Goal: Task Accomplishment & Management: Manage account settings

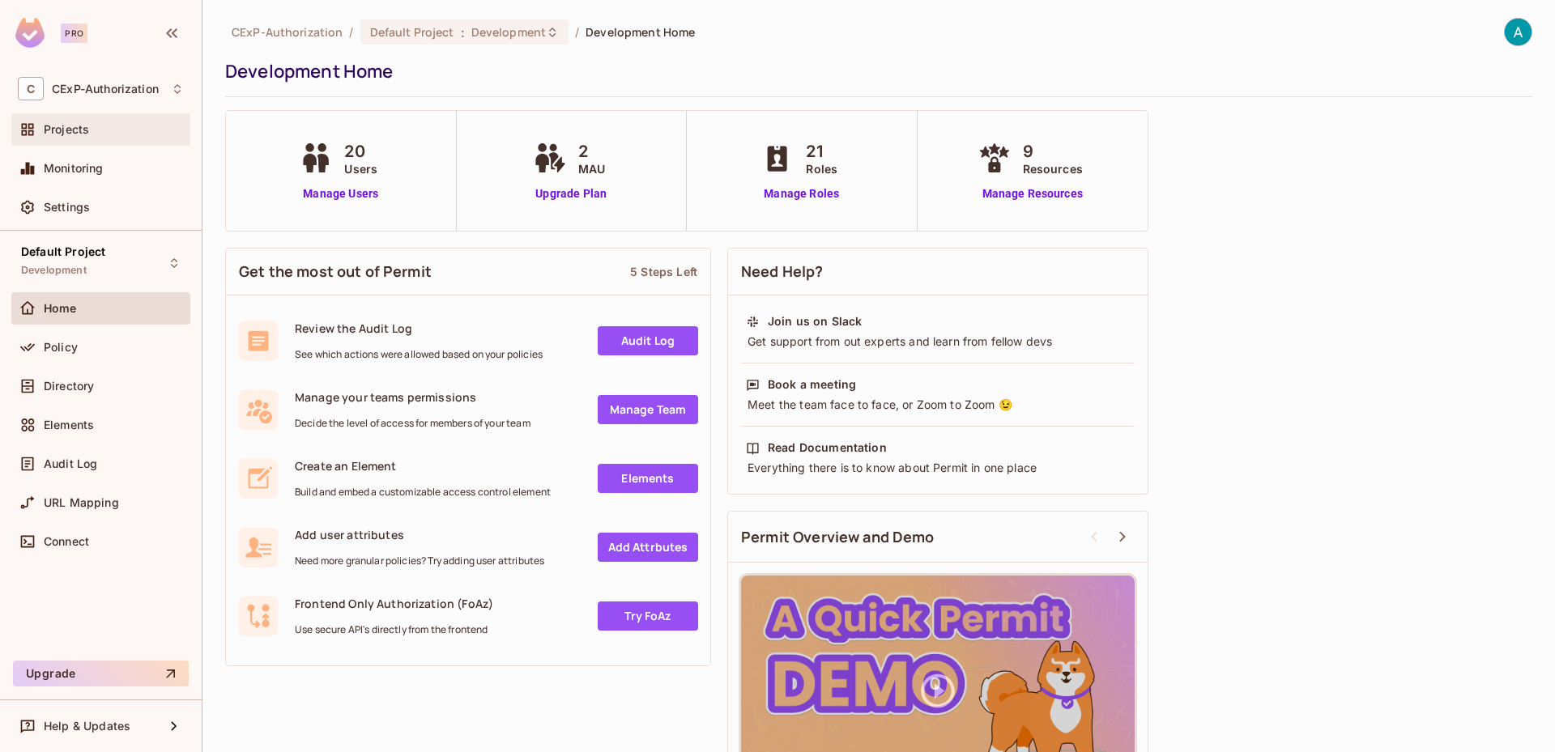
click at [80, 143] on div "Projects" at bounding box center [100, 129] width 179 height 32
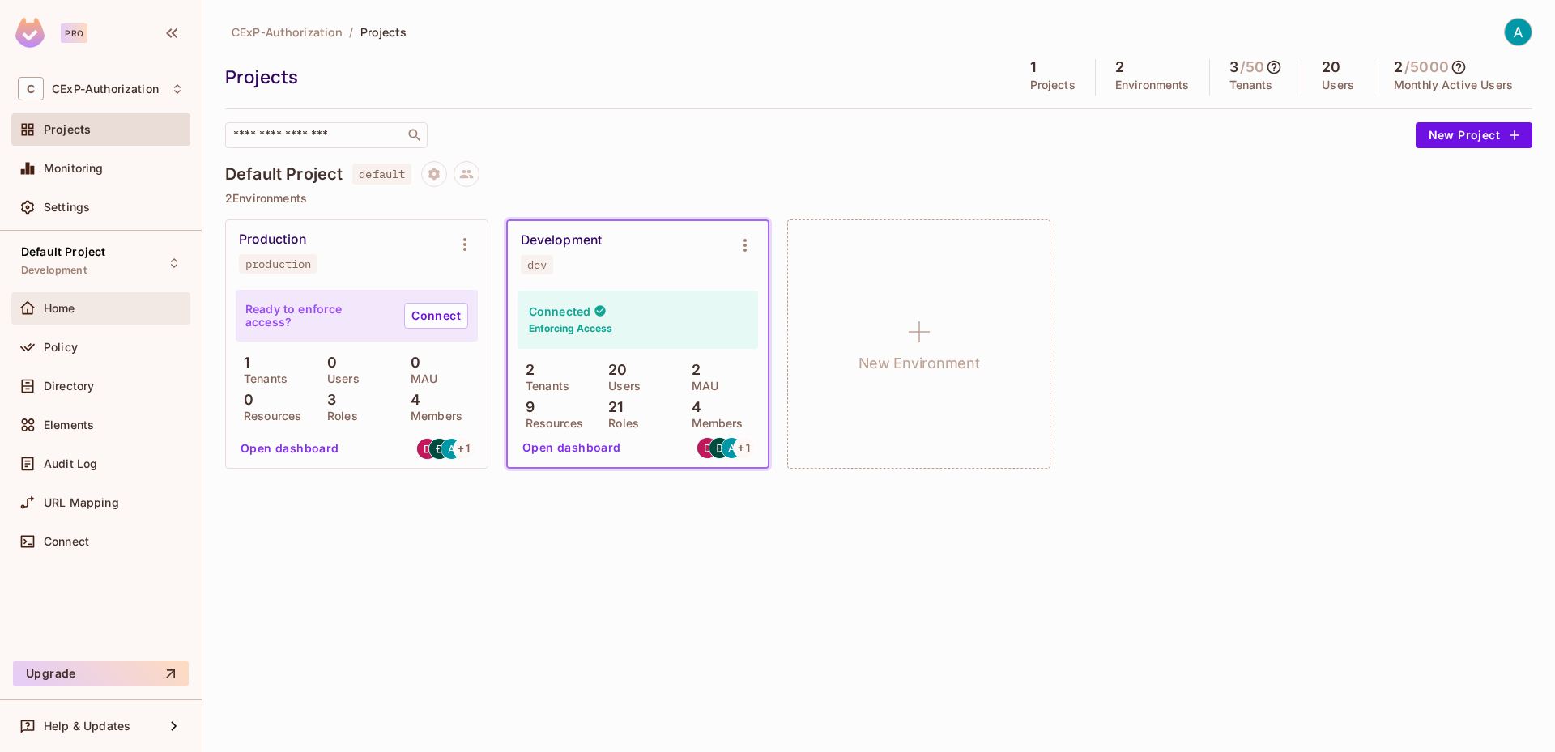
click at [98, 317] on div "Home" at bounding box center [101, 308] width 166 height 19
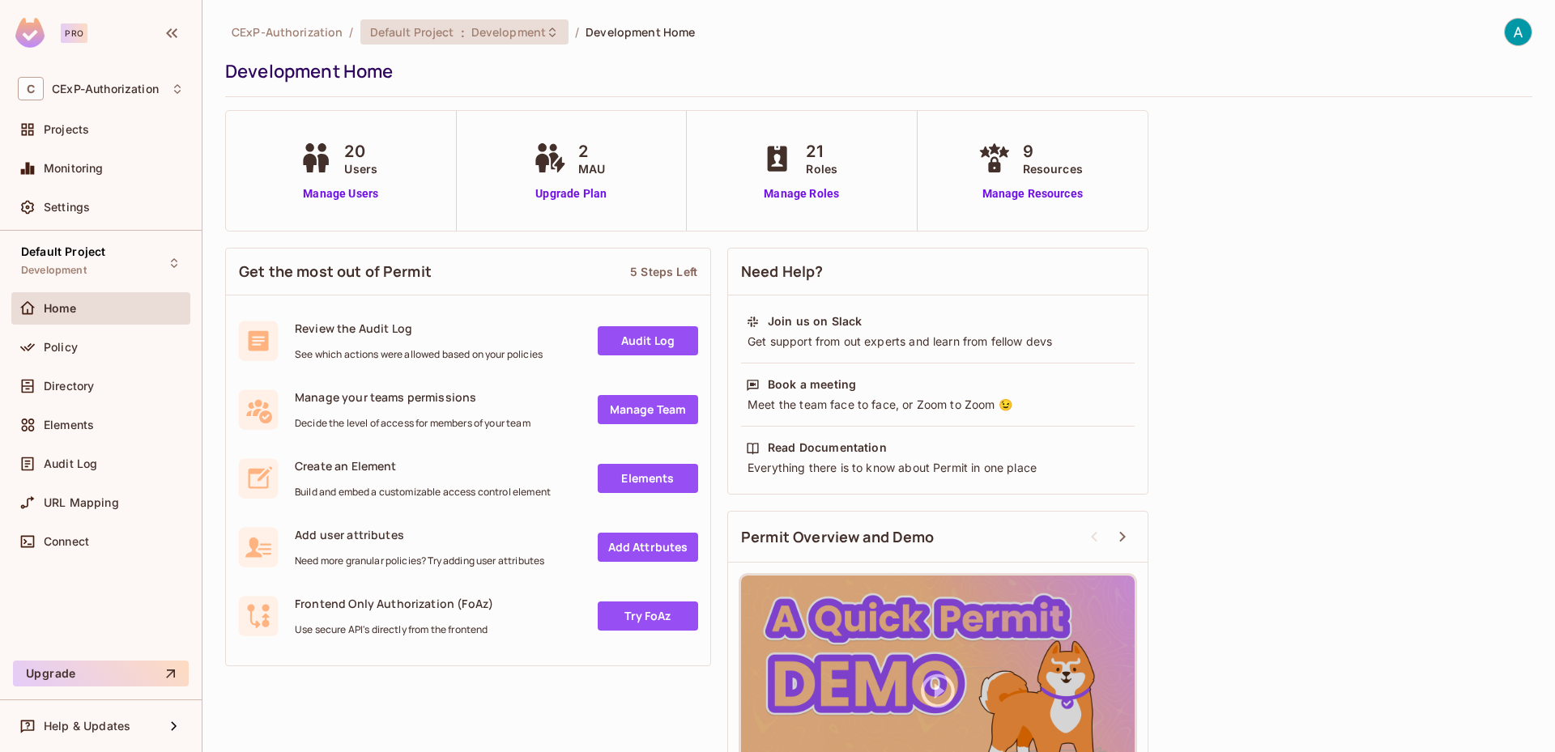
click at [404, 40] on div "Default Project : Development" at bounding box center [464, 31] width 209 height 25
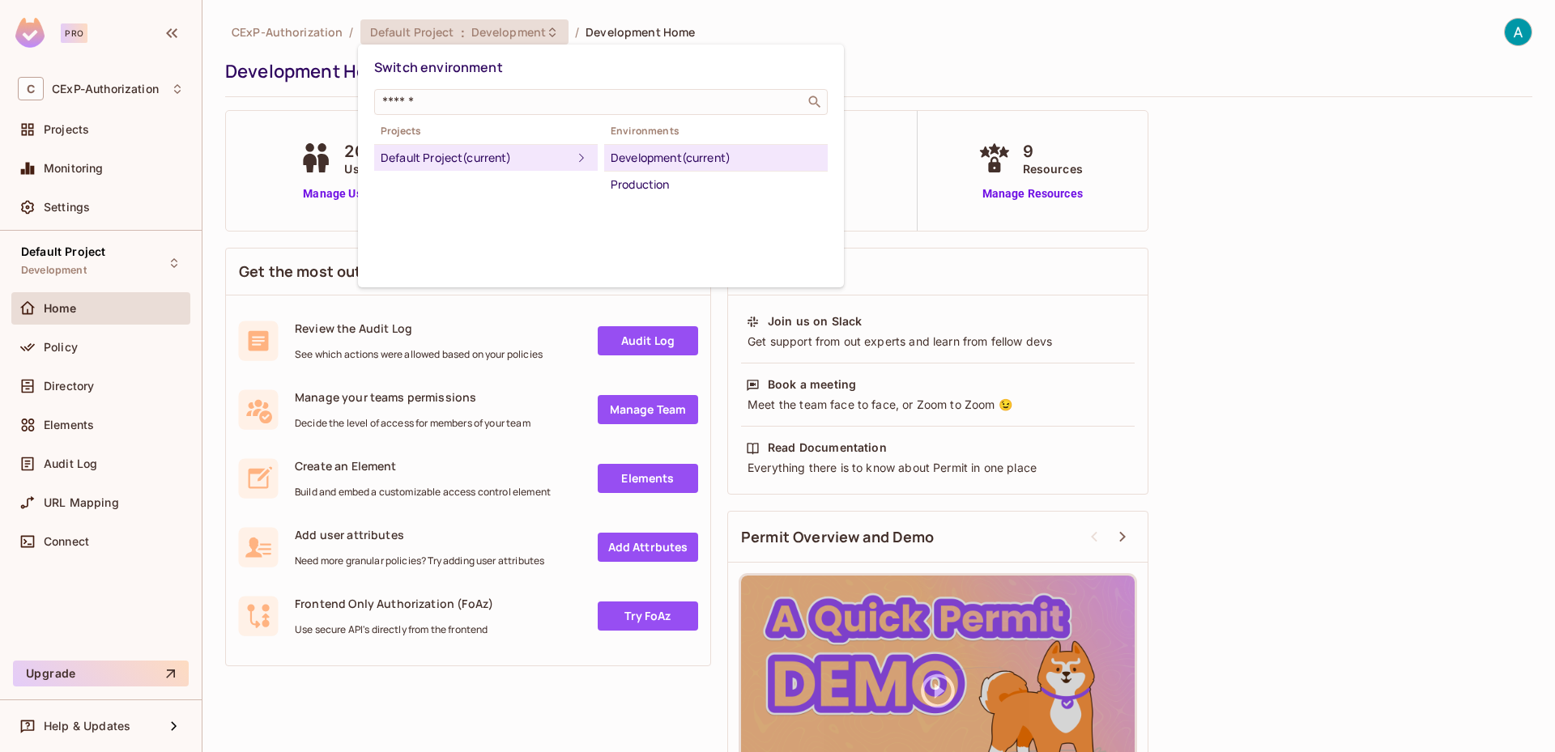
click at [404, 40] on div at bounding box center [777, 376] width 1555 height 752
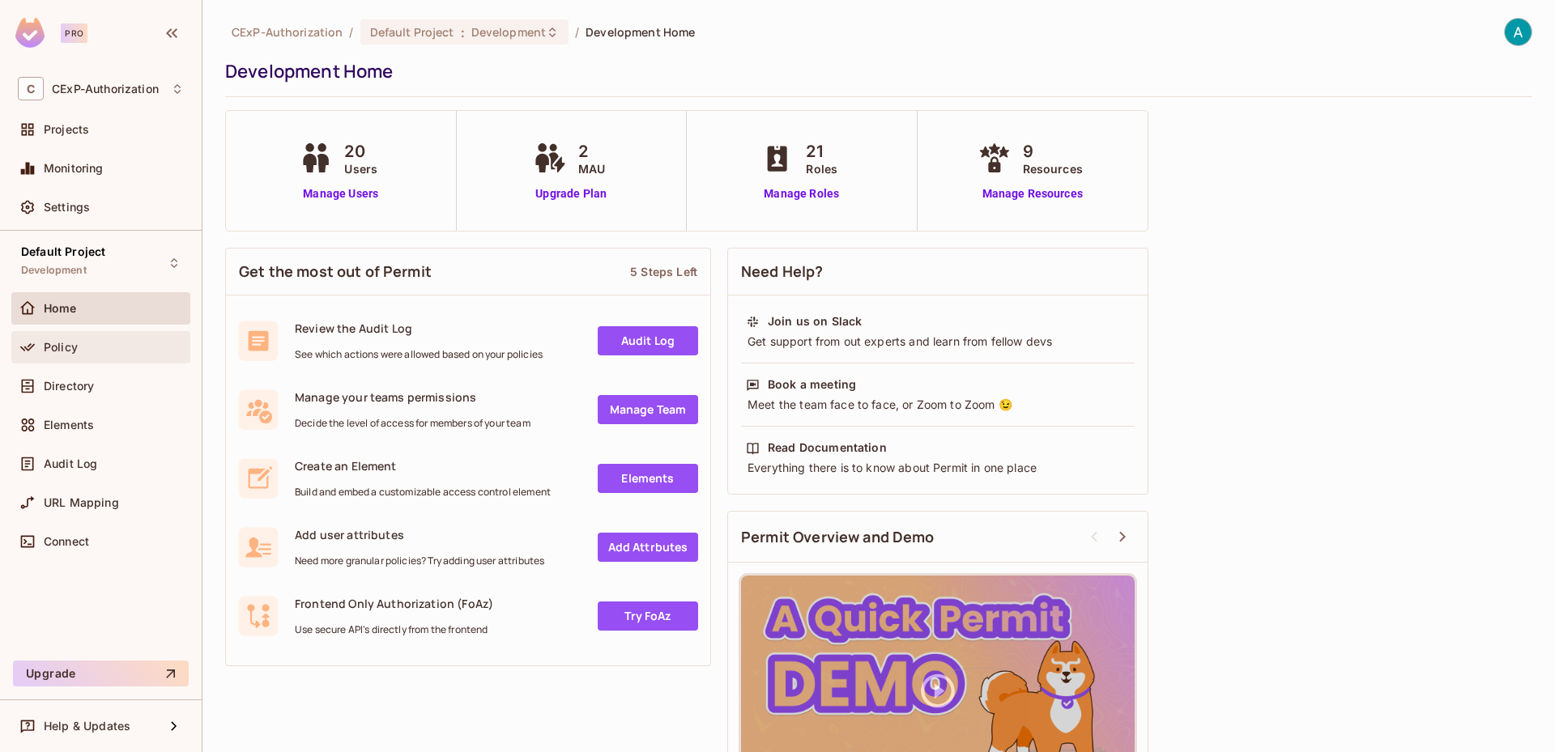
click at [104, 348] on div "Policy" at bounding box center [114, 347] width 140 height 13
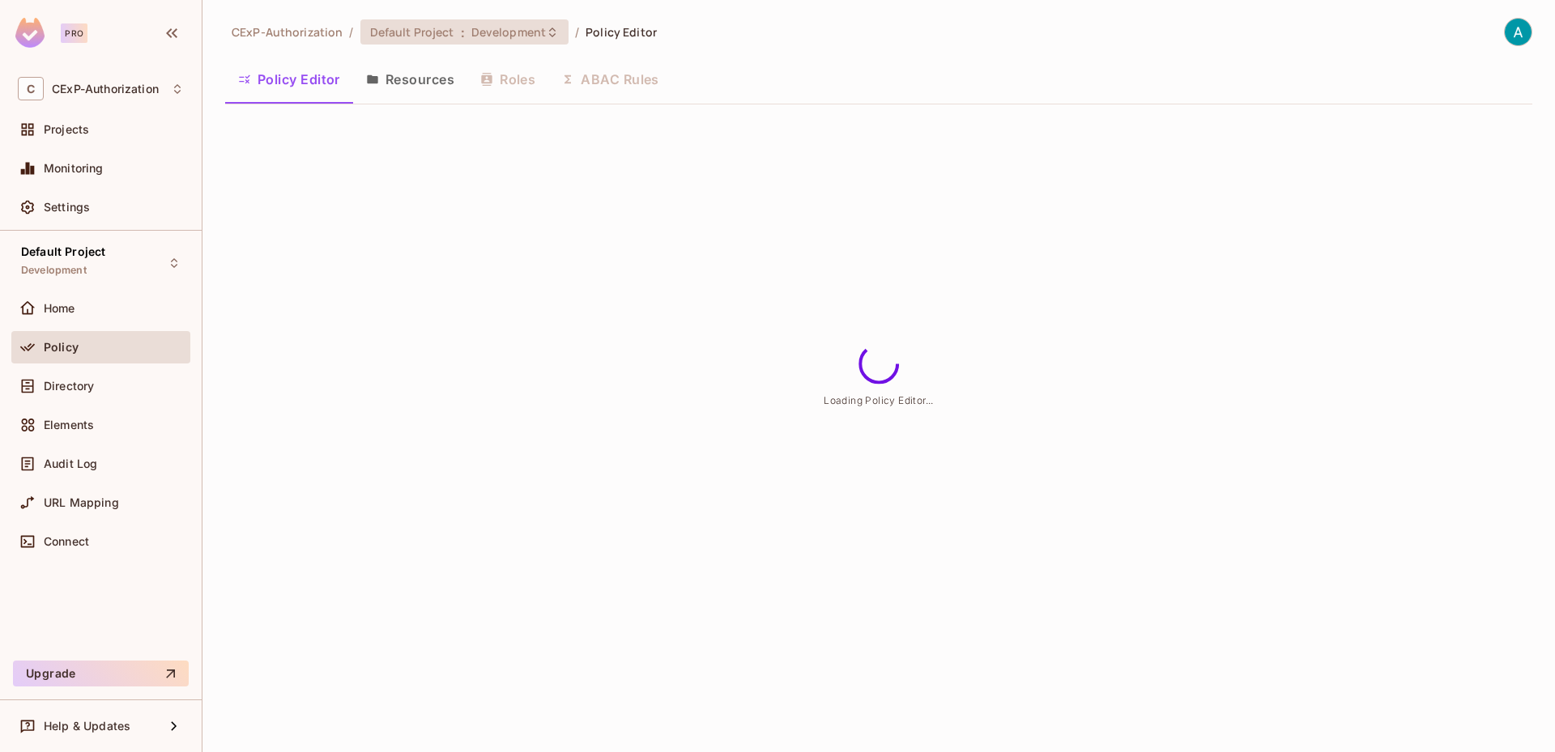
click at [449, 36] on span "Default Project" at bounding box center [412, 31] width 84 height 15
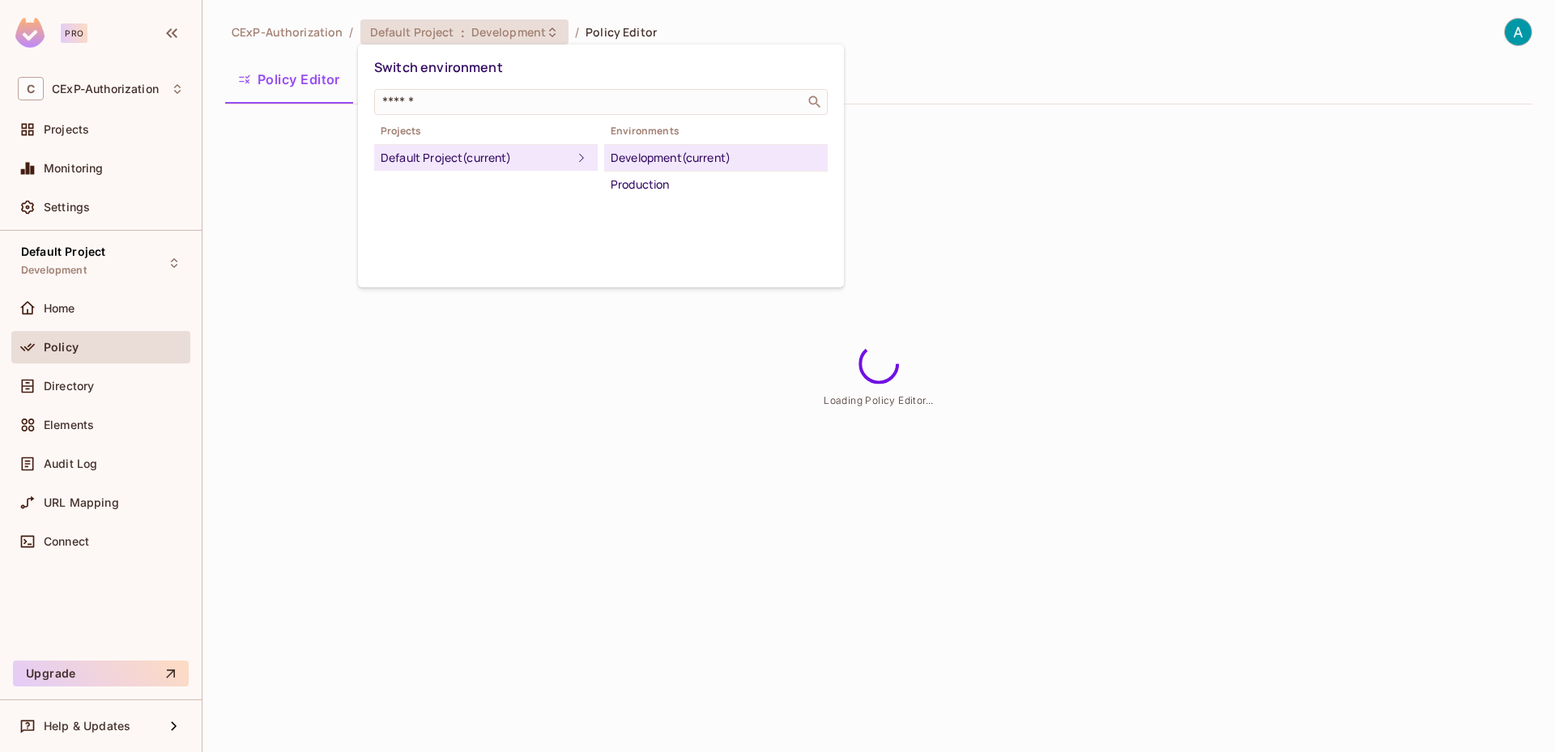
click at [453, 34] on div at bounding box center [777, 376] width 1555 height 752
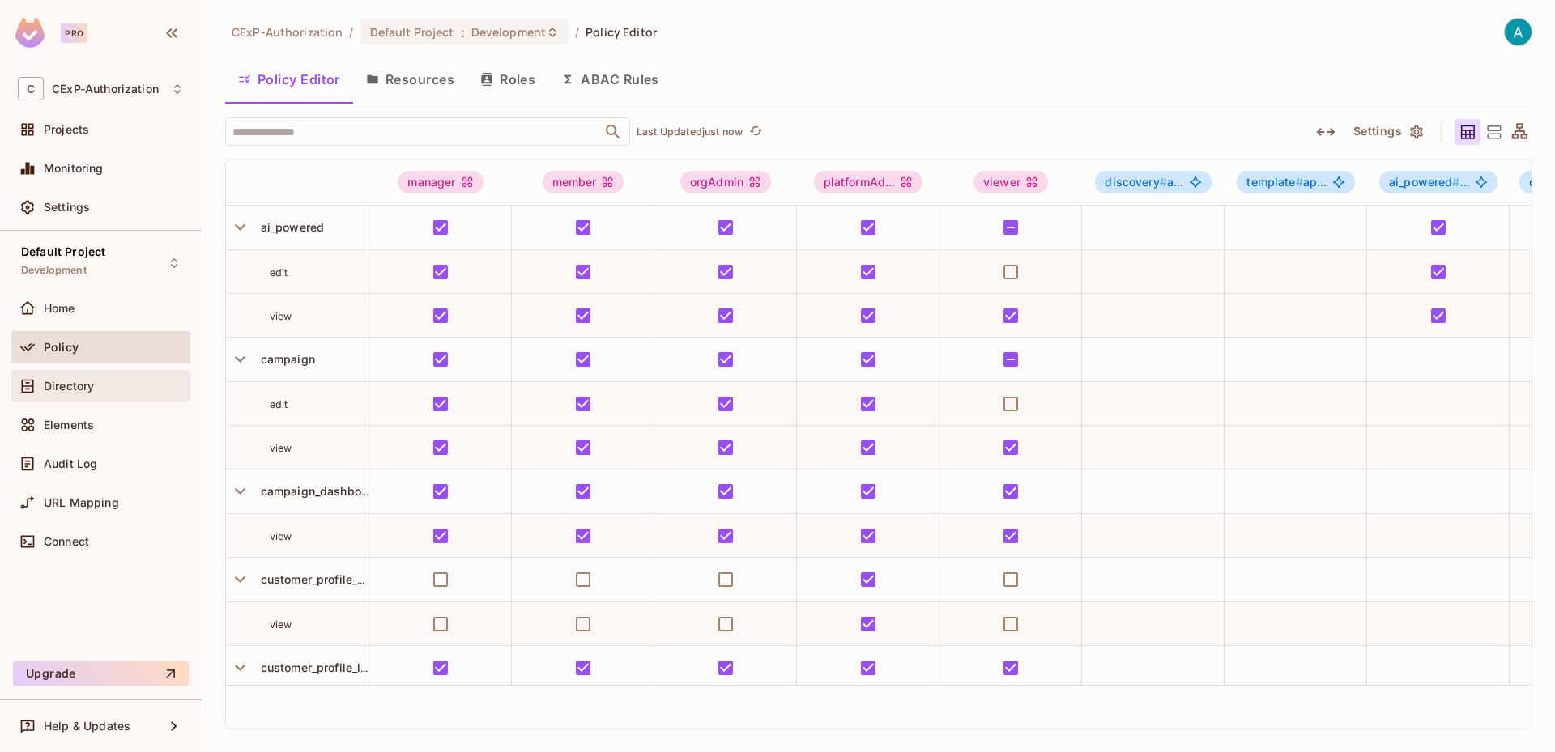
click at [119, 384] on div "Directory" at bounding box center [114, 386] width 140 height 13
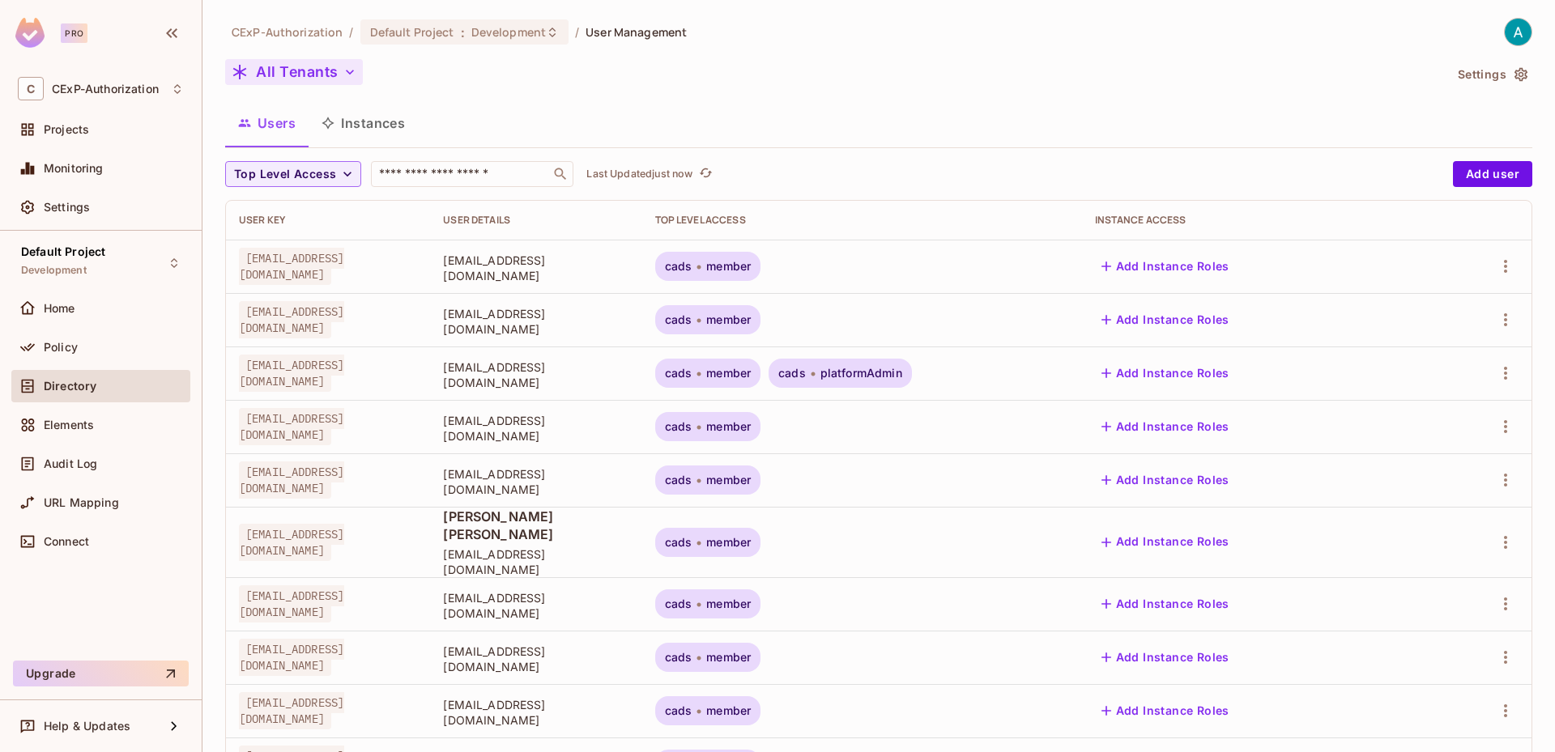
click at [296, 78] on button "All Tenants" at bounding box center [294, 72] width 138 height 26
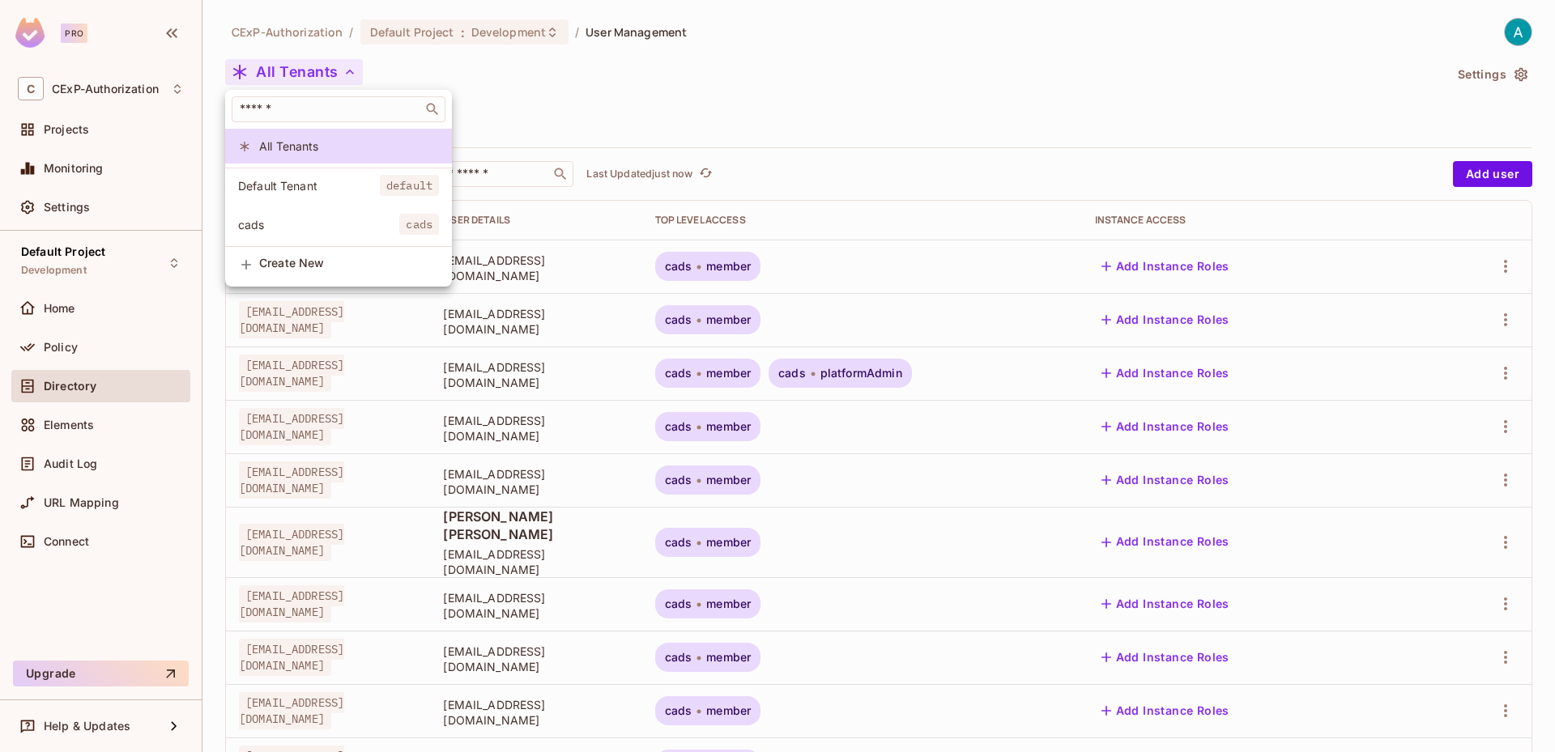
click at [308, 270] on span "Create New" at bounding box center [349, 263] width 180 height 13
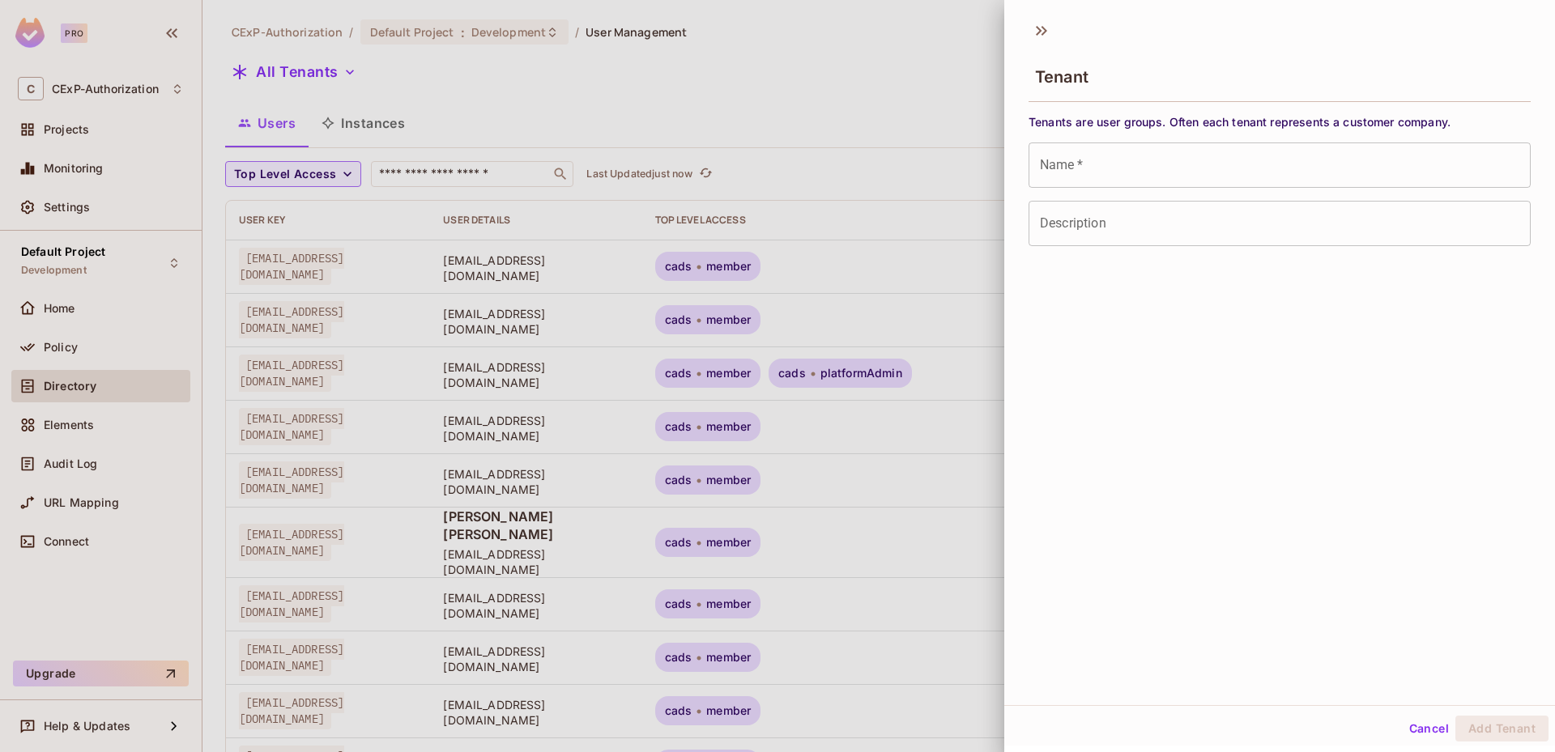
click at [1148, 172] on input "Name   *" at bounding box center [1279, 165] width 502 height 45
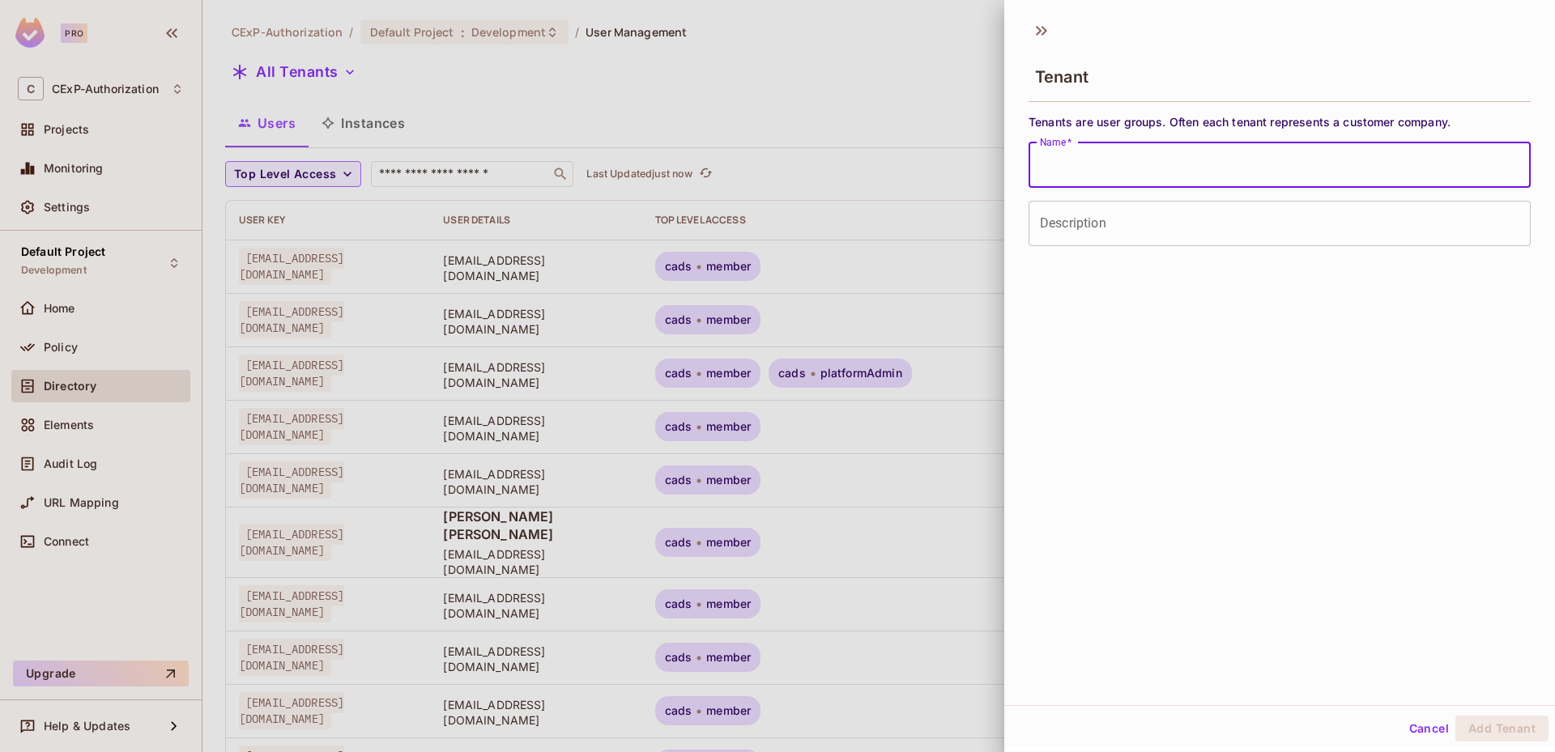
click at [1420, 726] on button "Cancel" at bounding box center [1429, 729] width 53 height 26
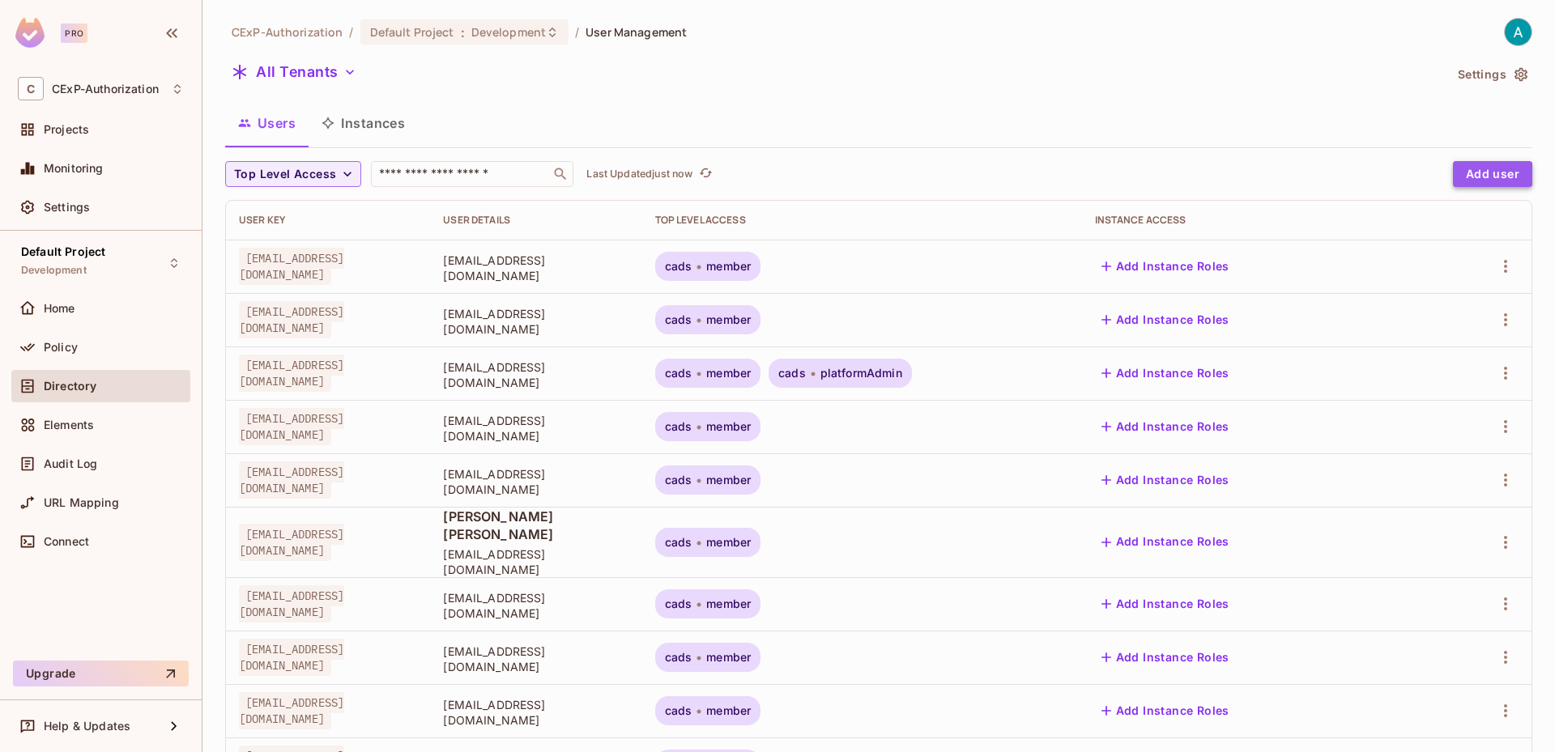
click at [1473, 167] on button "Add user" at bounding box center [1492, 174] width 79 height 26
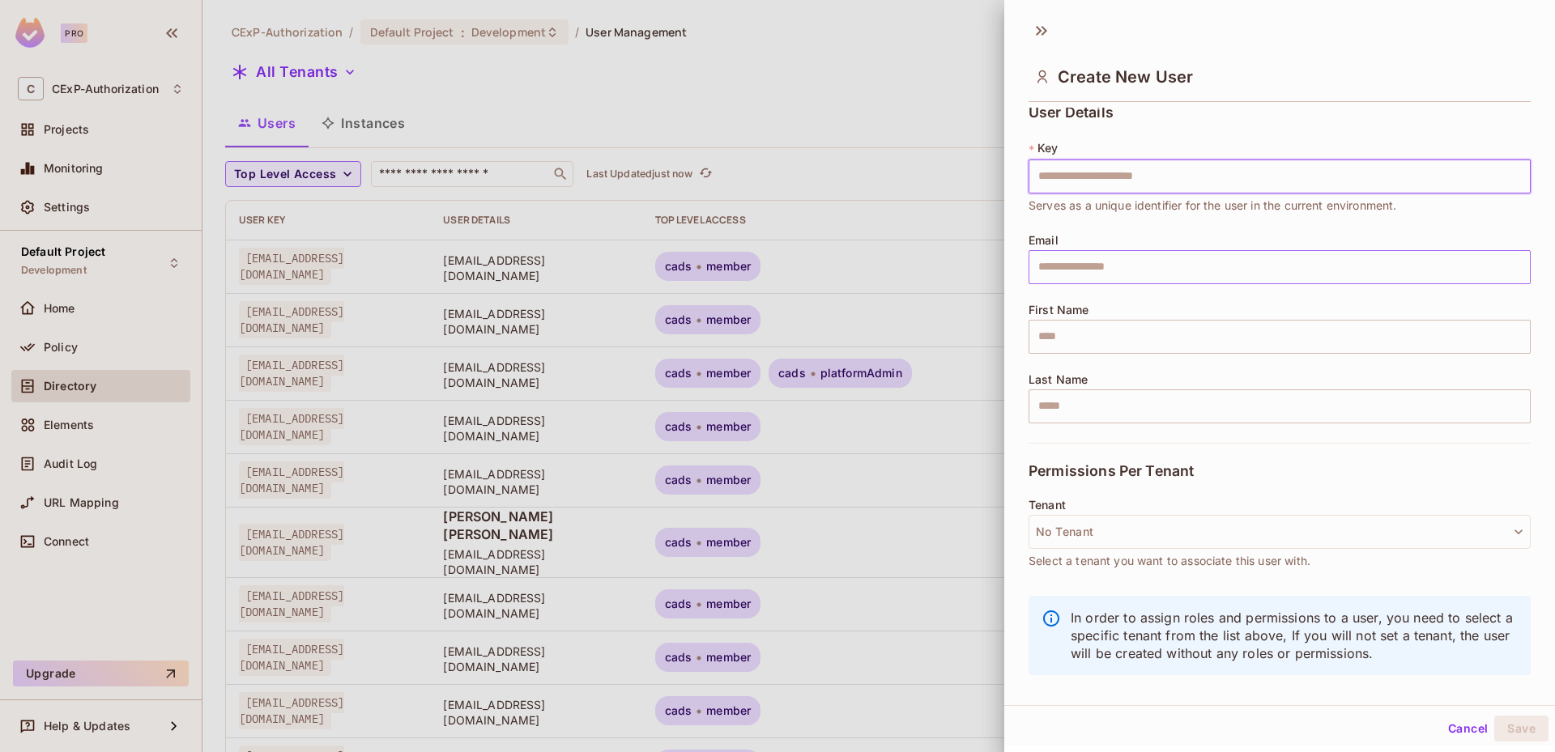
scroll to position [13, 0]
click at [853, 489] on div at bounding box center [777, 376] width 1555 height 752
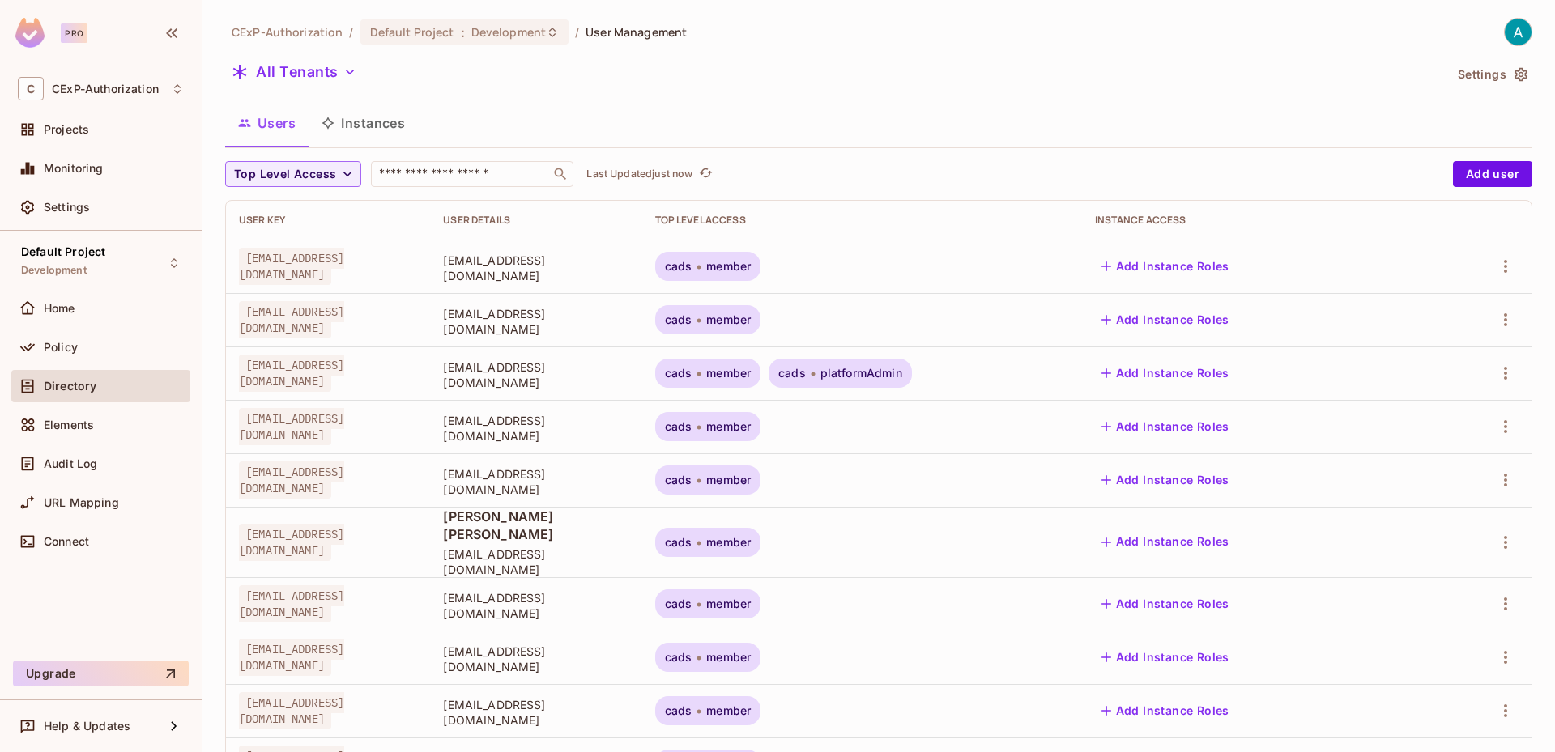
click at [761, 277] on div "cads member" at bounding box center [708, 266] width 106 height 29
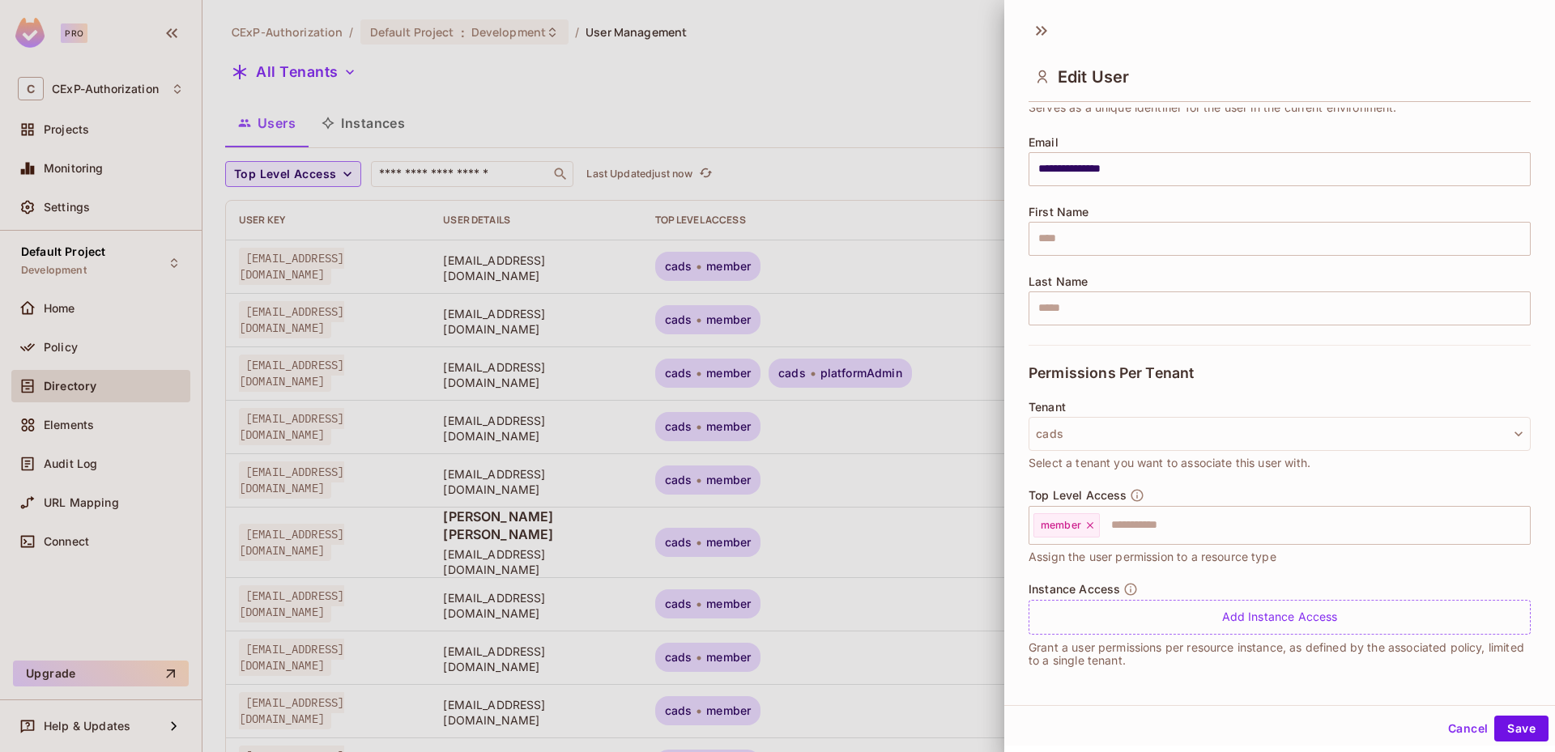
scroll to position [109, 0]
click at [1118, 431] on button "cads" at bounding box center [1279, 432] width 502 height 34
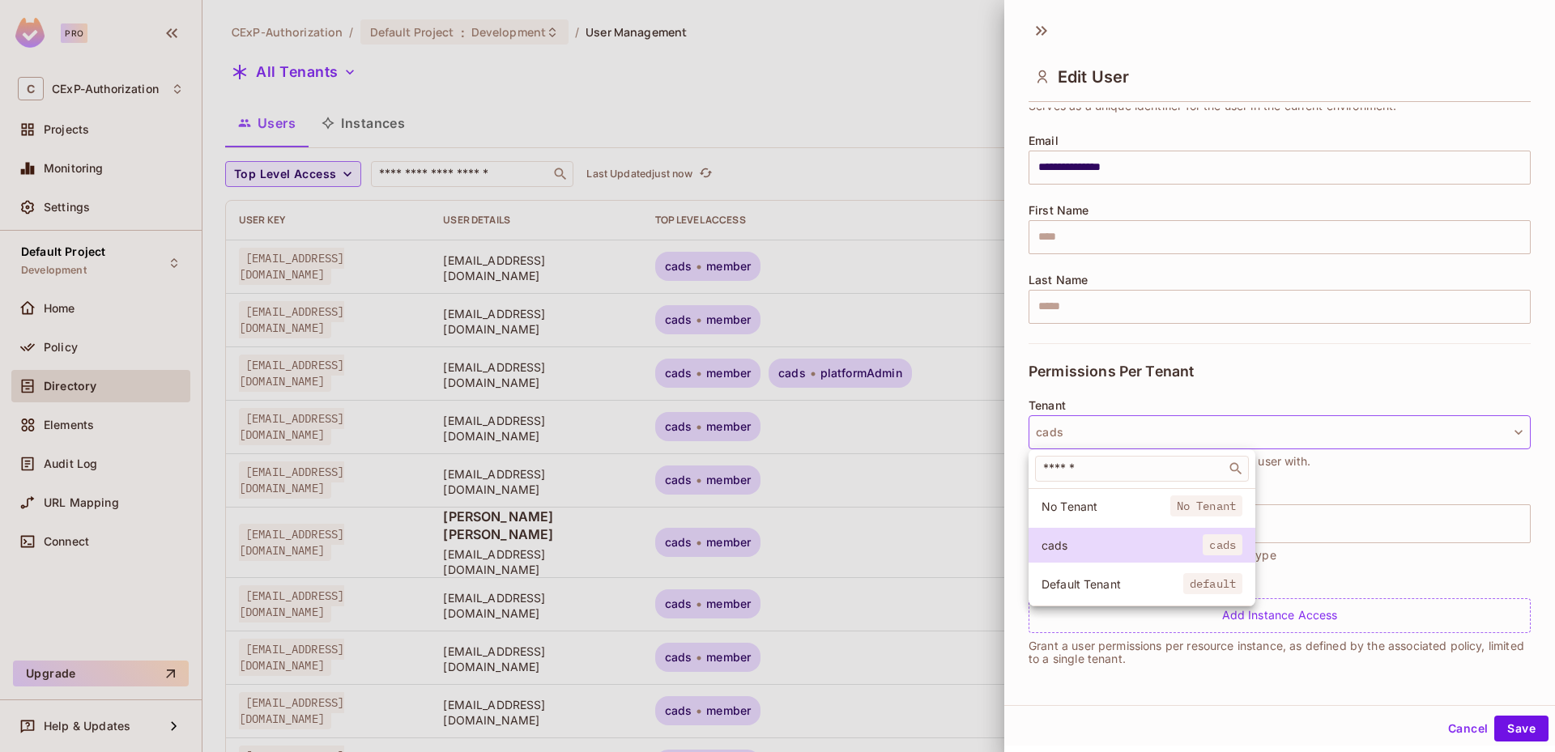
click at [1062, 394] on div at bounding box center [777, 376] width 1555 height 752
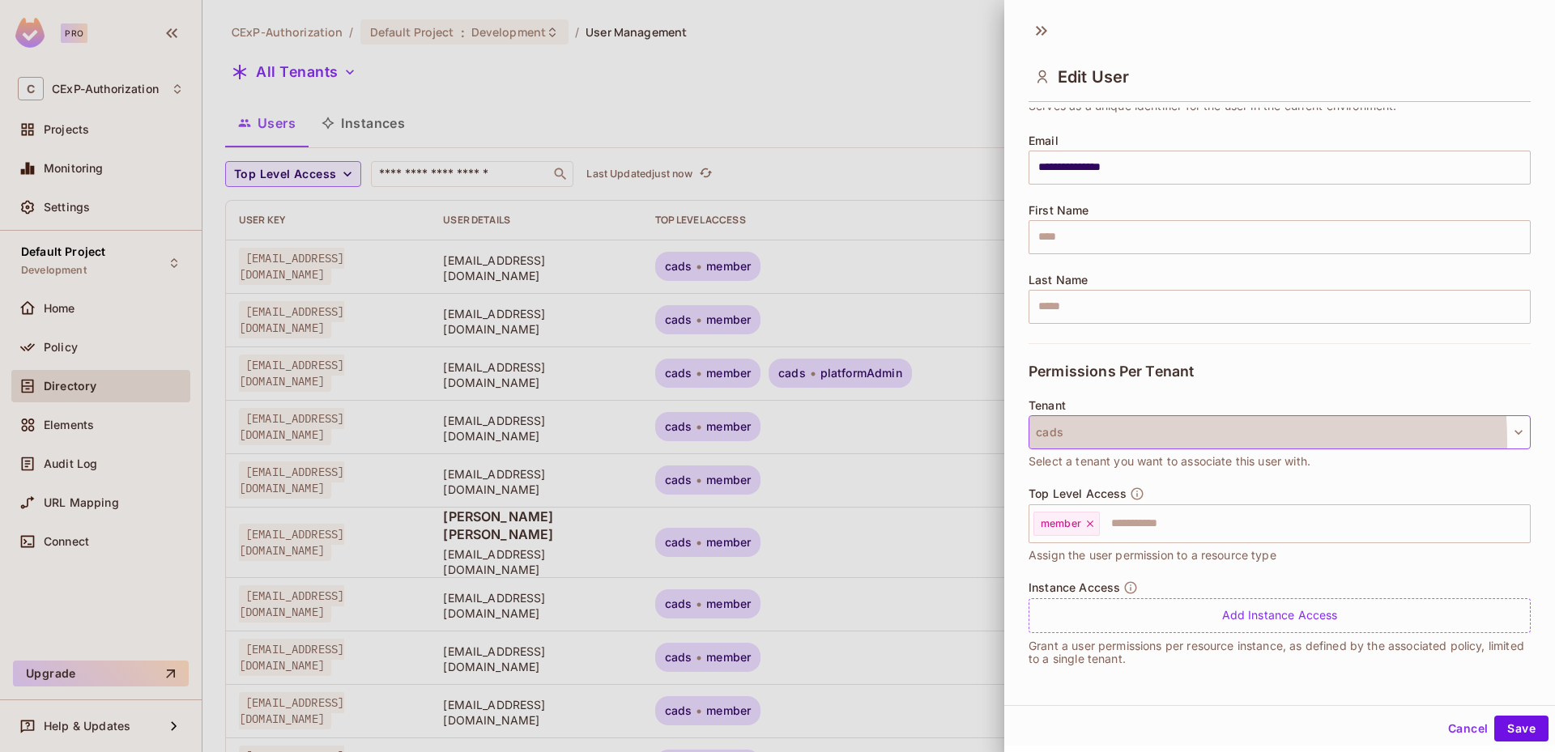
click at [1105, 443] on button "cads" at bounding box center [1279, 432] width 502 height 34
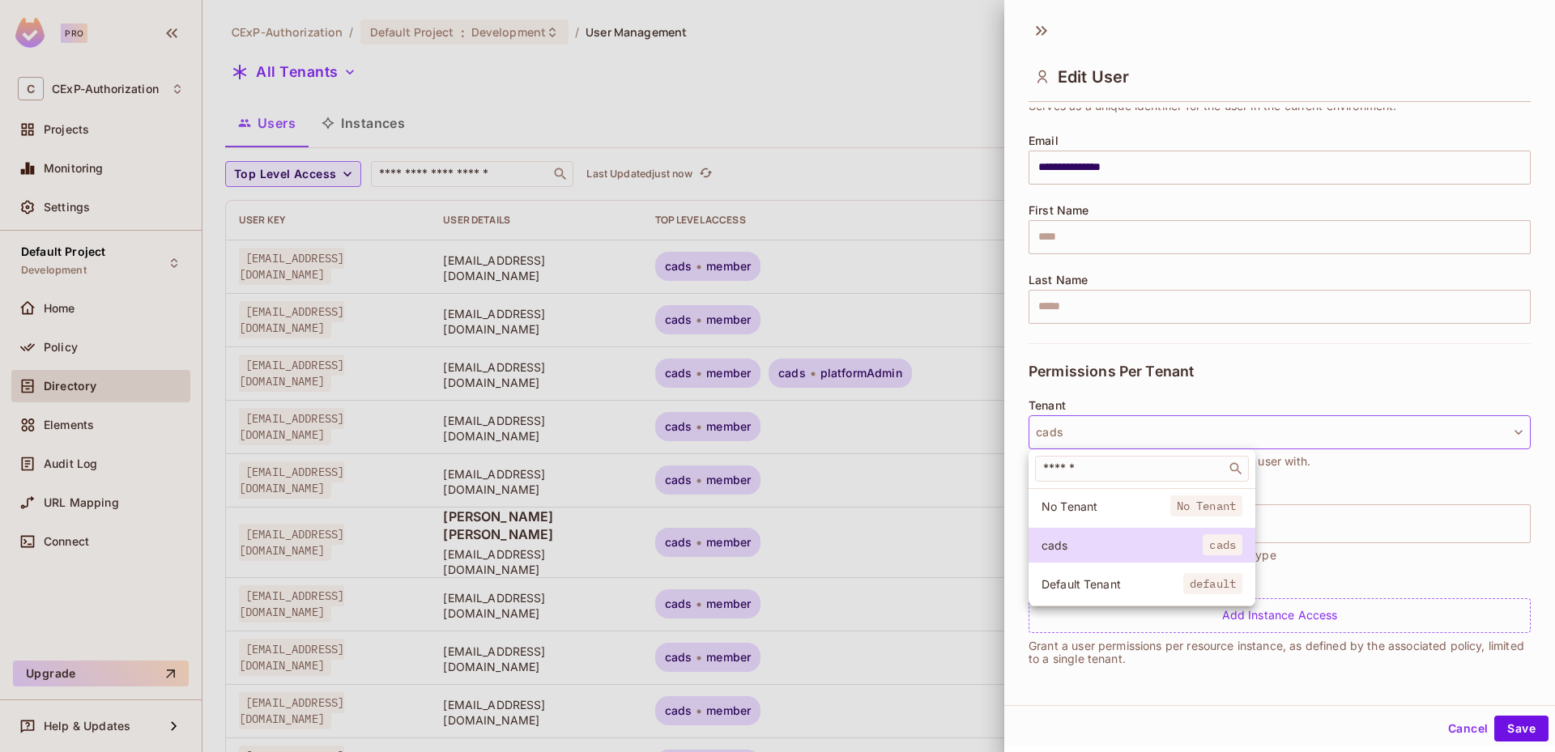
click at [1019, 419] on div at bounding box center [777, 376] width 1555 height 752
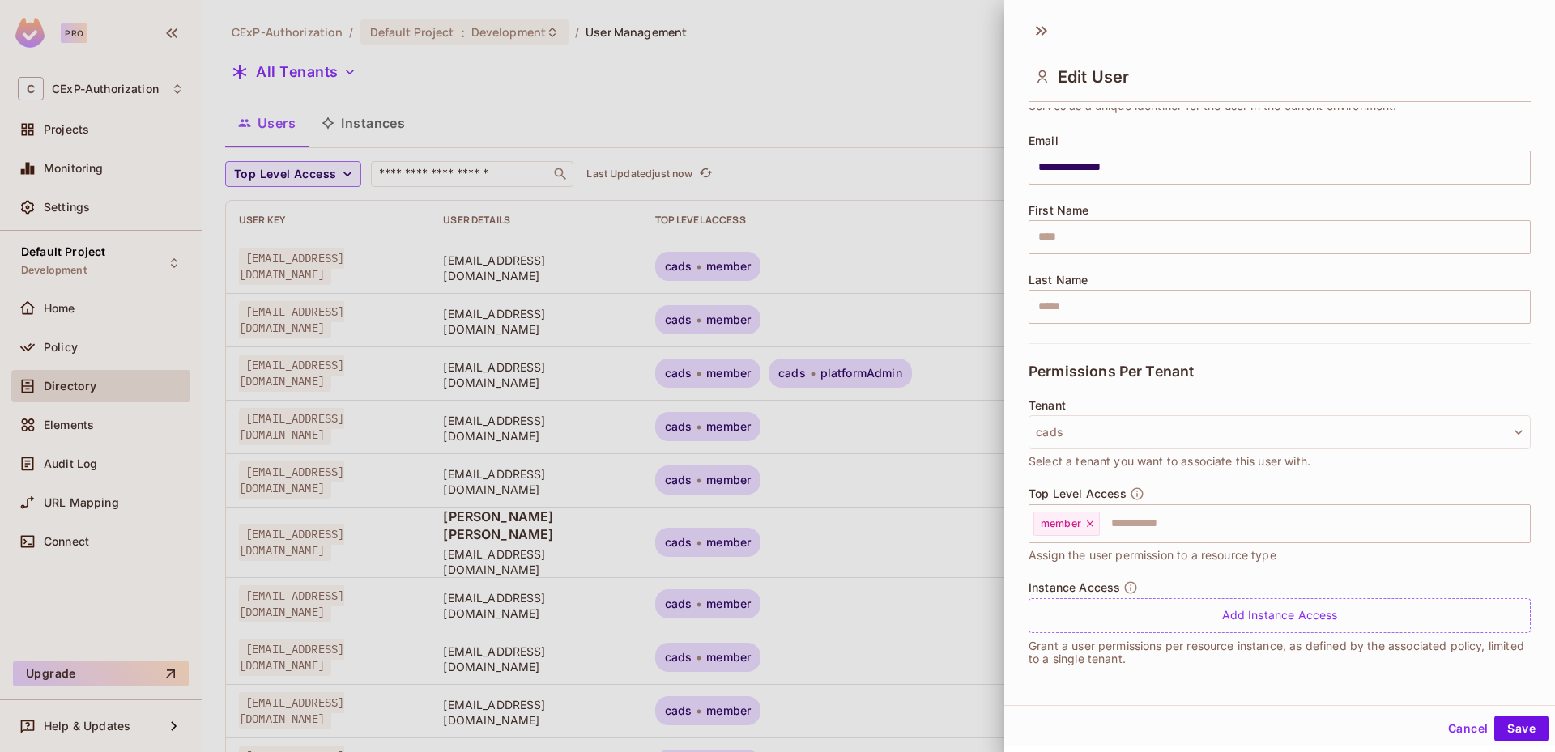
click at [955, 439] on div at bounding box center [777, 376] width 1555 height 752
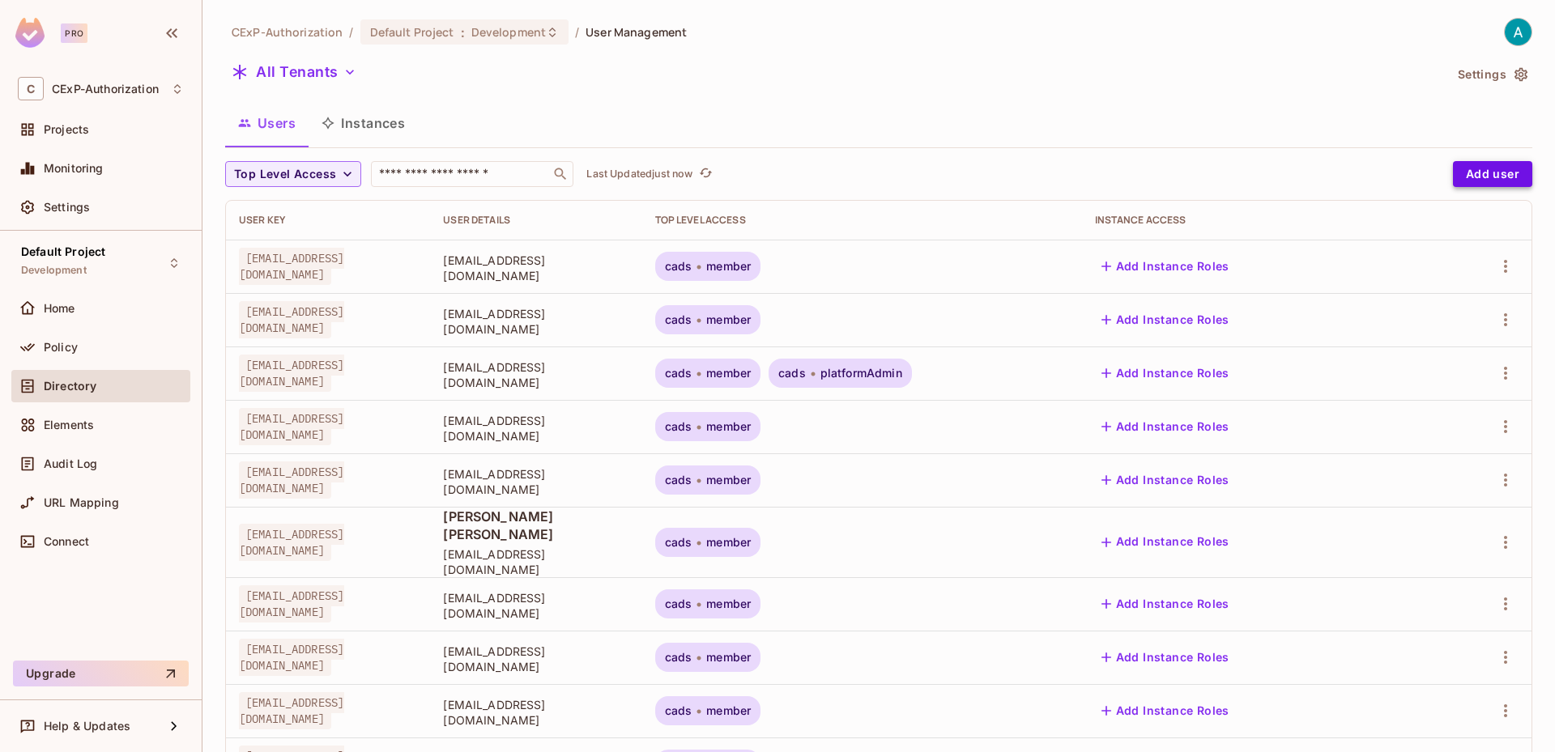
click at [1505, 176] on button "Add user" at bounding box center [1492, 174] width 79 height 26
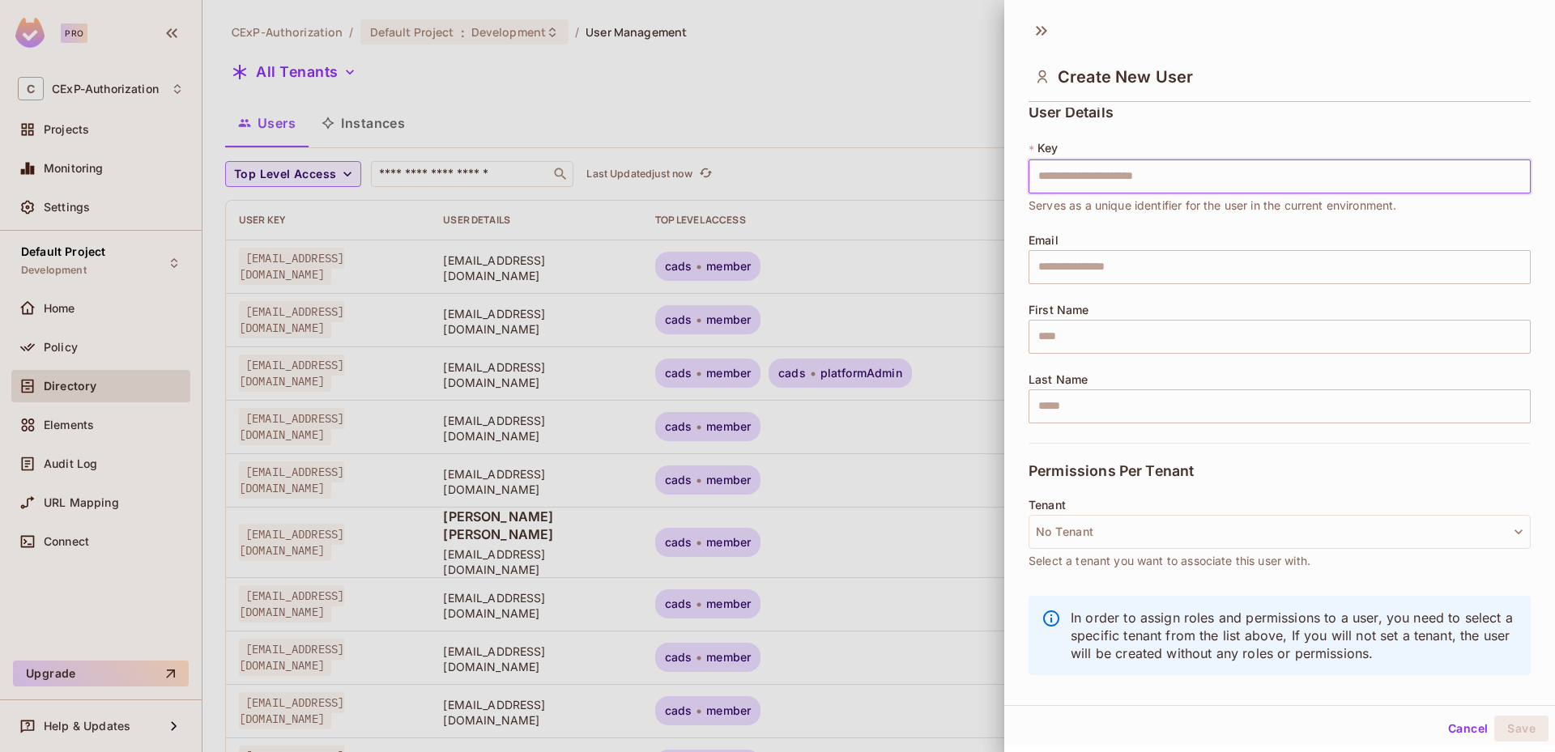
scroll to position [13, 0]
click at [1113, 526] on button "No Tenant" at bounding box center [1279, 529] width 502 height 34
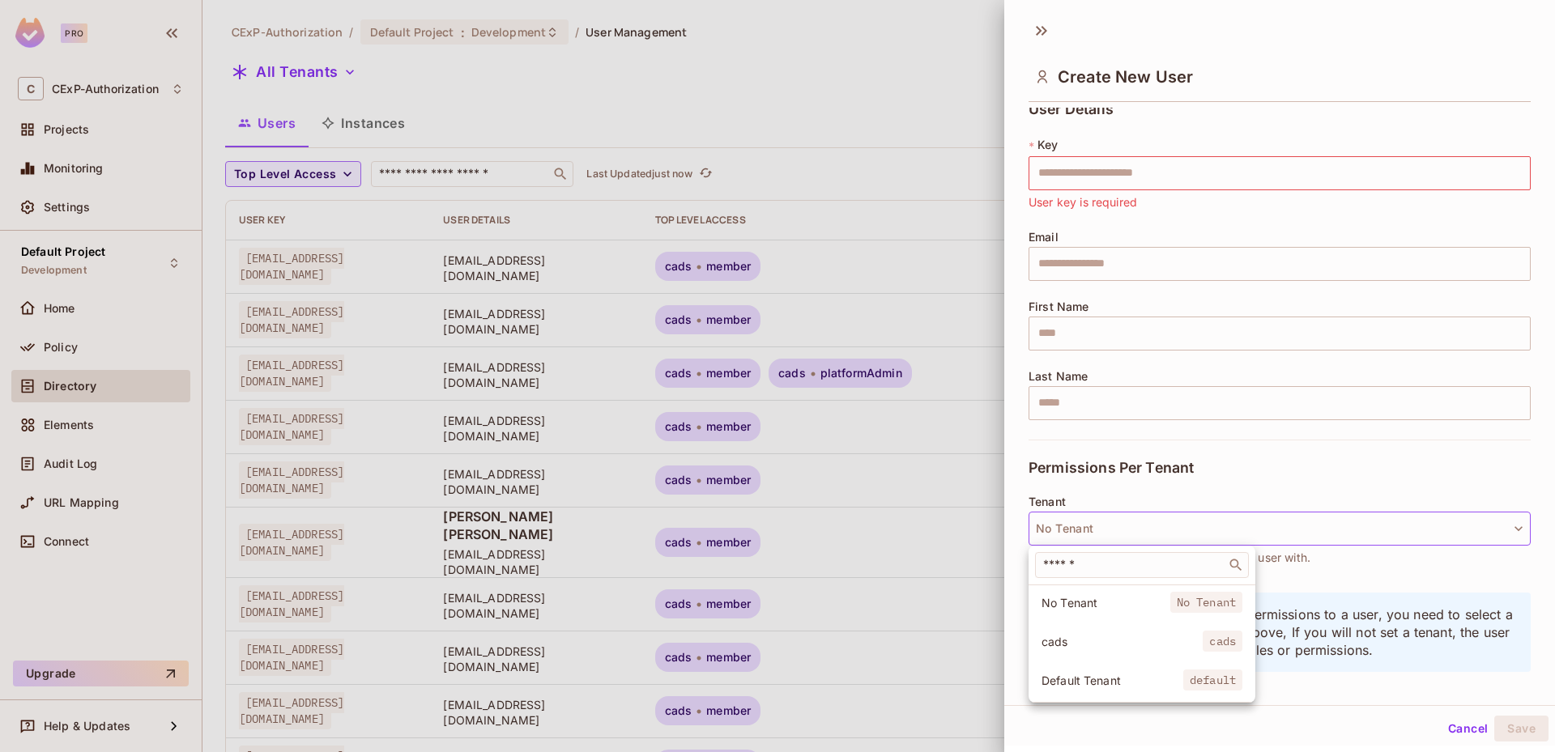
click at [1141, 636] on span "cads" at bounding box center [1121, 641] width 161 height 15
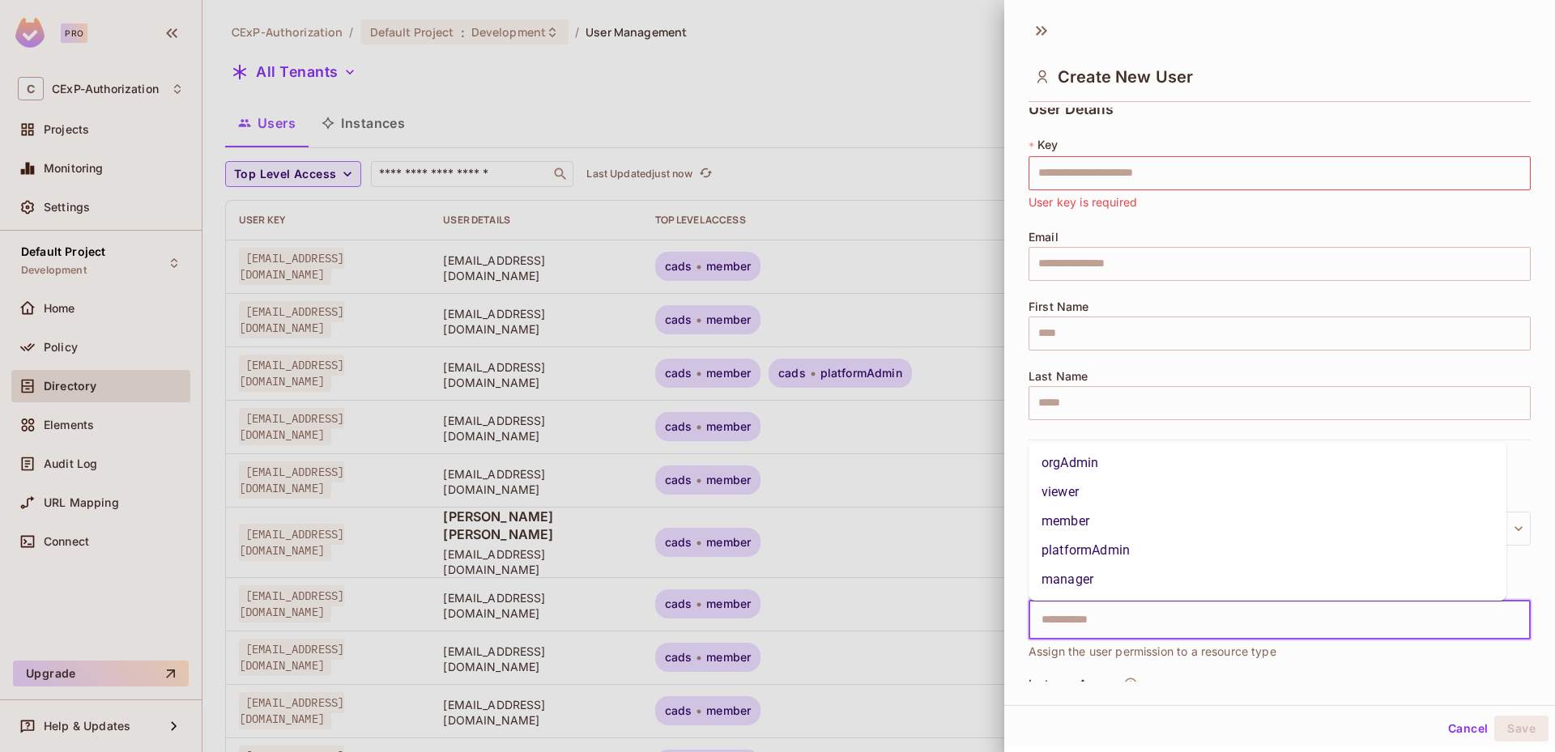
click at [1119, 617] on input "text" at bounding box center [1265, 620] width 467 height 32
click at [1081, 631] on input "text" at bounding box center [1265, 620] width 467 height 32
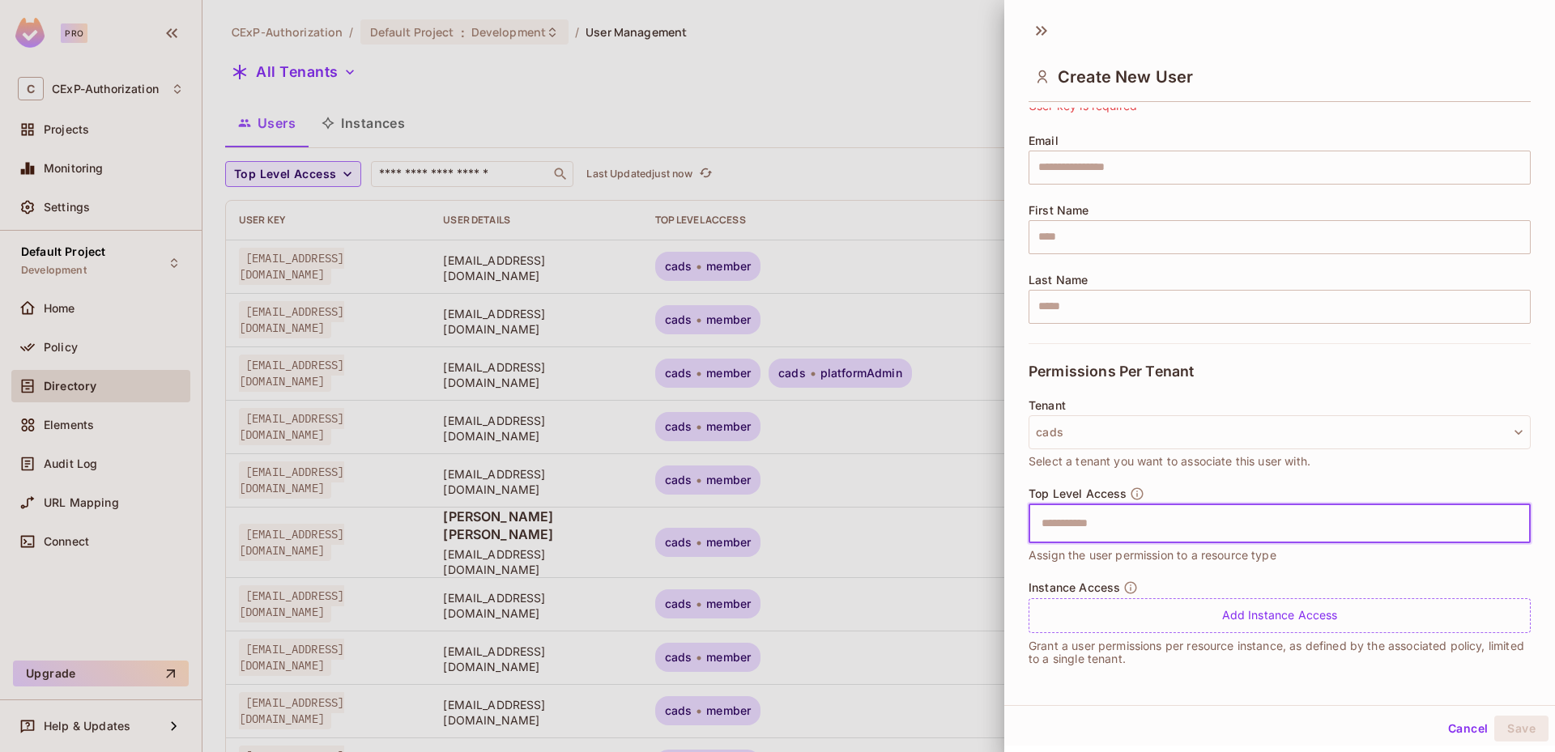
scroll to position [28, 0]
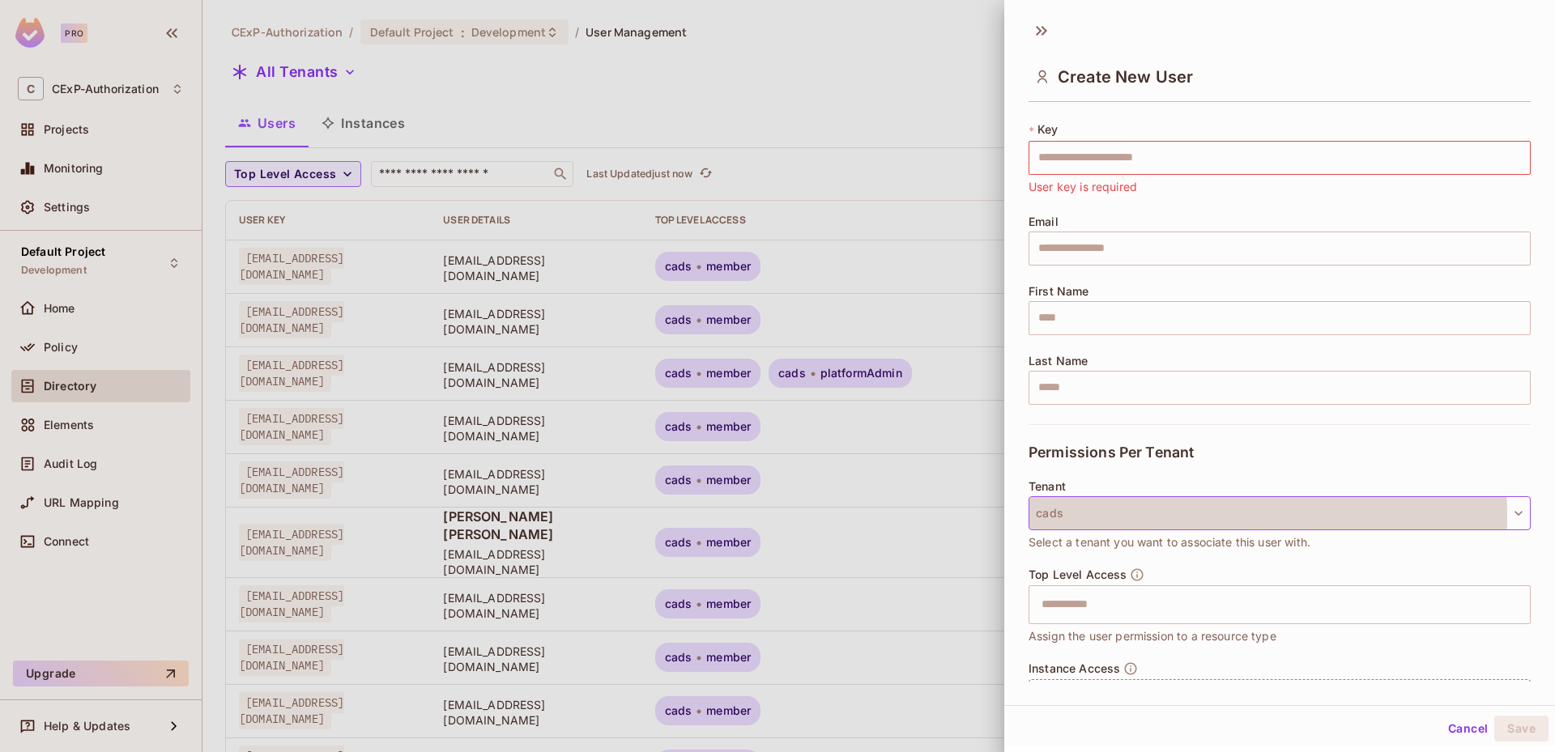
click at [1177, 517] on button "cads" at bounding box center [1279, 513] width 502 height 34
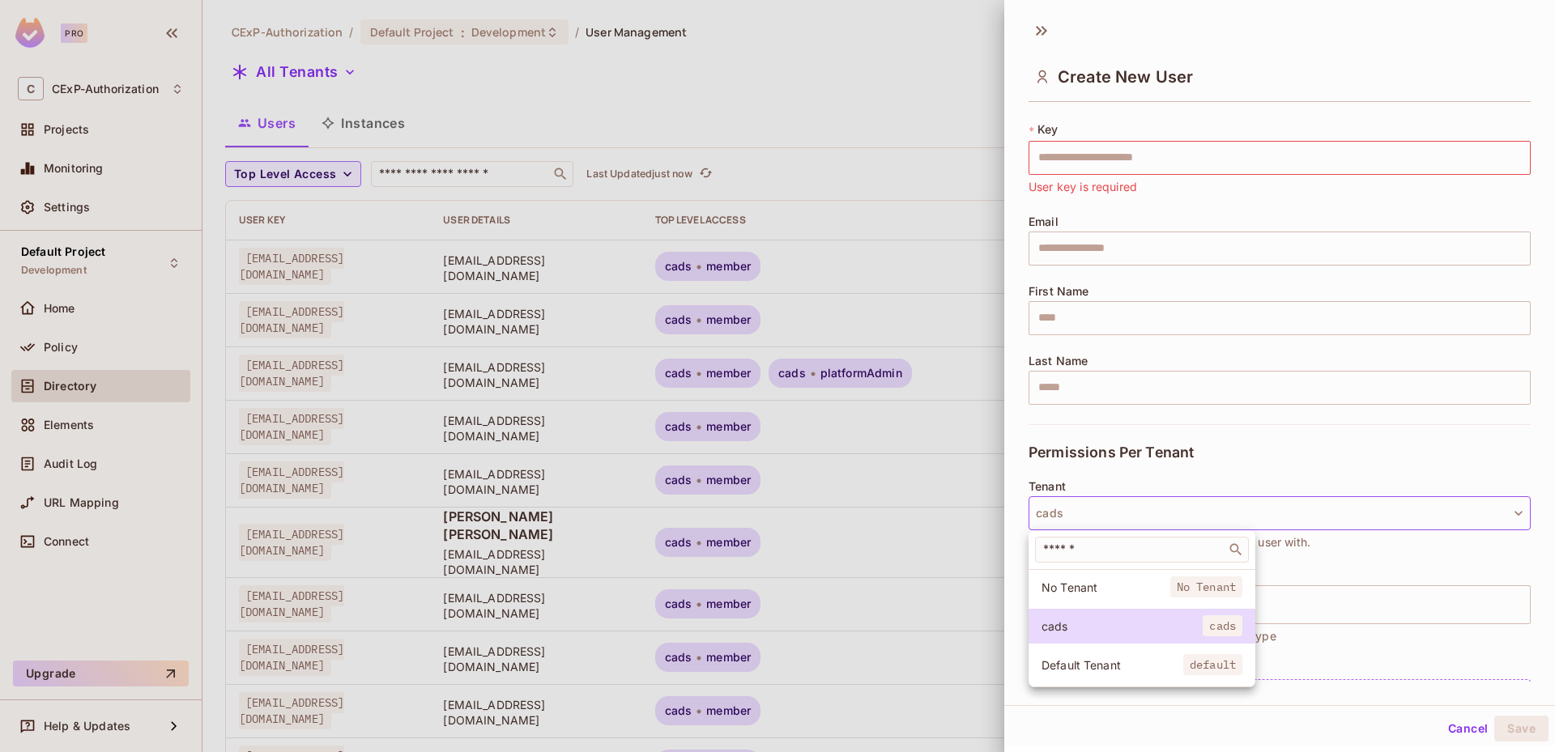
click at [1132, 596] on li "No Tenant No Tenant" at bounding box center [1141, 587] width 227 height 35
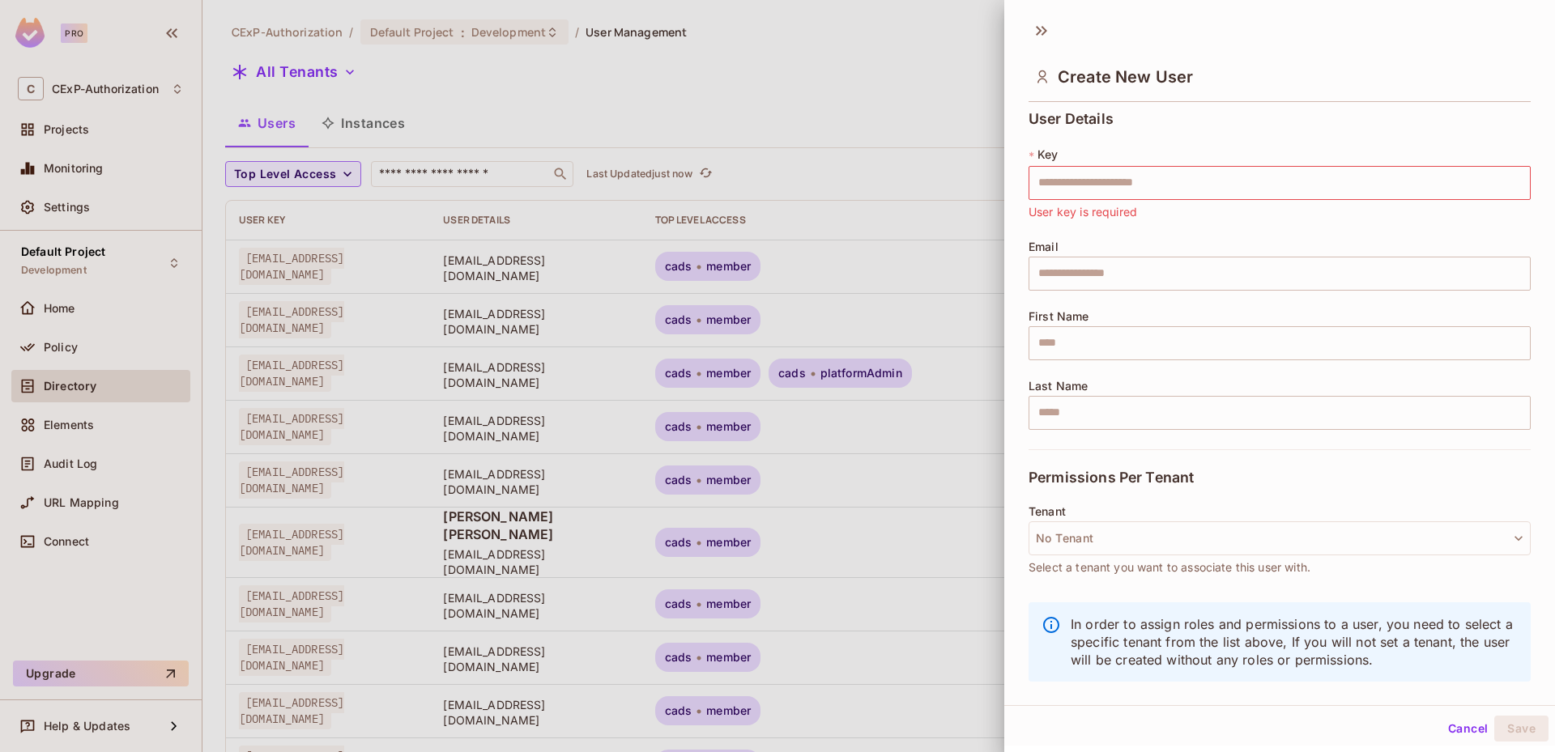
scroll to position [0, 0]
click at [1139, 548] on button "No Tenant" at bounding box center [1279, 542] width 502 height 34
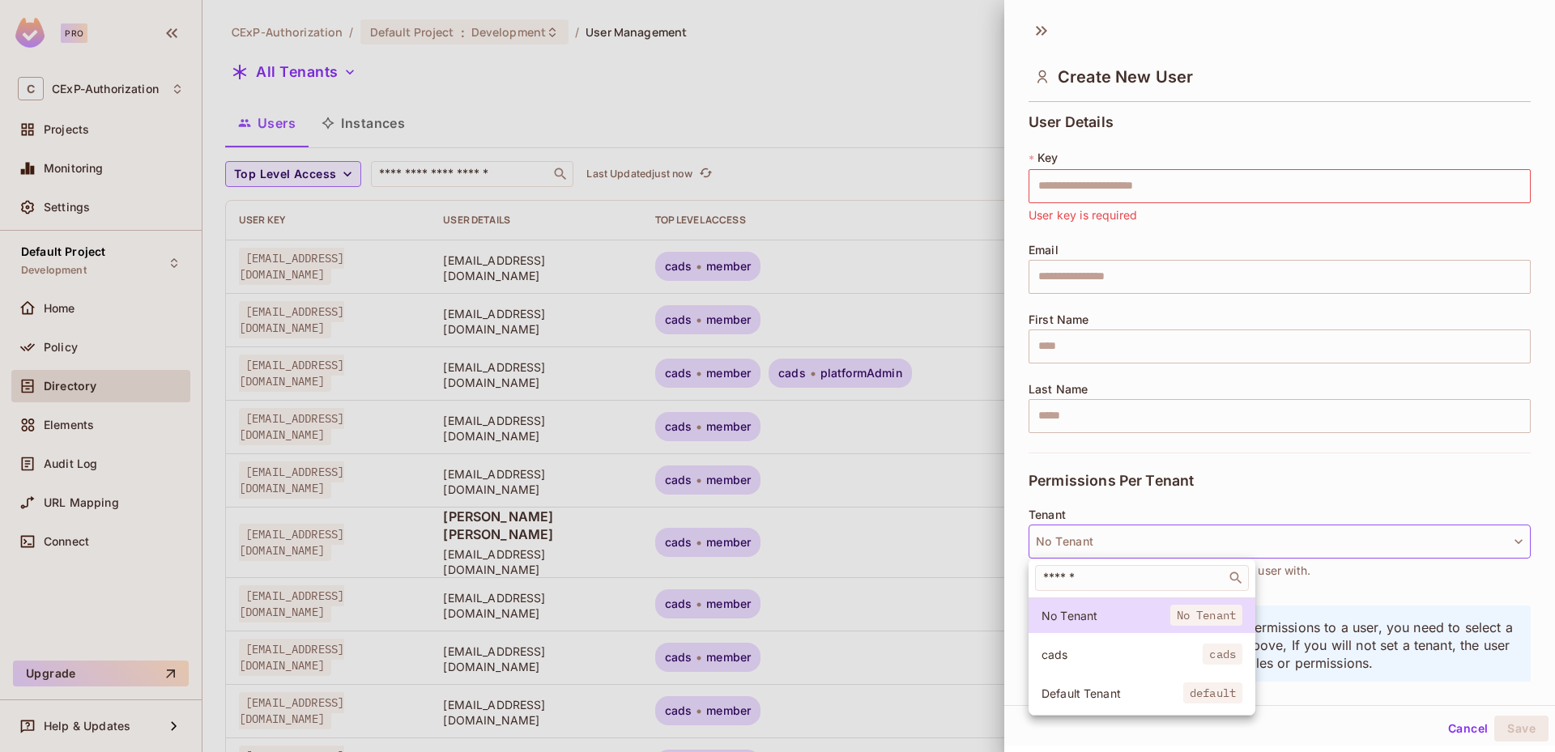
click at [1100, 651] on span "cads" at bounding box center [1121, 654] width 161 height 15
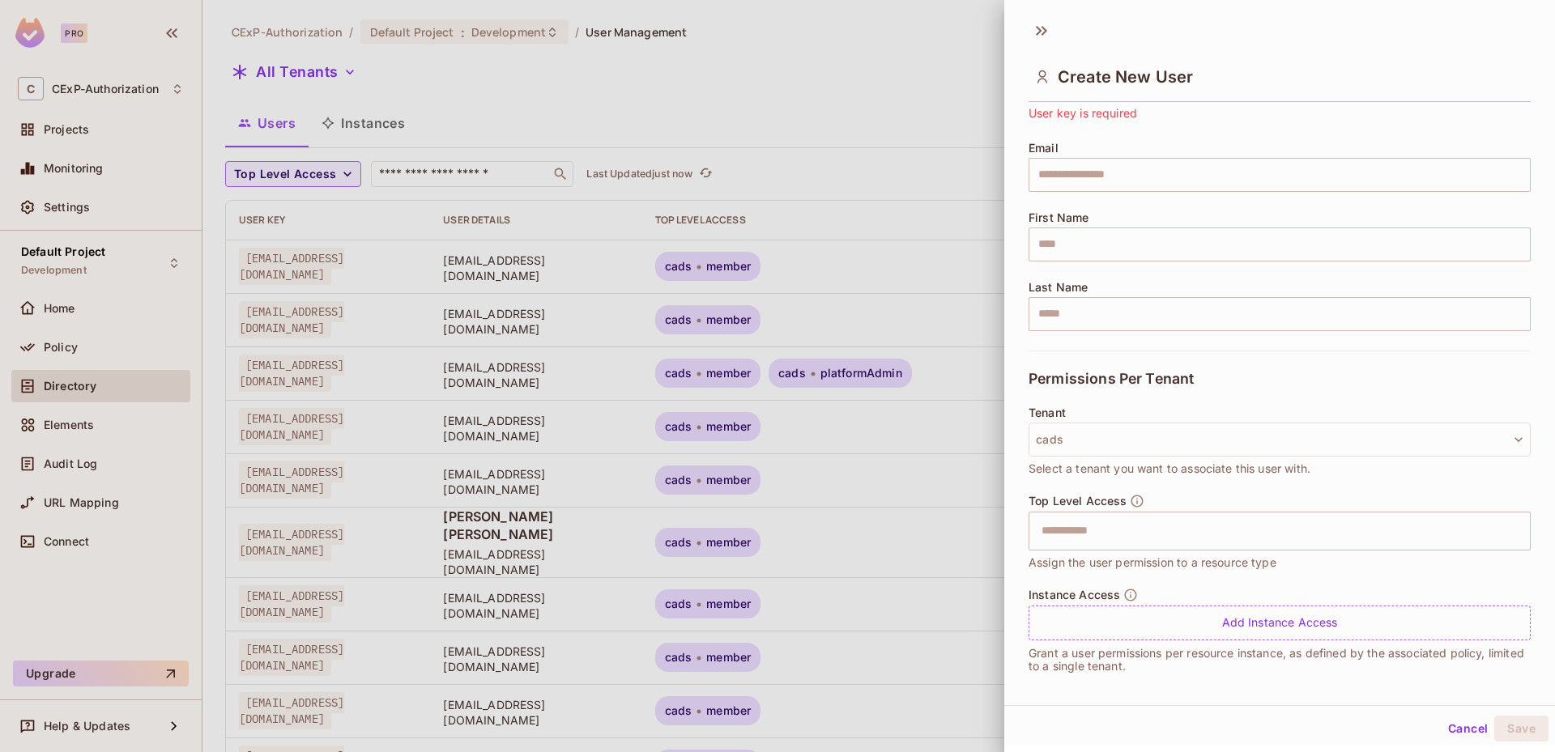
scroll to position [109, 0]
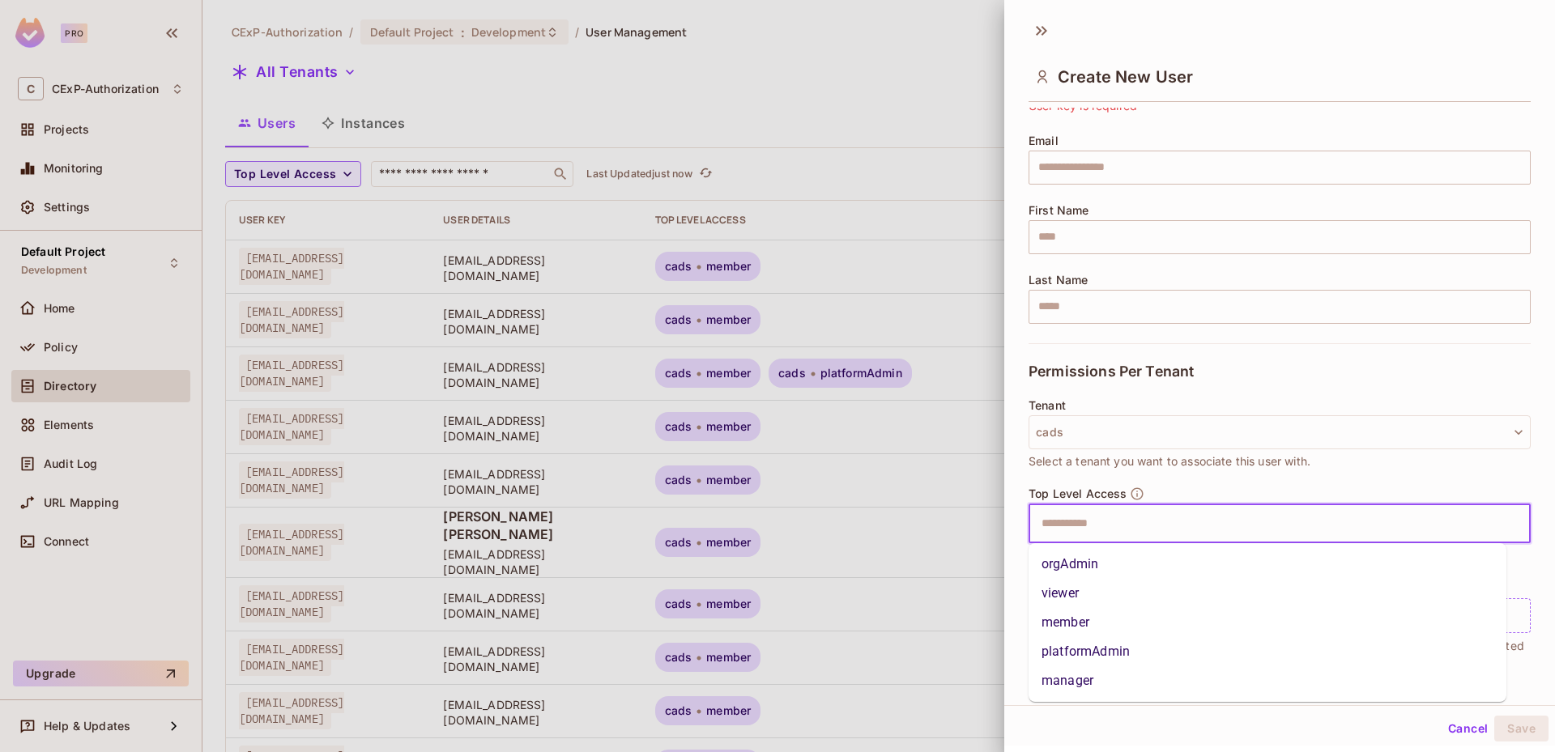
click at [1076, 515] on input "text" at bounding box center [1265, 524] width 467 height 32
click at [1071, 581] on li "viewer" at bounding box center [1267, 593] width 478 height 29
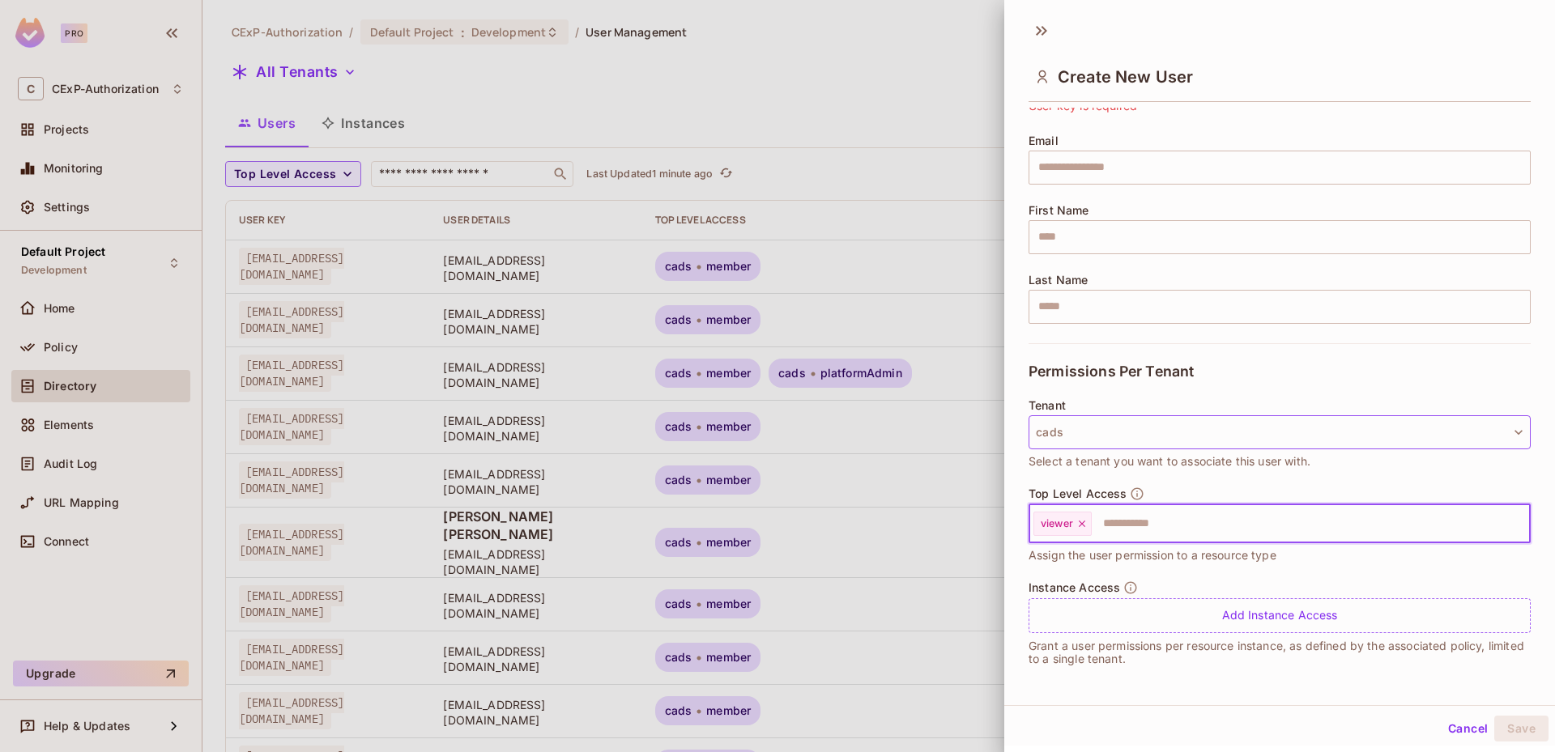
click at [1088, 425] on button "cads" at bounding box center [1279, 432] width 502 height 34
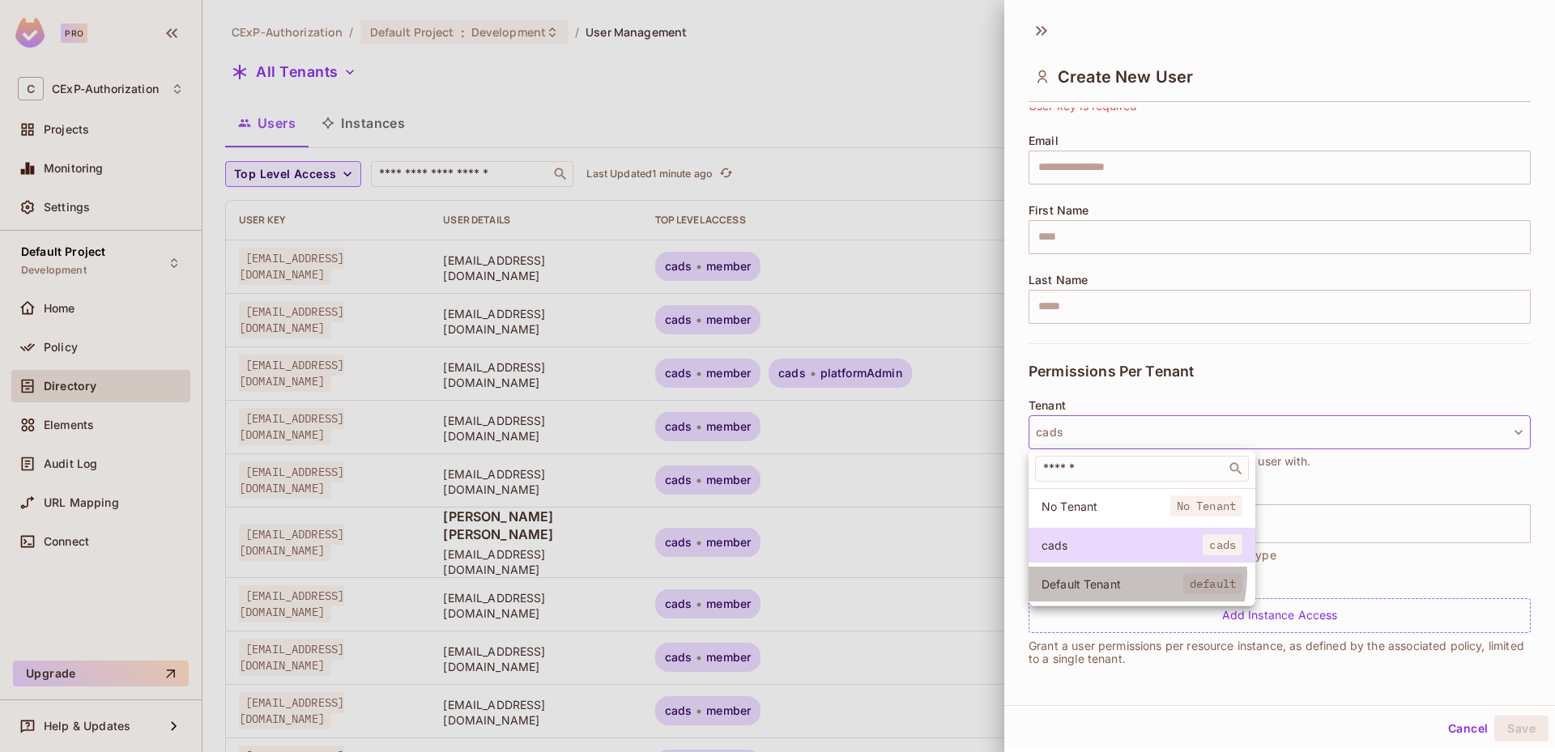
click at [1122, 575] on li "Default Tenant default" at bounding box center [1141, 584] width 227 height 35
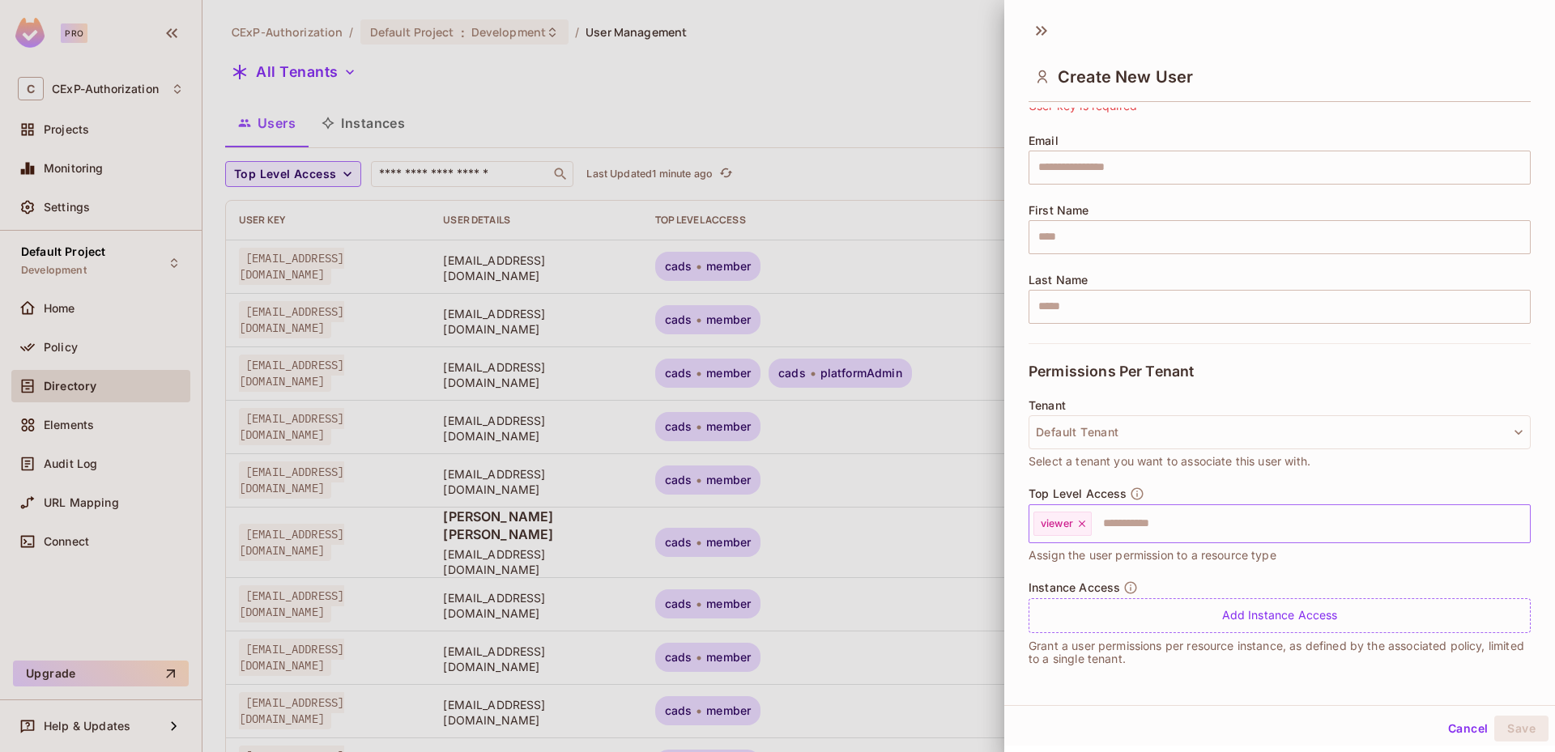
click at [1127, 531] on input "text" at bounding box center [1296, 524] width 406 height 32
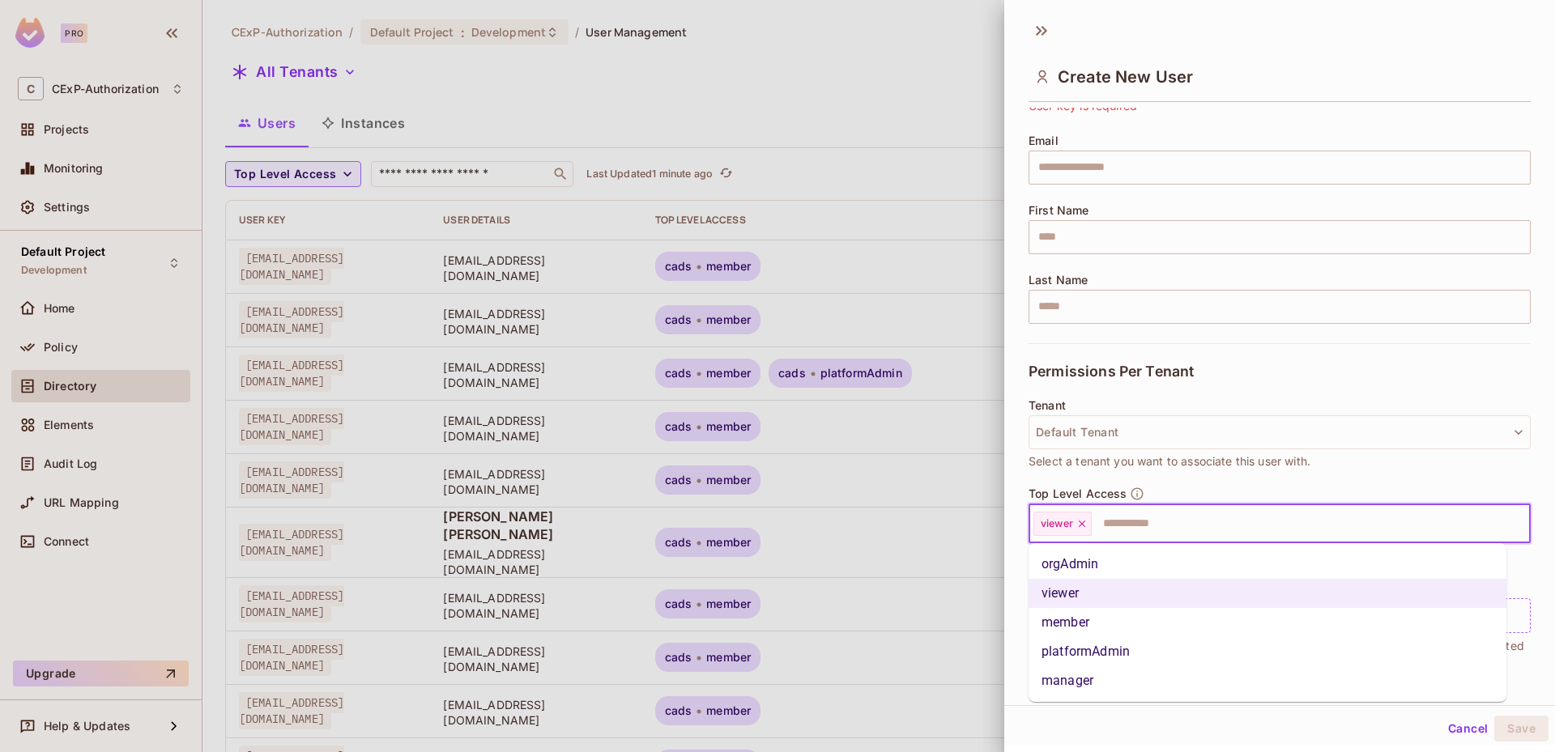
click at [1111, 575] on li "orgAdmin" at bounding box center [1267, 564] width 478 height 29
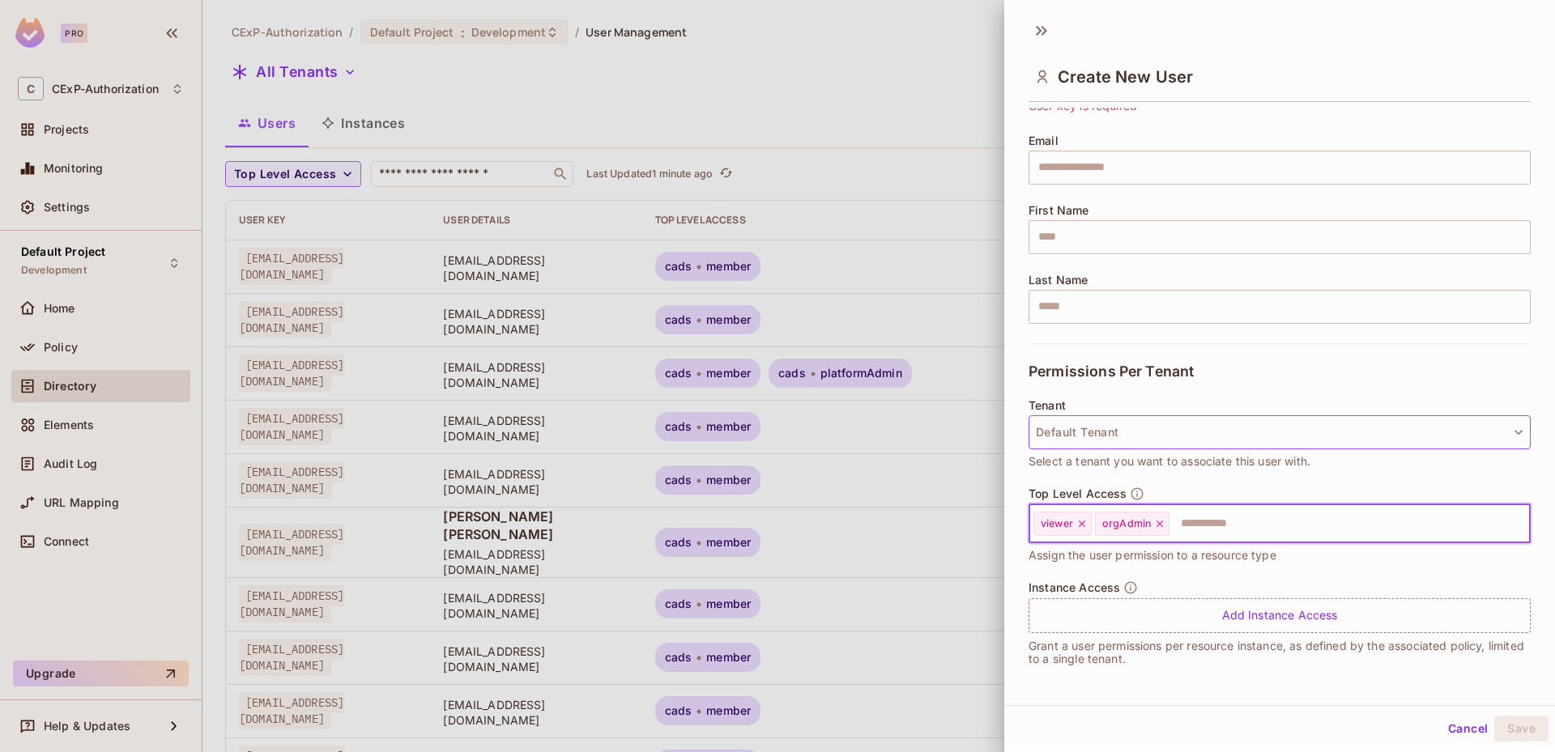
click at [1175, 442] on button "Default Tenant" at bounding box center [1279, 432] width 502 height 34
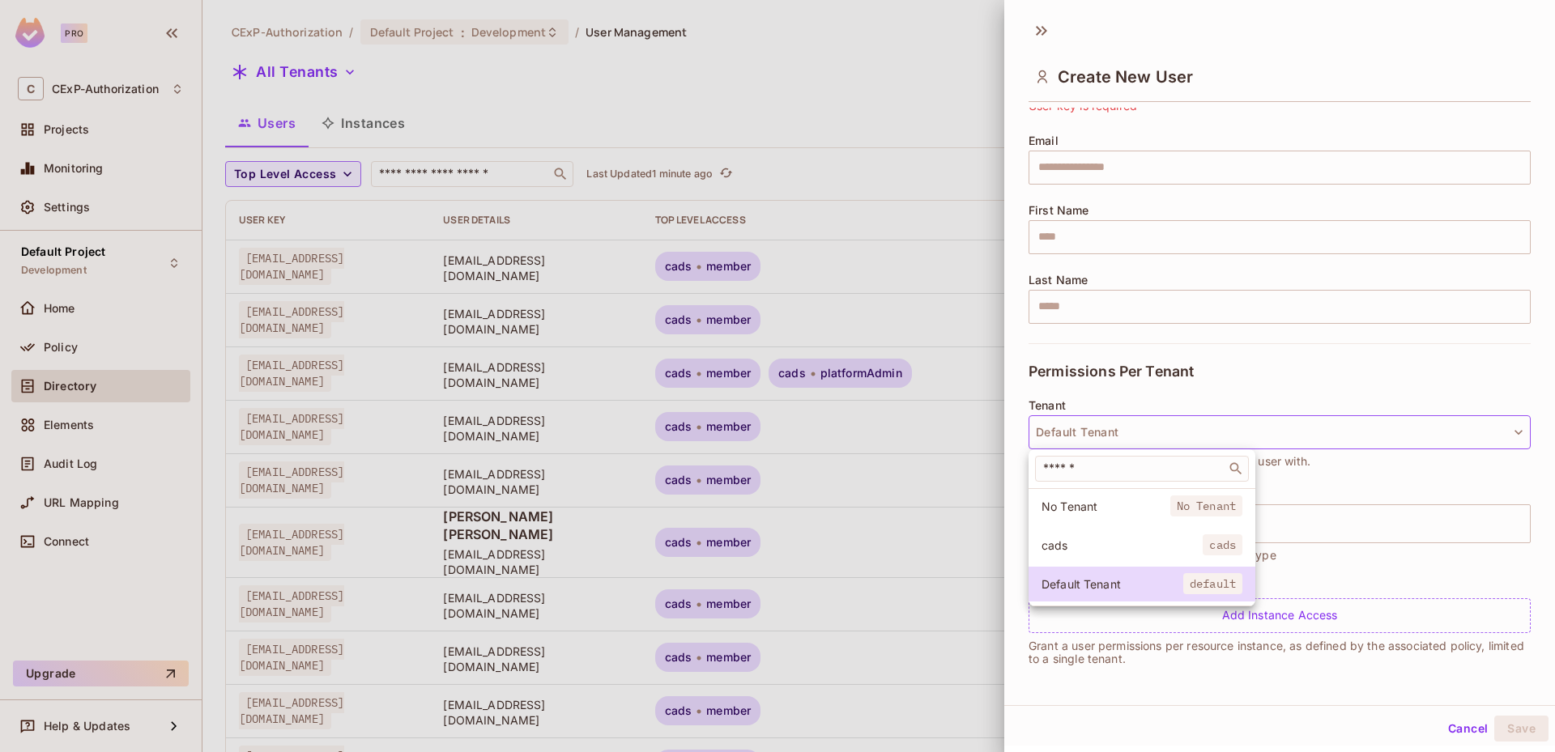
click at [1140, 543] on span "cads" at bounding box center [1121, 545] width 161 height 15
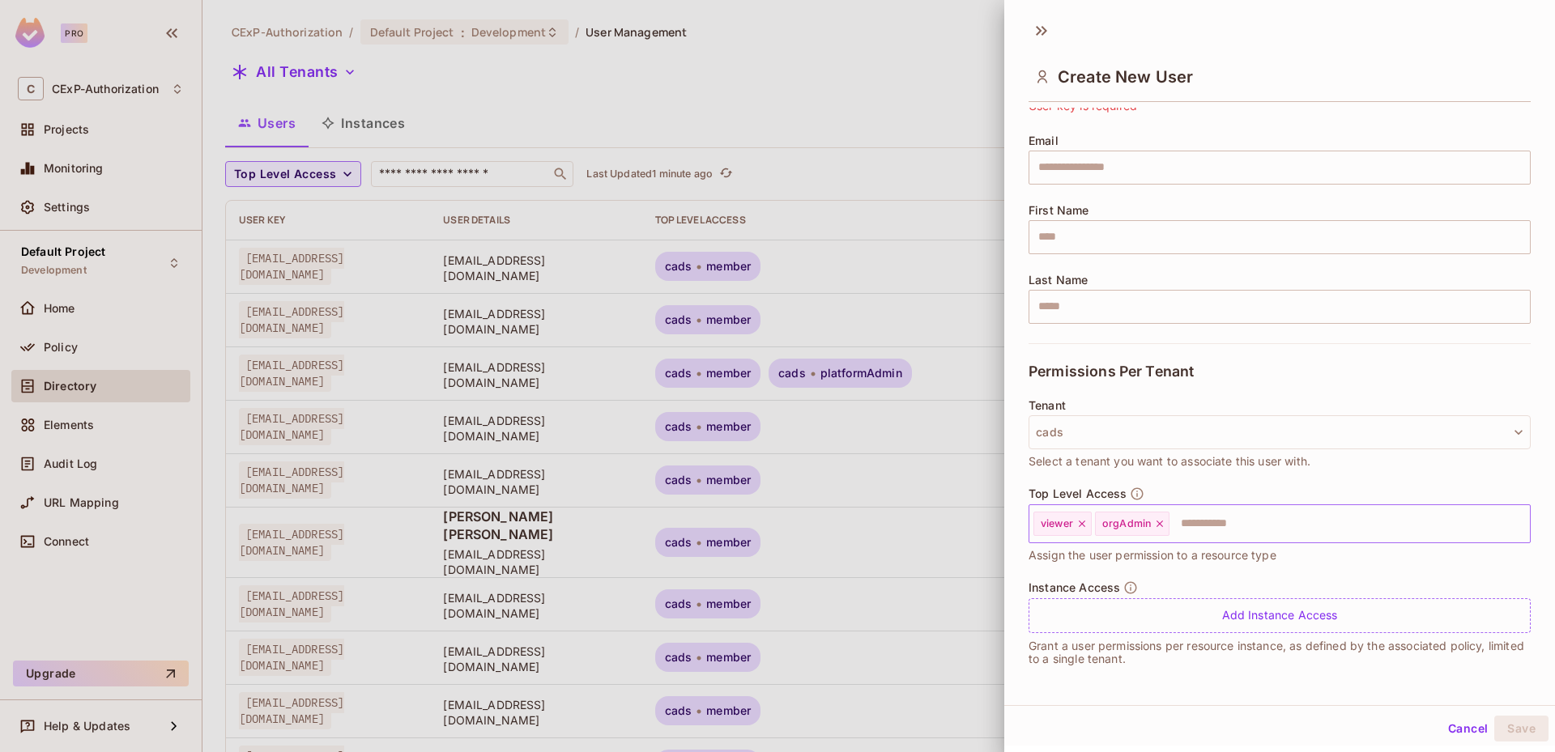
click at [1162, 528] on icon at bounding box center [1159, 523] width 11 height 11
click at [1085, 521] on icon at bounding box center [1082, 524] width 6 height 6
click at [1443, 719] on button "Cancel" at bounding box center [1467, 729] width 53 height 26
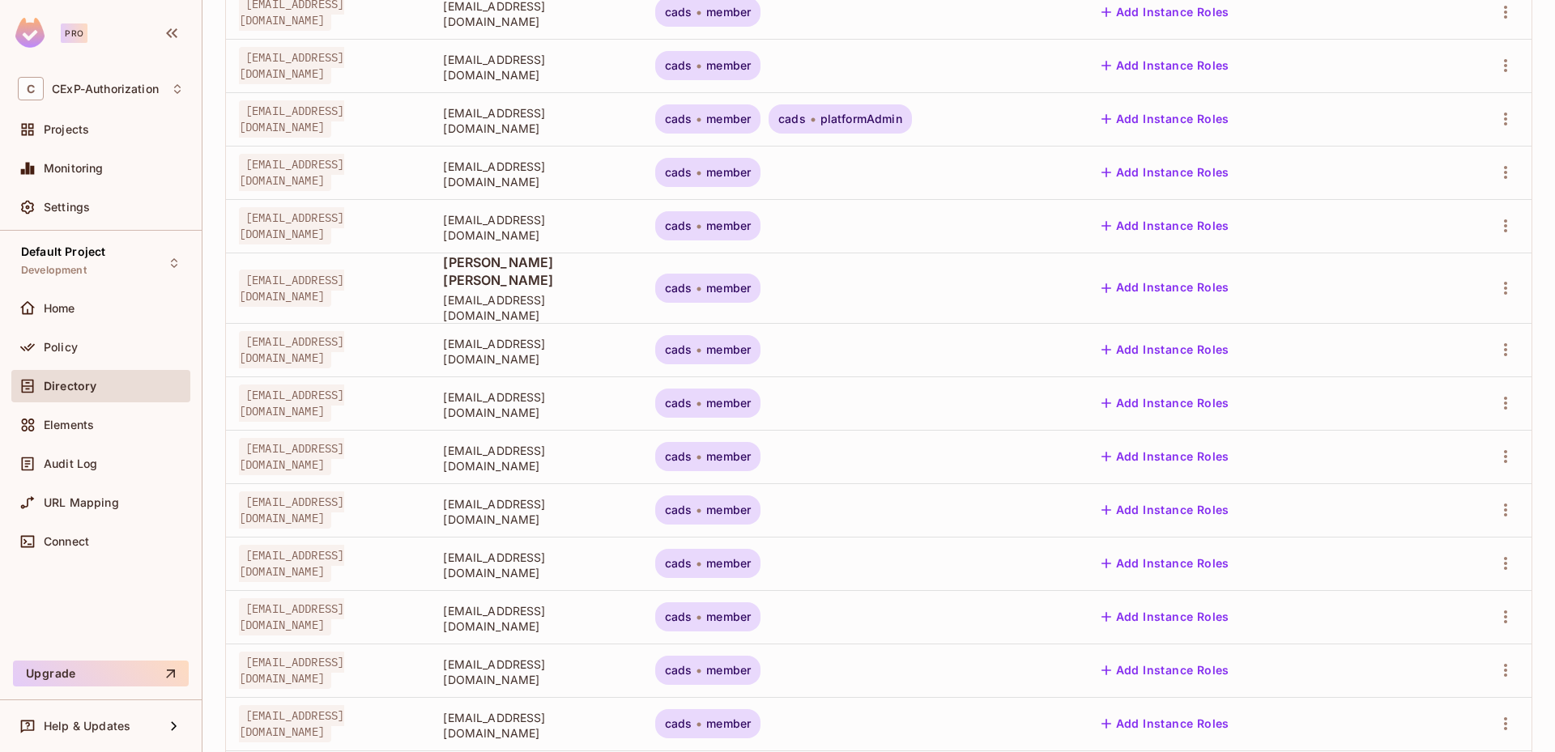
scroll to position [379, 0]
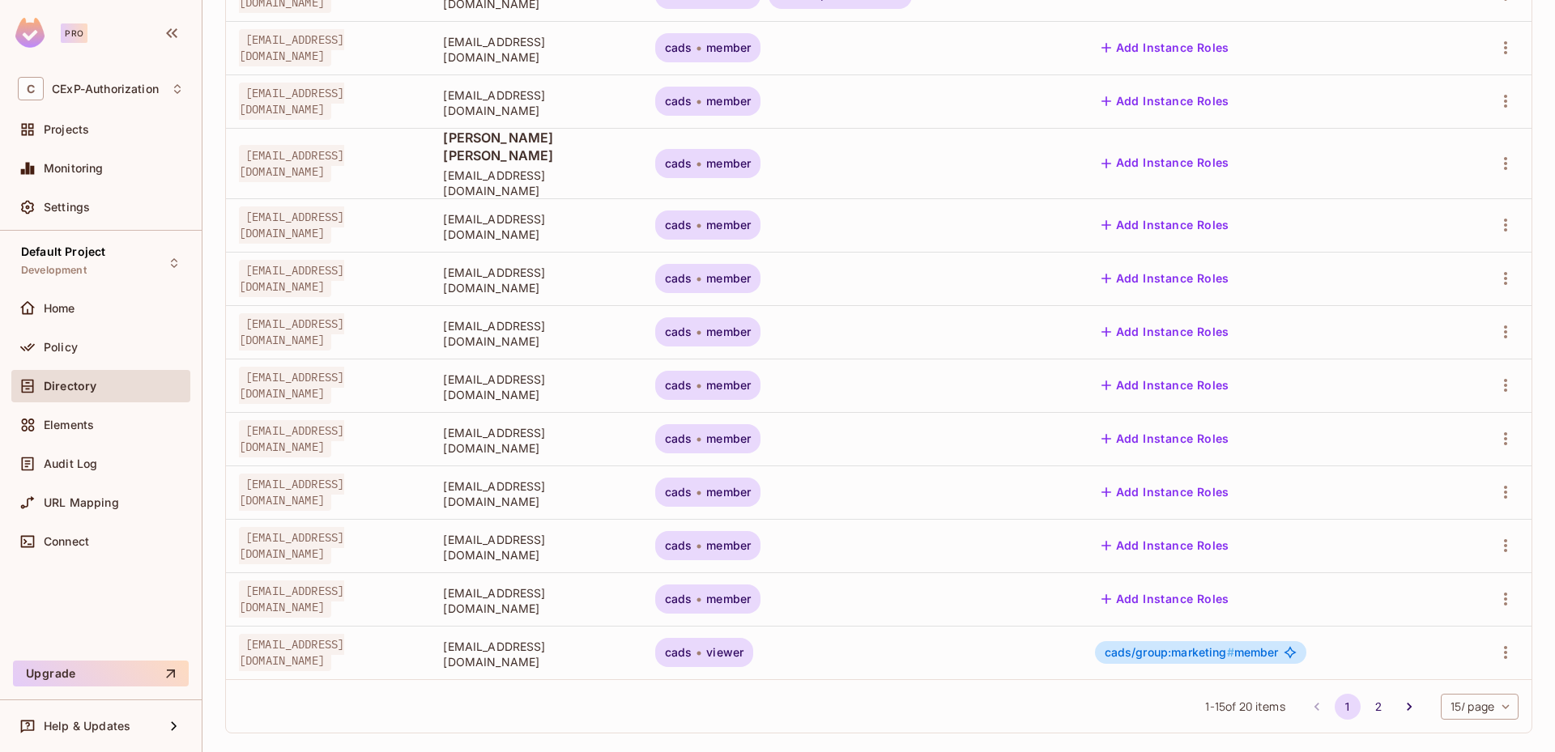
click at [1202, 586] on button "Add Instance Roles" at bounding box center [1165, 599] width 141 height 26
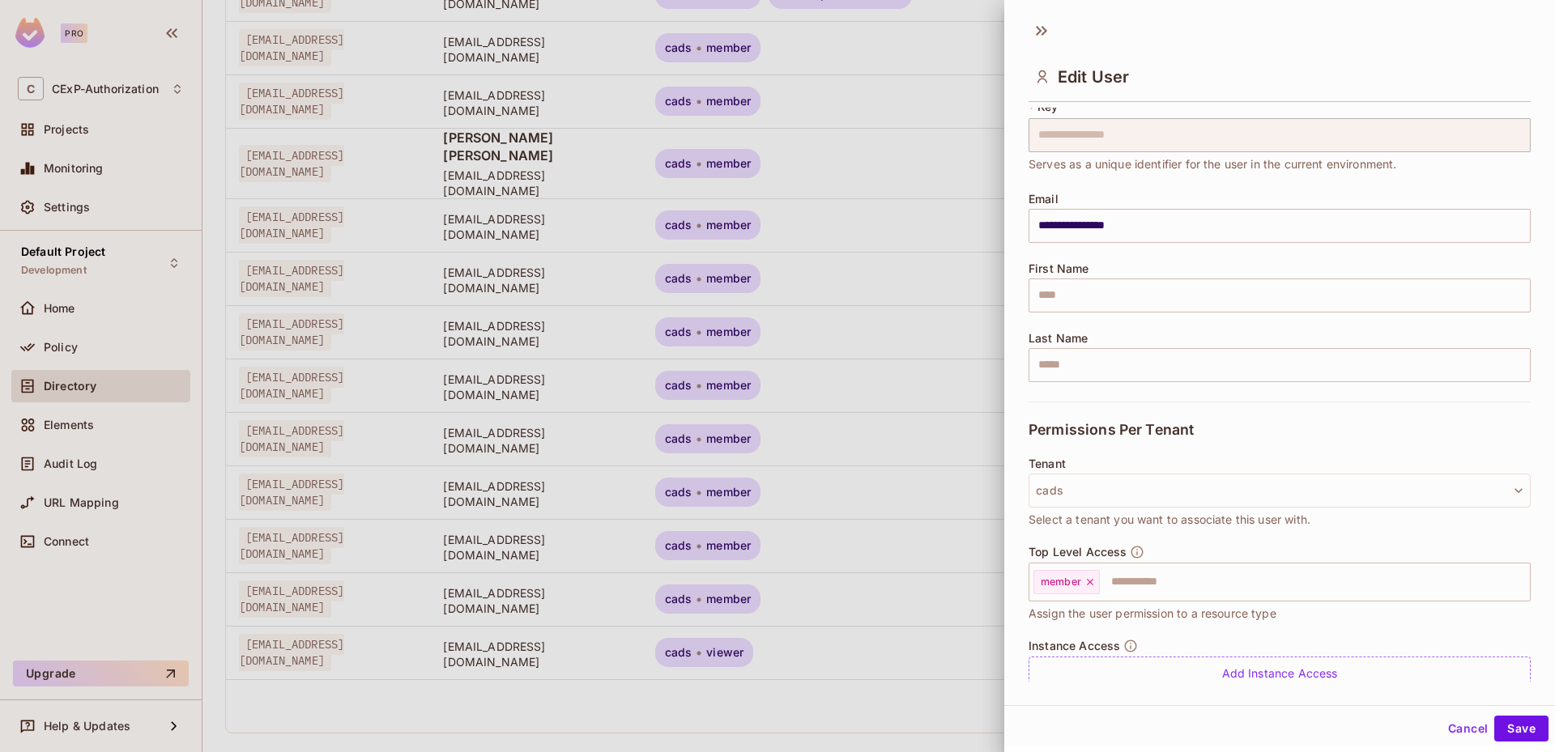
scroll to position [109, 0]
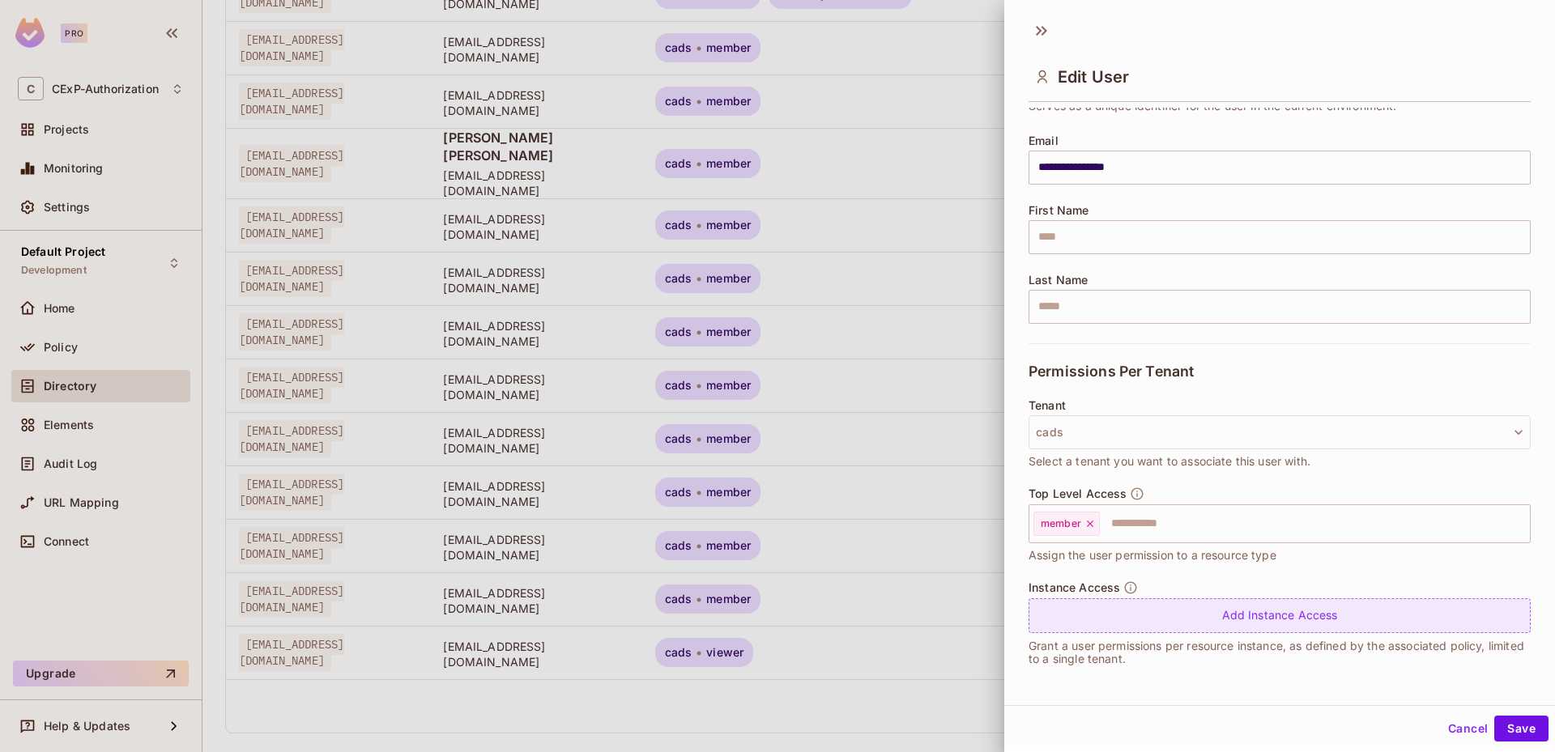
click at [1180, 599] on div "Add Instance Access" at bounding box center [1279, 615] width 502 height 35
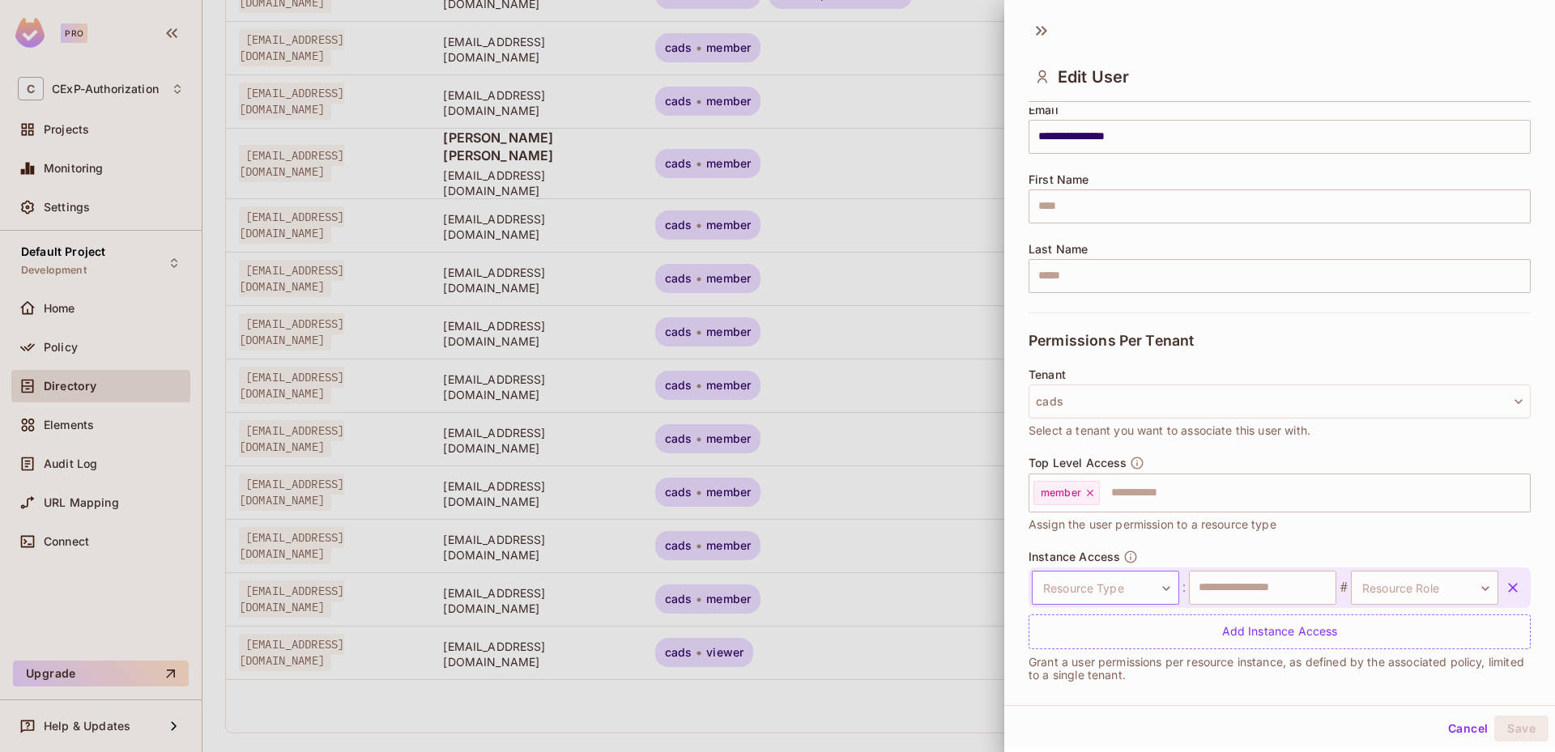
scroll to position [156, 0]
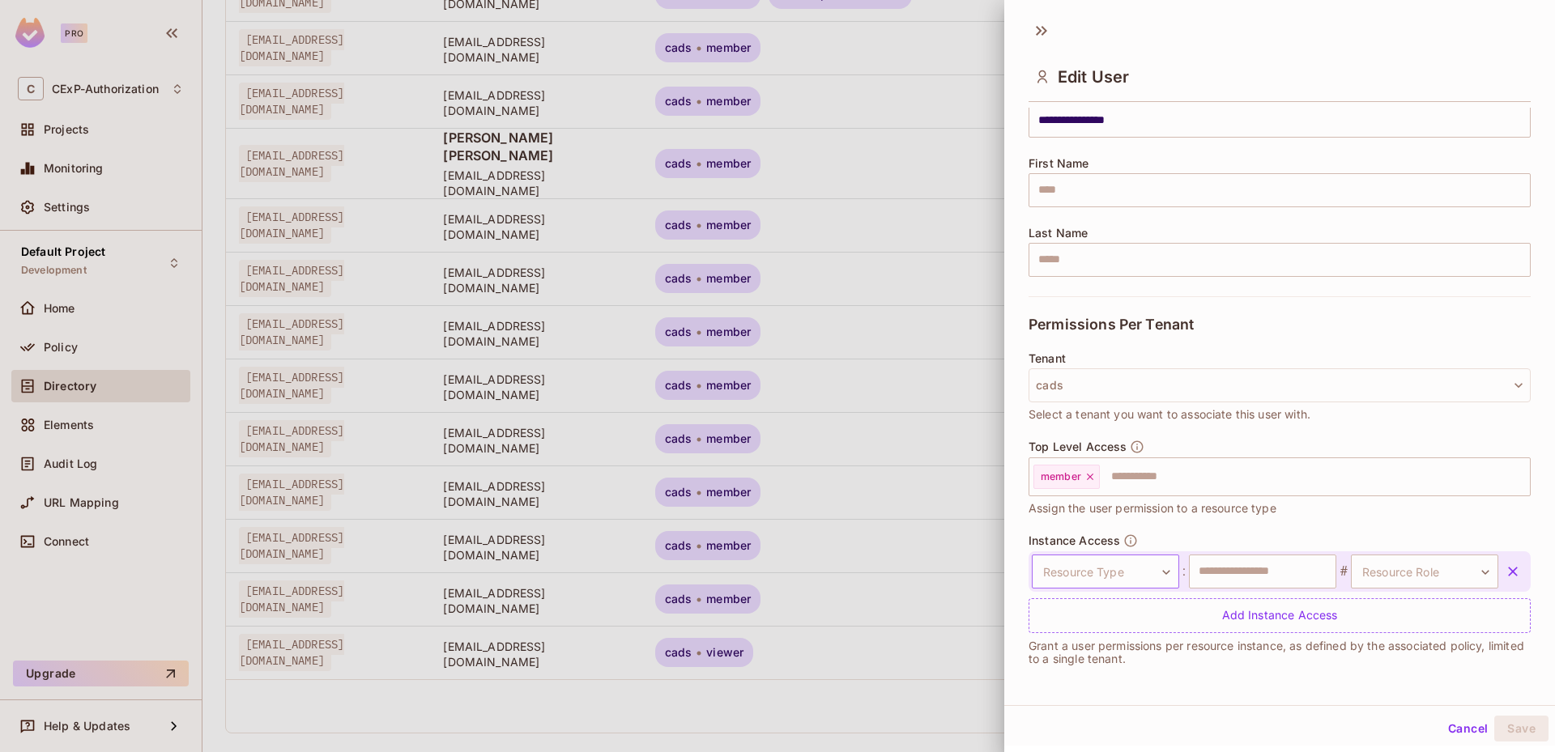
click at [1135, 576] on body "Pro C CExP-Authorization Projects Monitoring Settings Default Project Developme…" at bounding box center [777, 376] width 1555 height 752
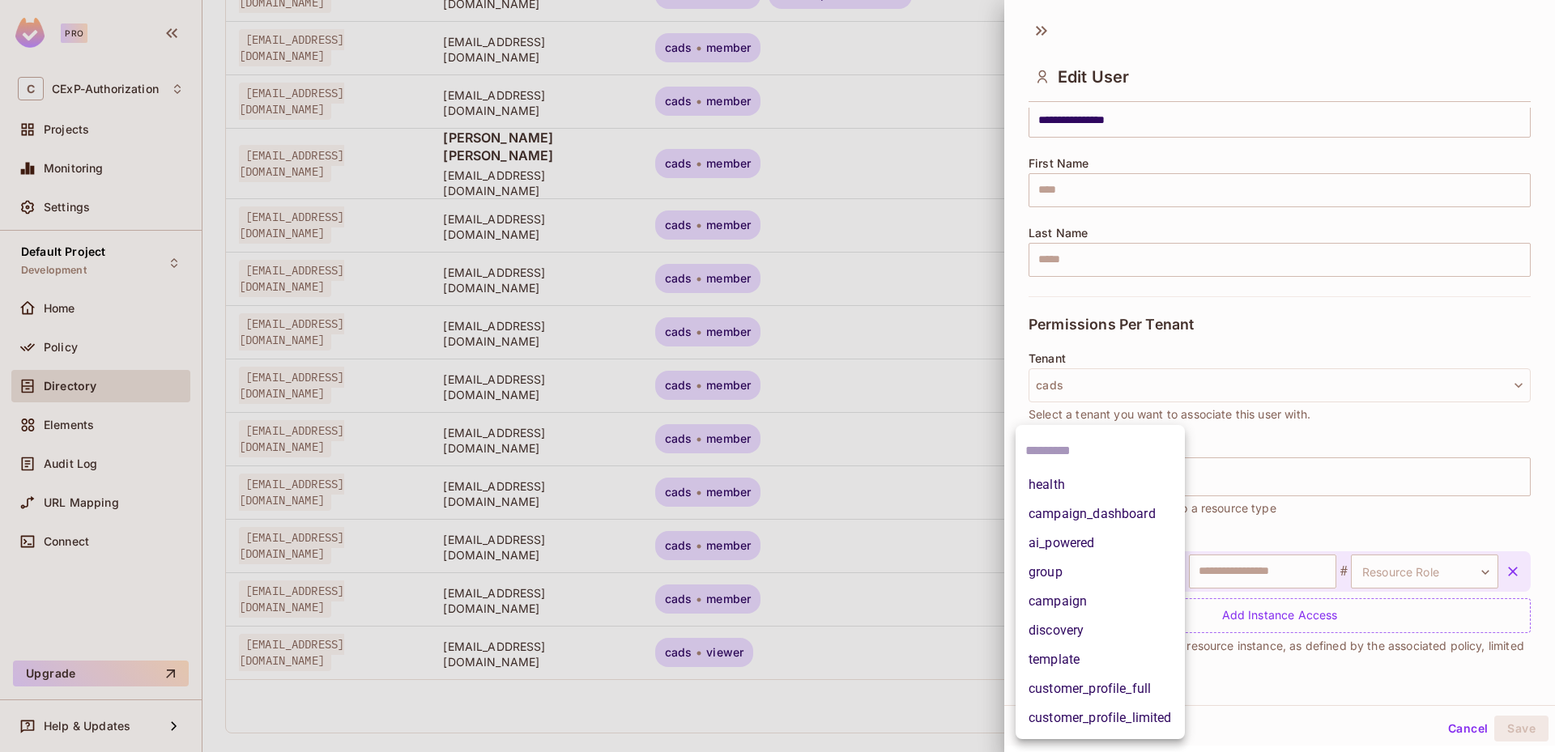
click at [1128, 545] on li "ai_powered" at bounding box center [1099, 543] width 169 height 29
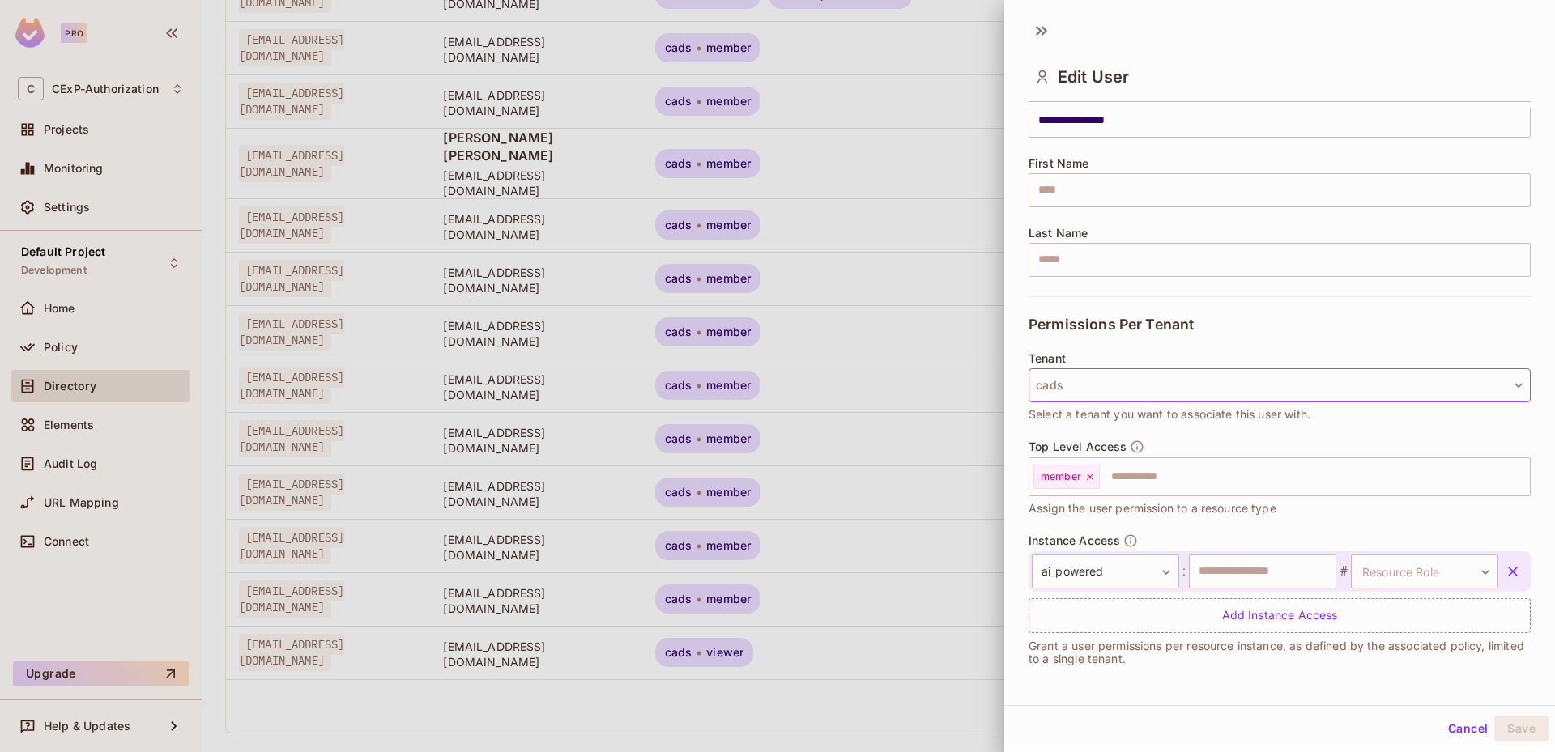
click at [1191, 385] on button "cads" at bounding box center [1279, 385] width 502 height 34
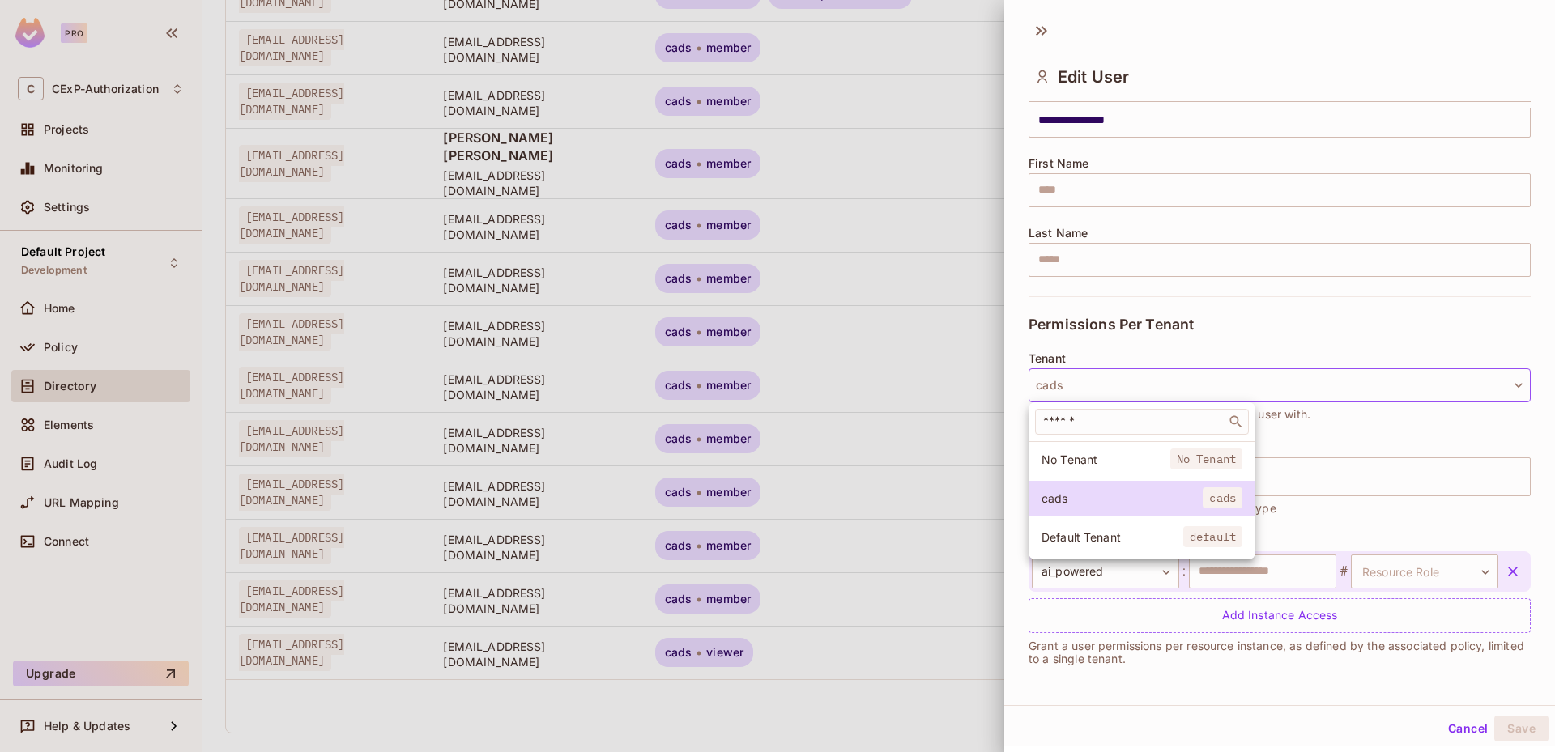
click at [1139, 462] on span "No Tenant" at bounding box center [1105, 459] width 129 height 15
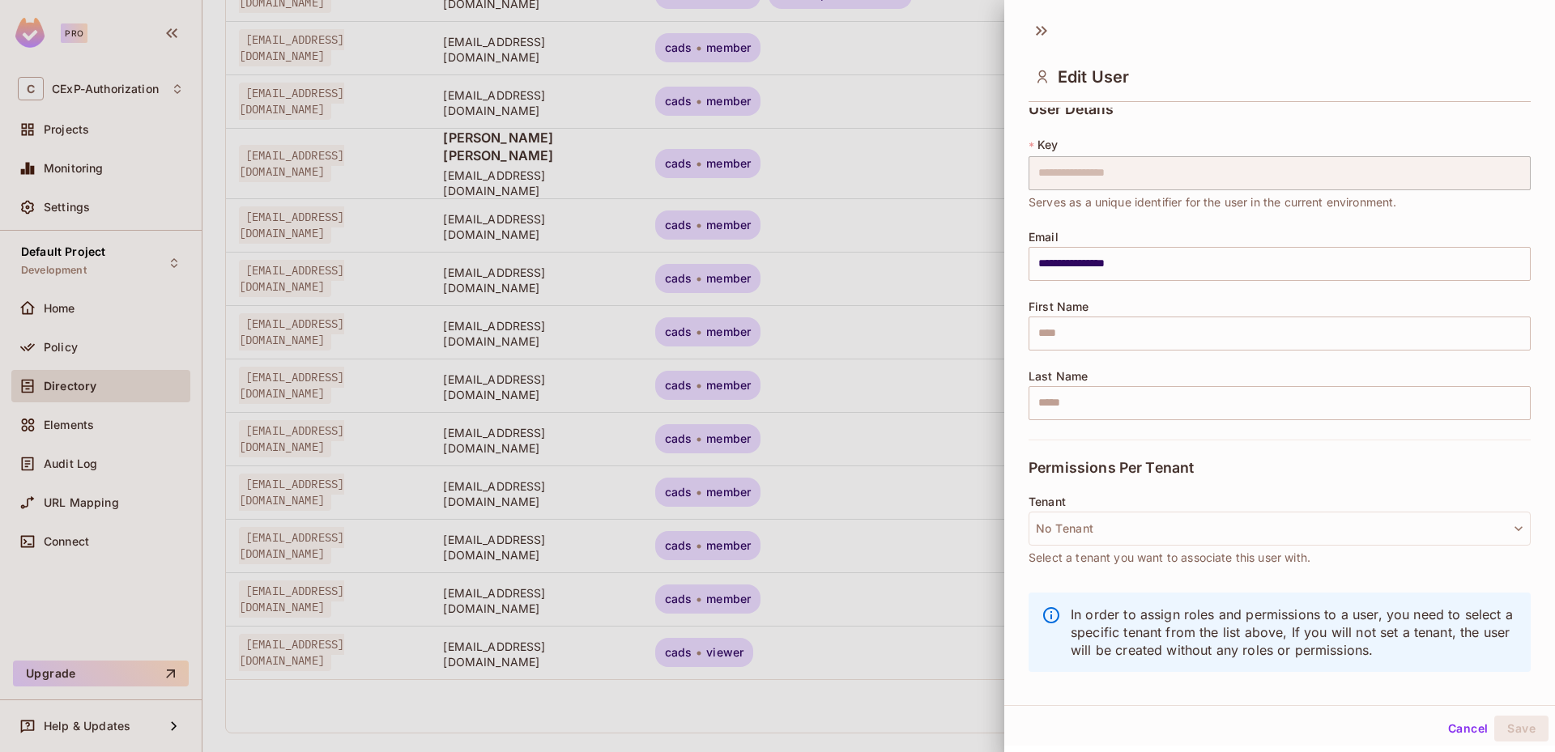
scroll to position [13, 0]
click at [1126, 527] on button "No Tenant" at bounding box center [1279, 529] width 502 height 34
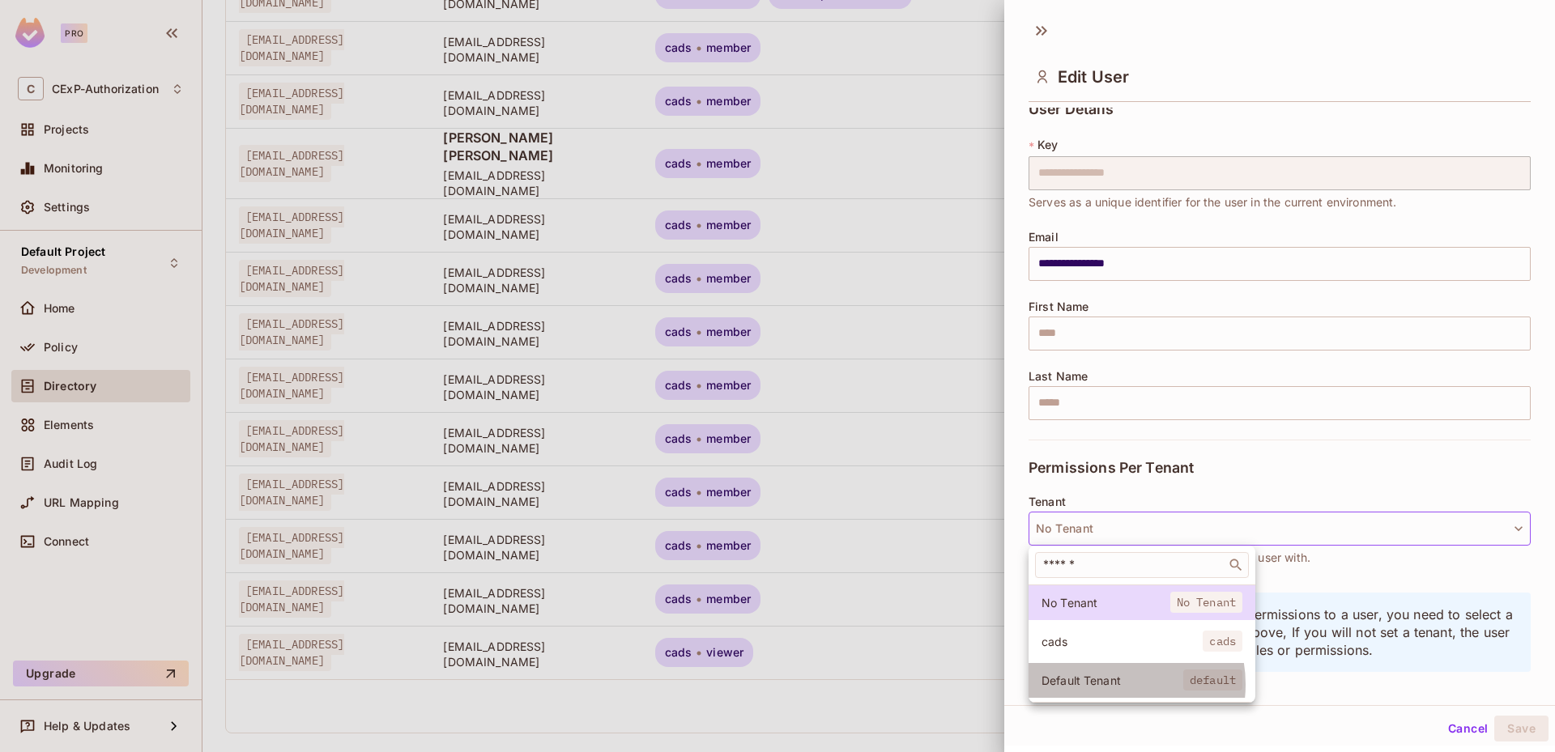
click at [1116, 685] on span "Default Tenant" at bounding box center [1112, 680] width 142 height 15
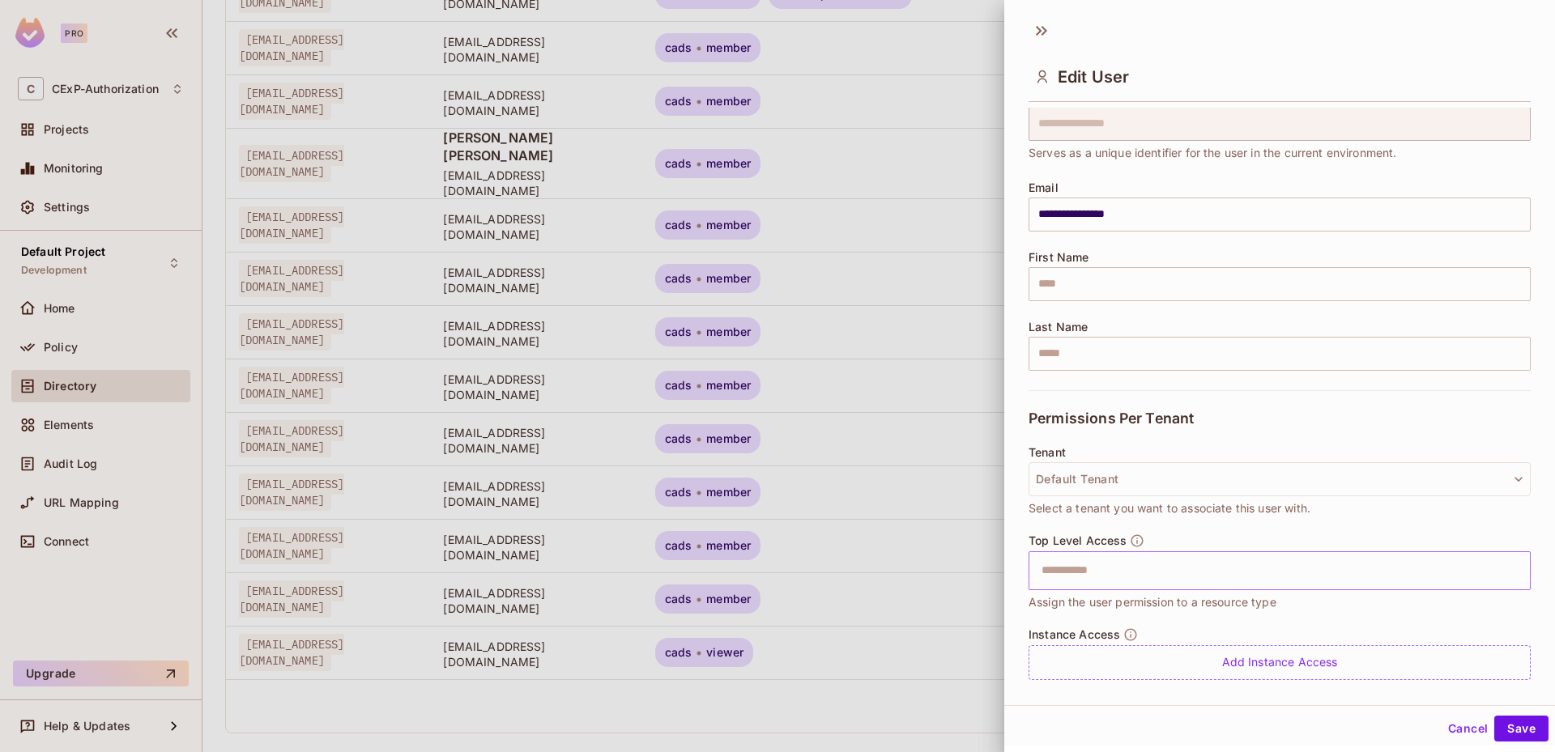
scroll to position [109, 0]
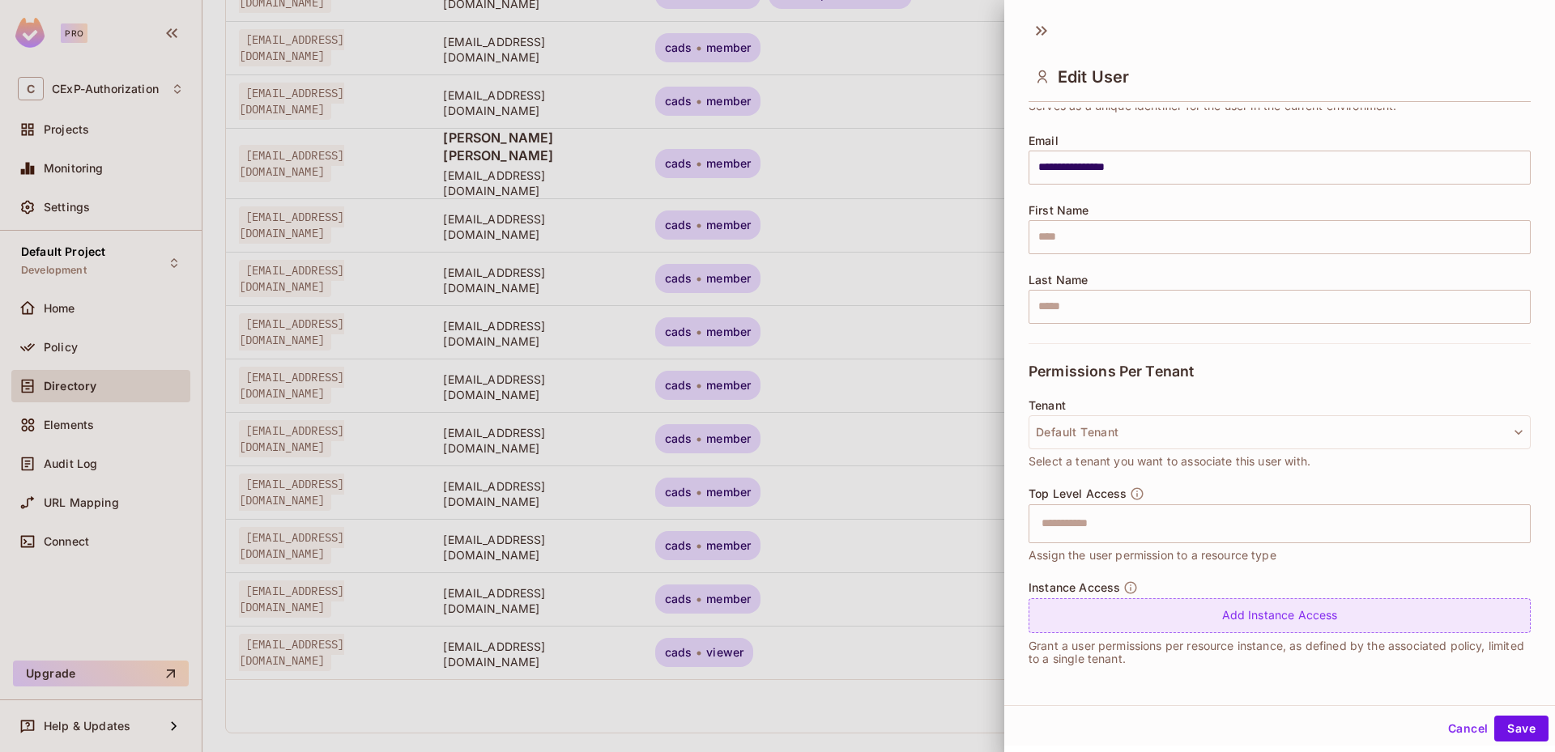
click at [1144, 619] on div "Add Instance Access" at bounding box center [1279, 615] width 502 height 35
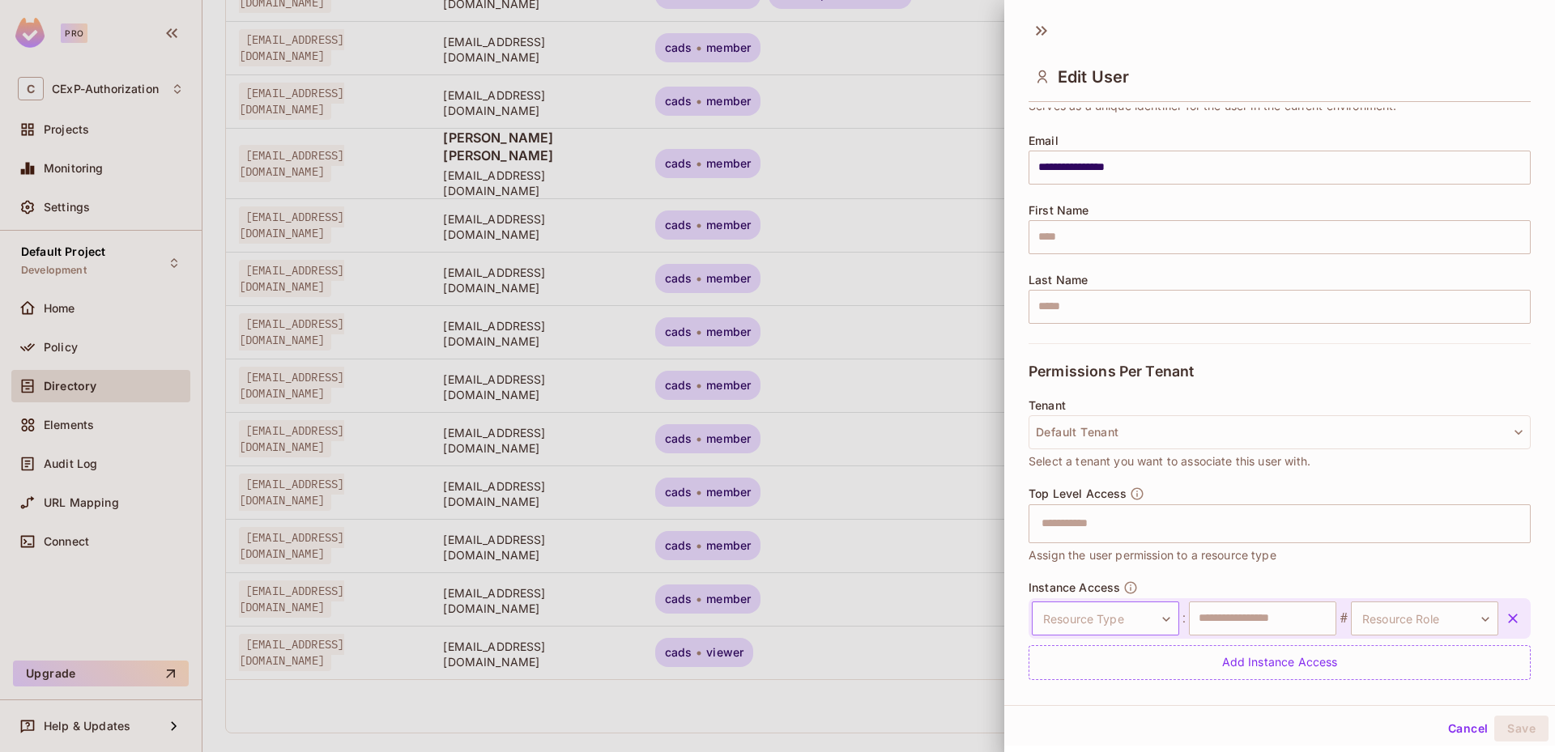
click at [1144, 614] on body "Pro C CExP-Authorization Projects Monitoring Settings Default Project Developme…" at bounding box center [777, 376] width 1555 height 752
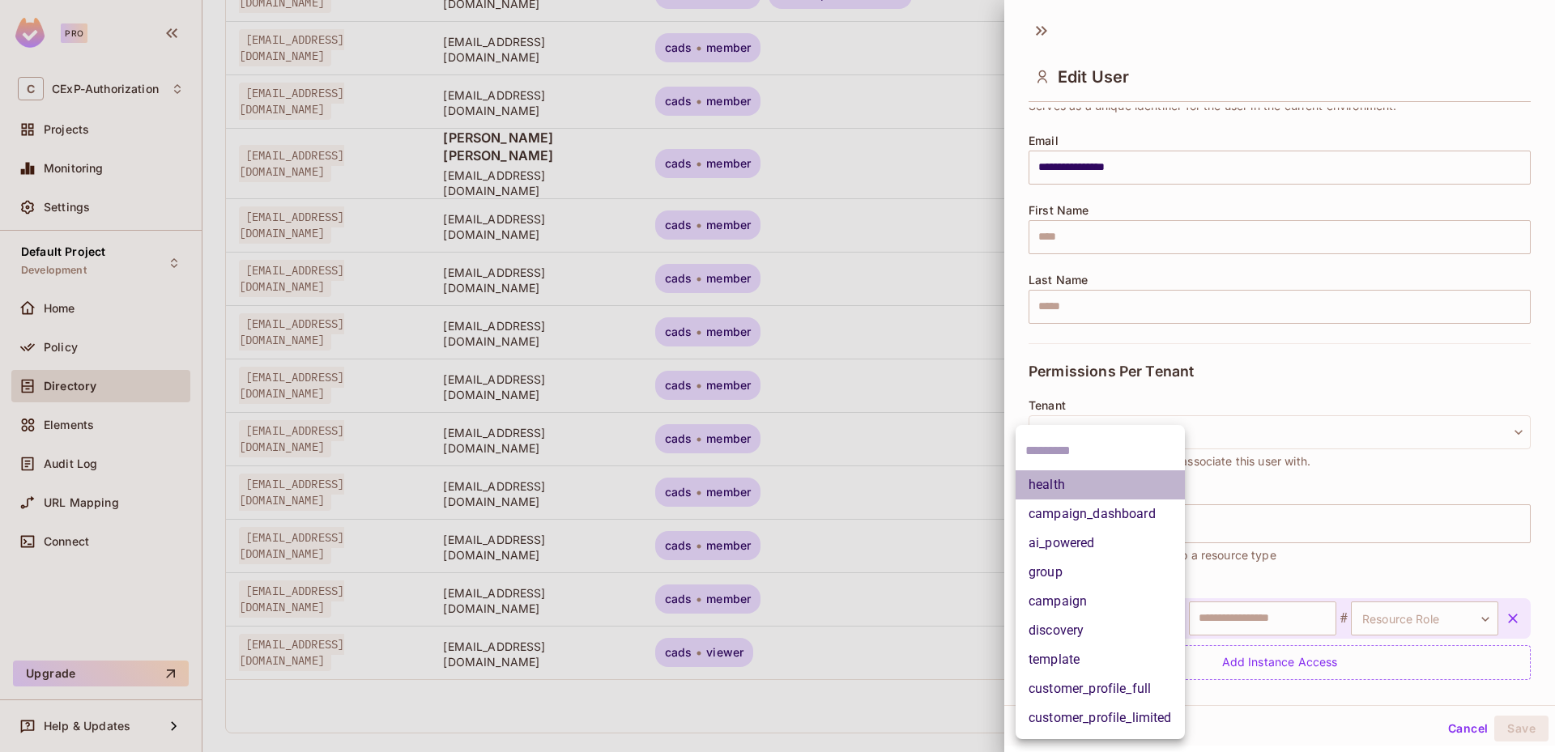
click at [1105, 494] on li "health" at bounding box center [1099, 484] width 169 height 29
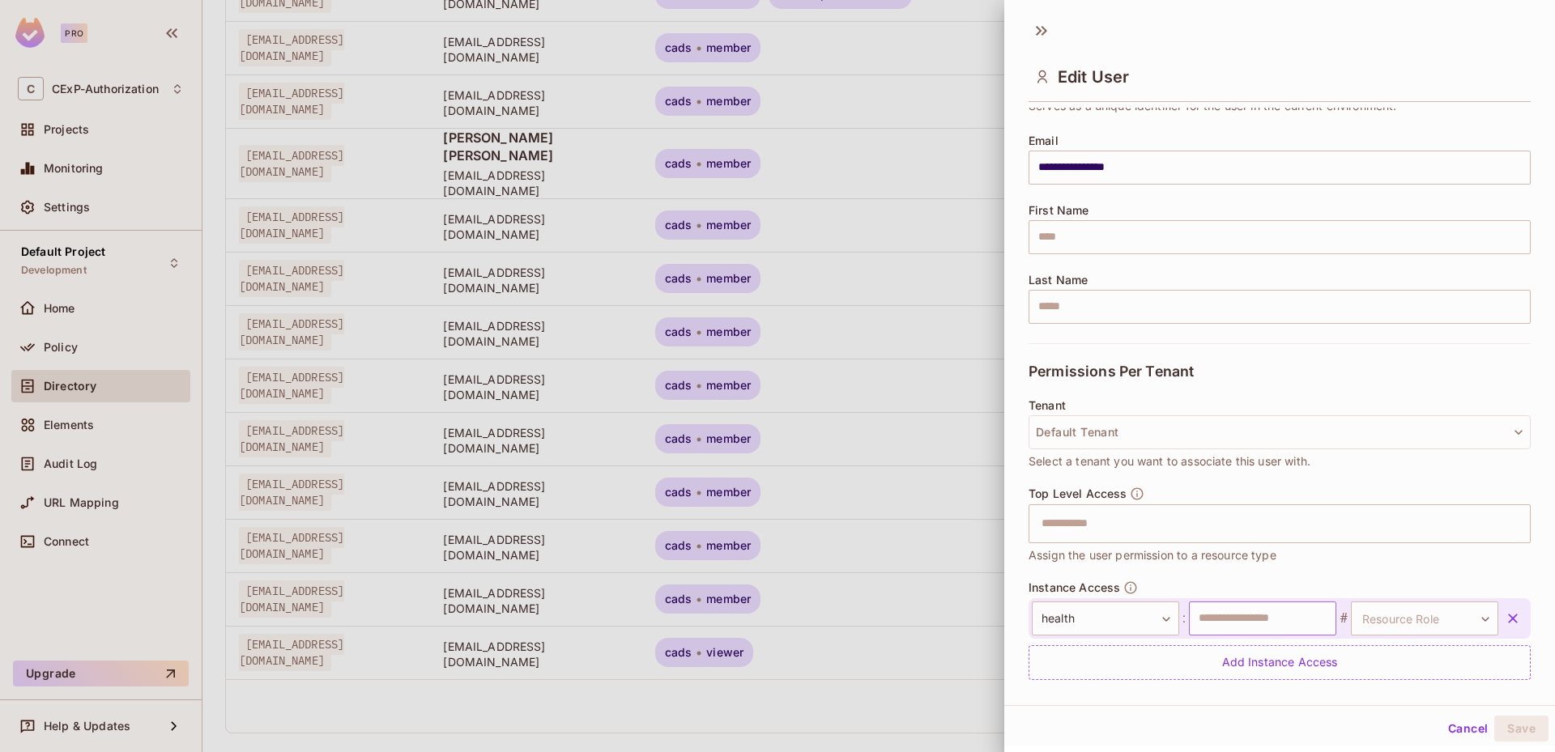
click at [1236, 619] on input "text" at bounding box center [1262, 619] width 147 height 34
type input "*****"
click at [1363, 624] on body "Pro C CExP-Authorization Projects Monitoring Settings Default Project Developme…" at bounding box center [777, 376] width 1555 height 752
type input "**"
click at [1381, 626] on div at bounding box center [777, 376] width 1555 height 752
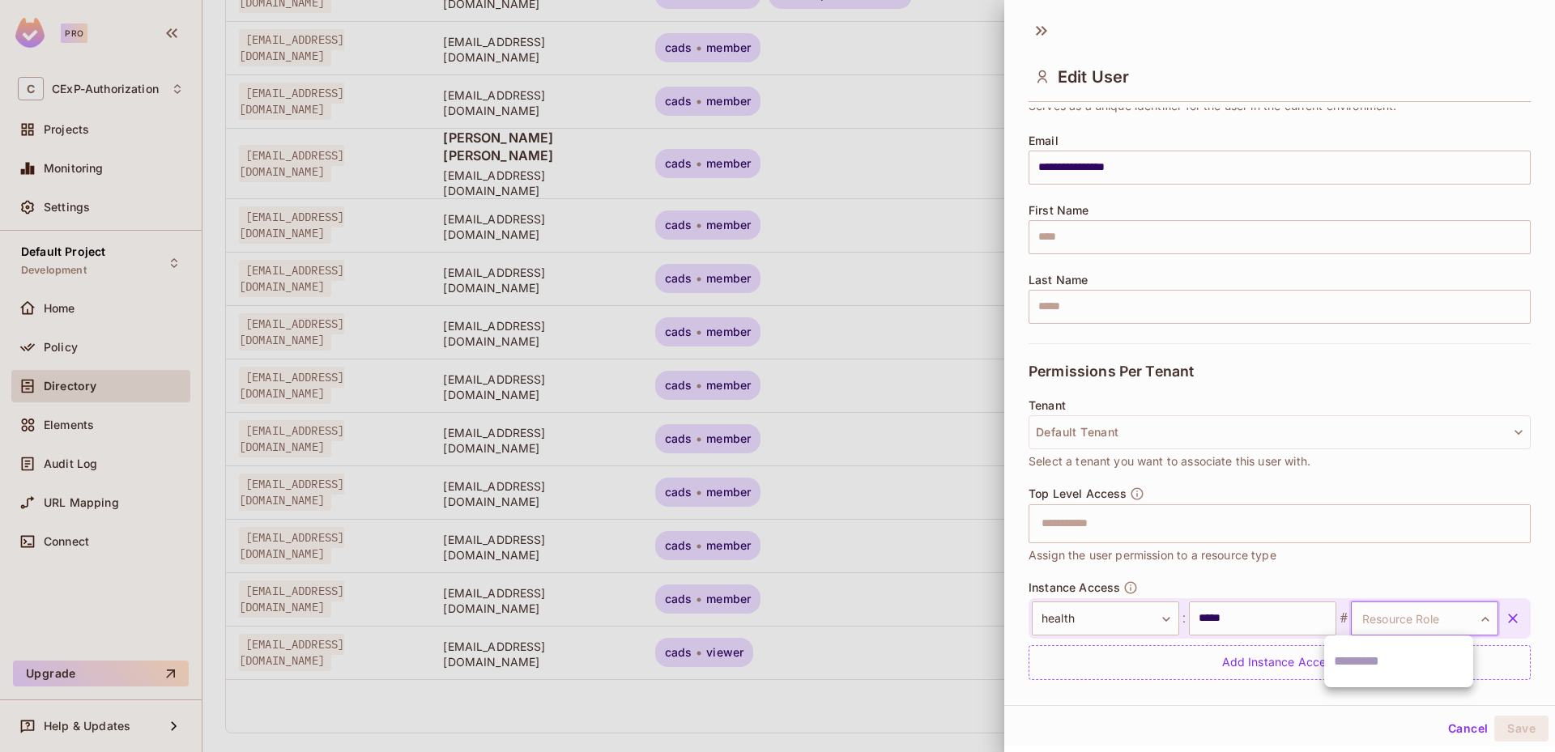
click at [1381, 624] on body "Pro C CExP-Authorization Projects Monitoring Settings Default Project Developme…" at bounding box center [777, 376] width 1555 height 752
click at [1370, 628] on div at bounding box center [777, 376] width 1555 height 752
click at [1369, 619] on body "Pro C CExP-Authorization Projects Monitoring Settings Default Project Developme…" at bounding box center [777, 376] width 1555 height 752
type input "*"
click at [1368, 697] on li "viewer" at bounding box center [1398, 695] width 149 height 29
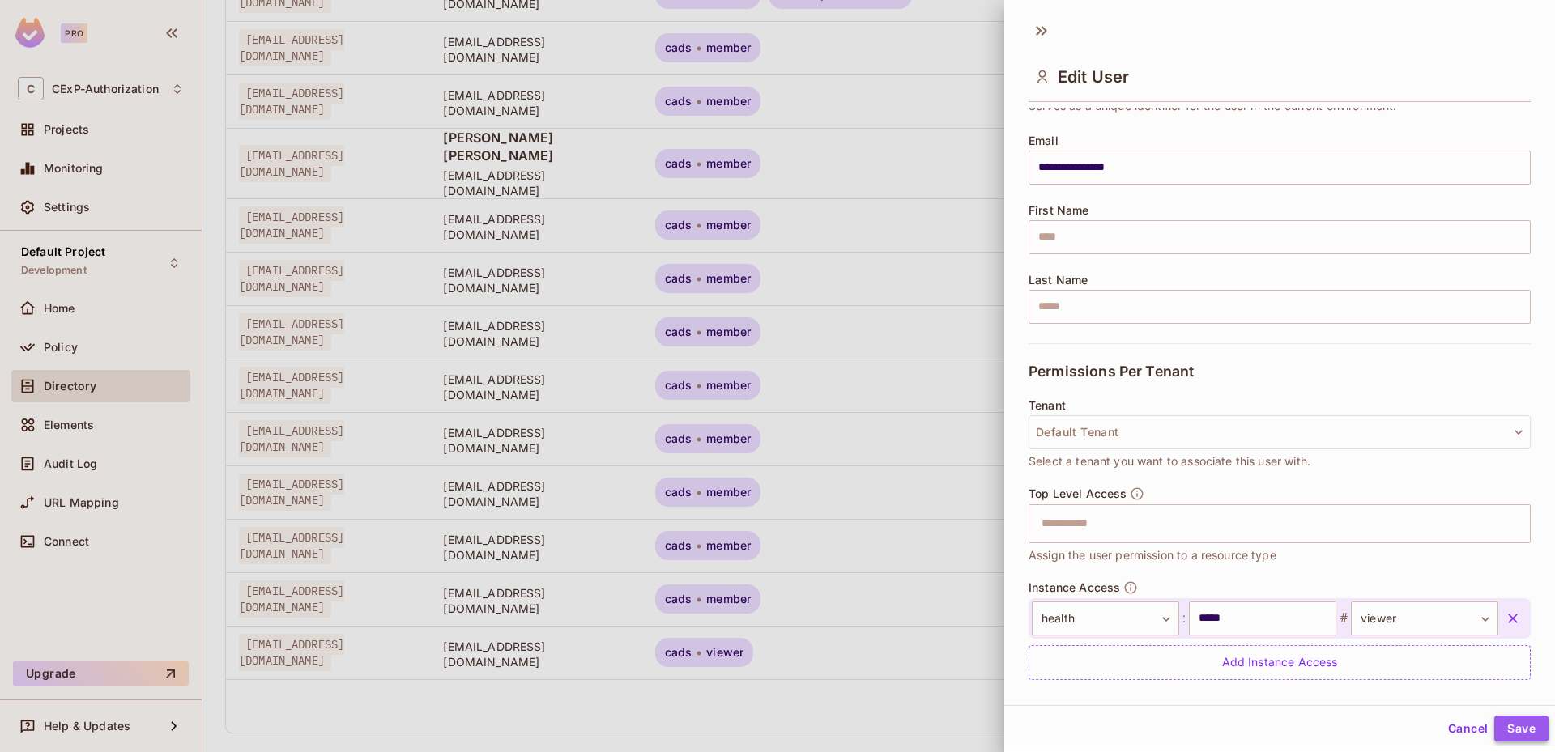
click at [1516, 728] on button "Save" at bounding box center [1521, 729] width 54 height 26
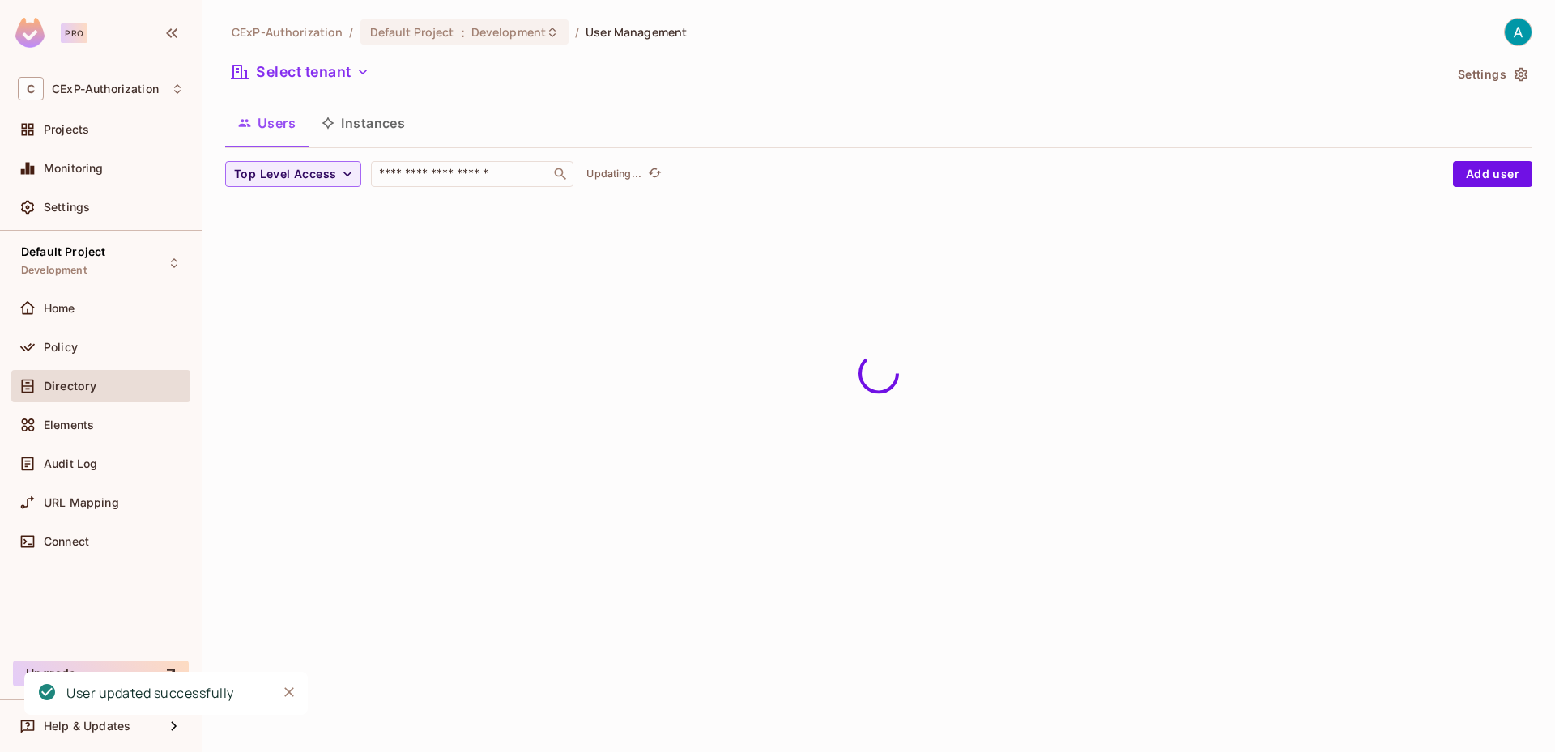
scroll to position [0, 0]
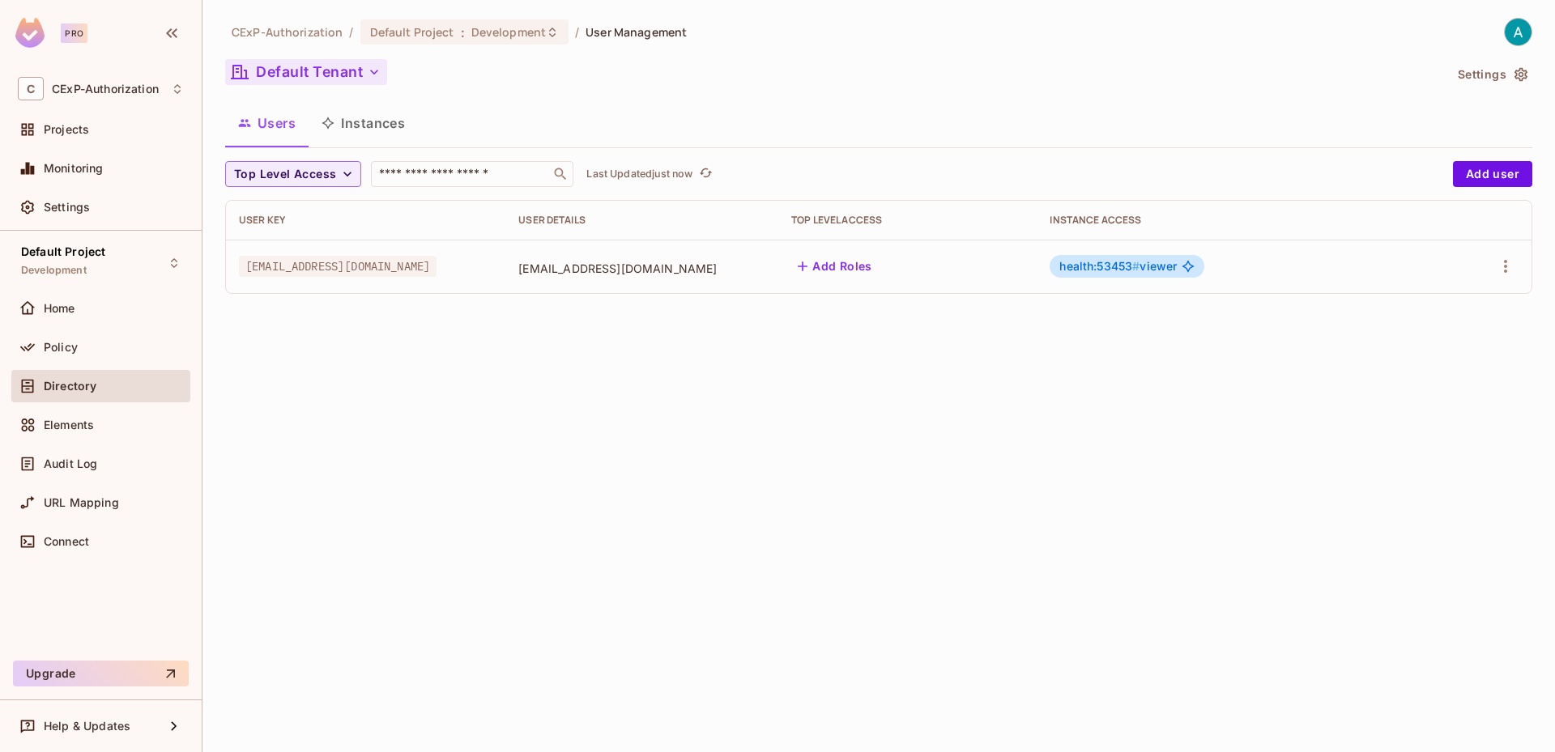
click at [312, 79] on button "Default Tenant" at bounding box center [306, 72] width 162 height 26
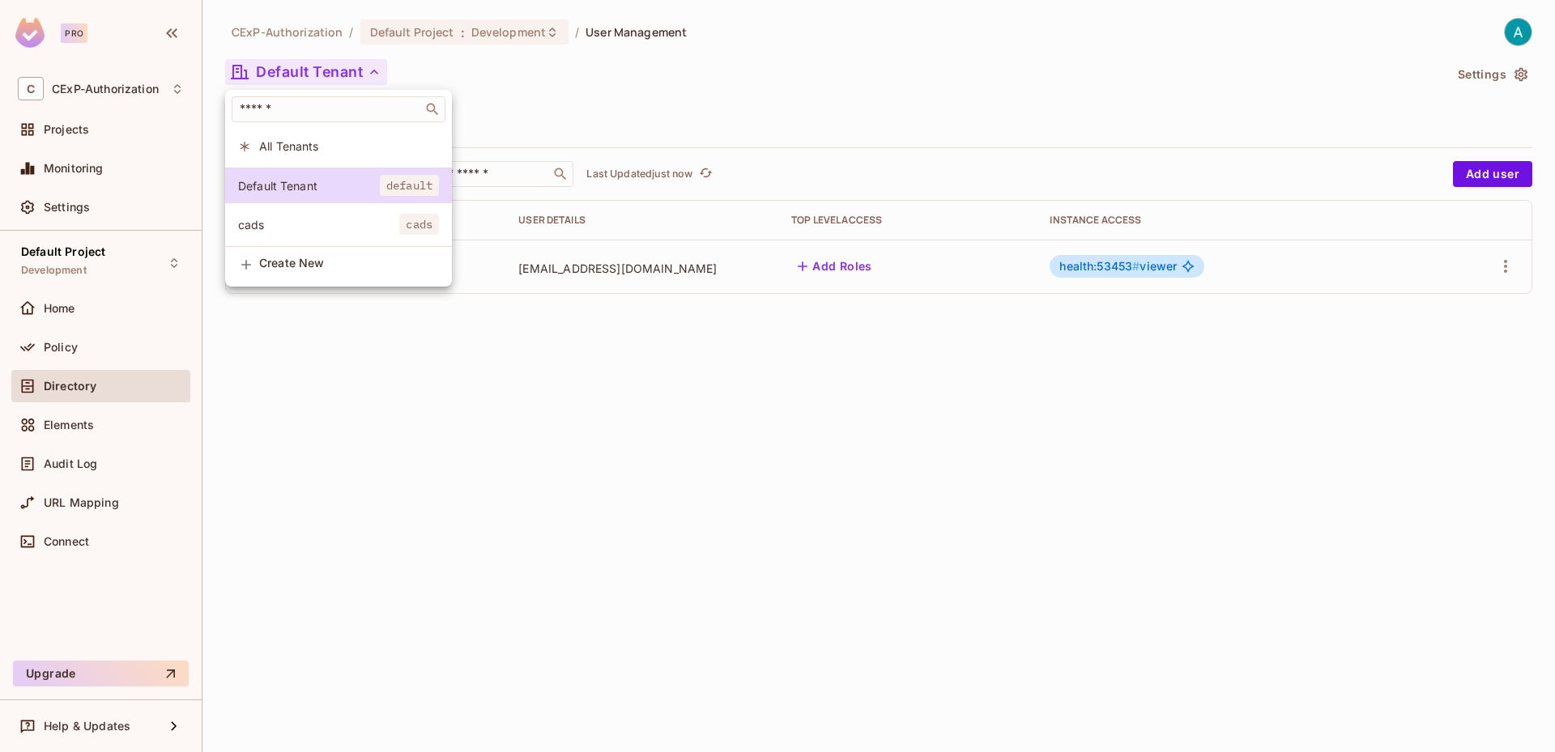
click at [319, 141] on span "All Tenants" at bounding box center [349, 145] width 180 height 15
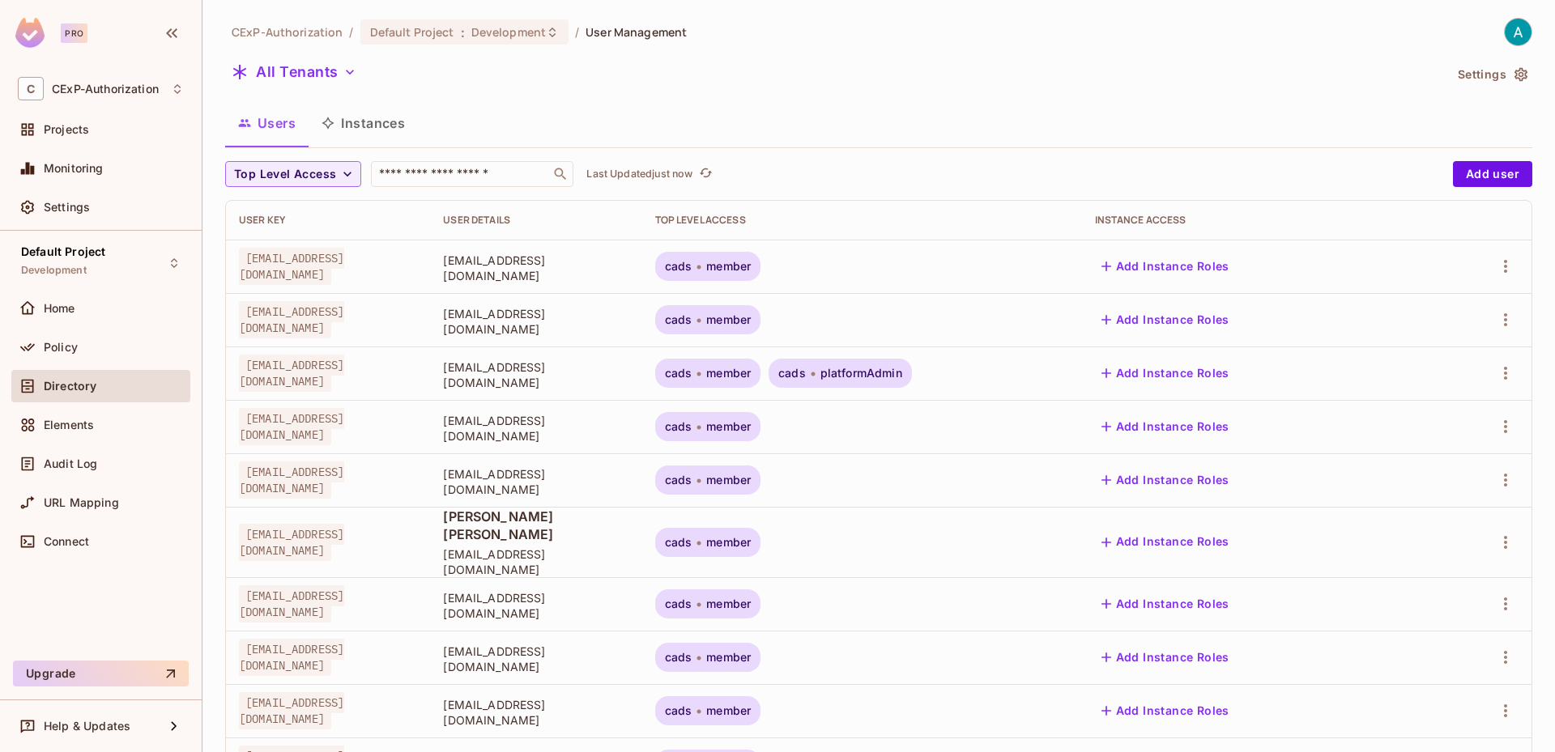
scroll to position [379, 0]
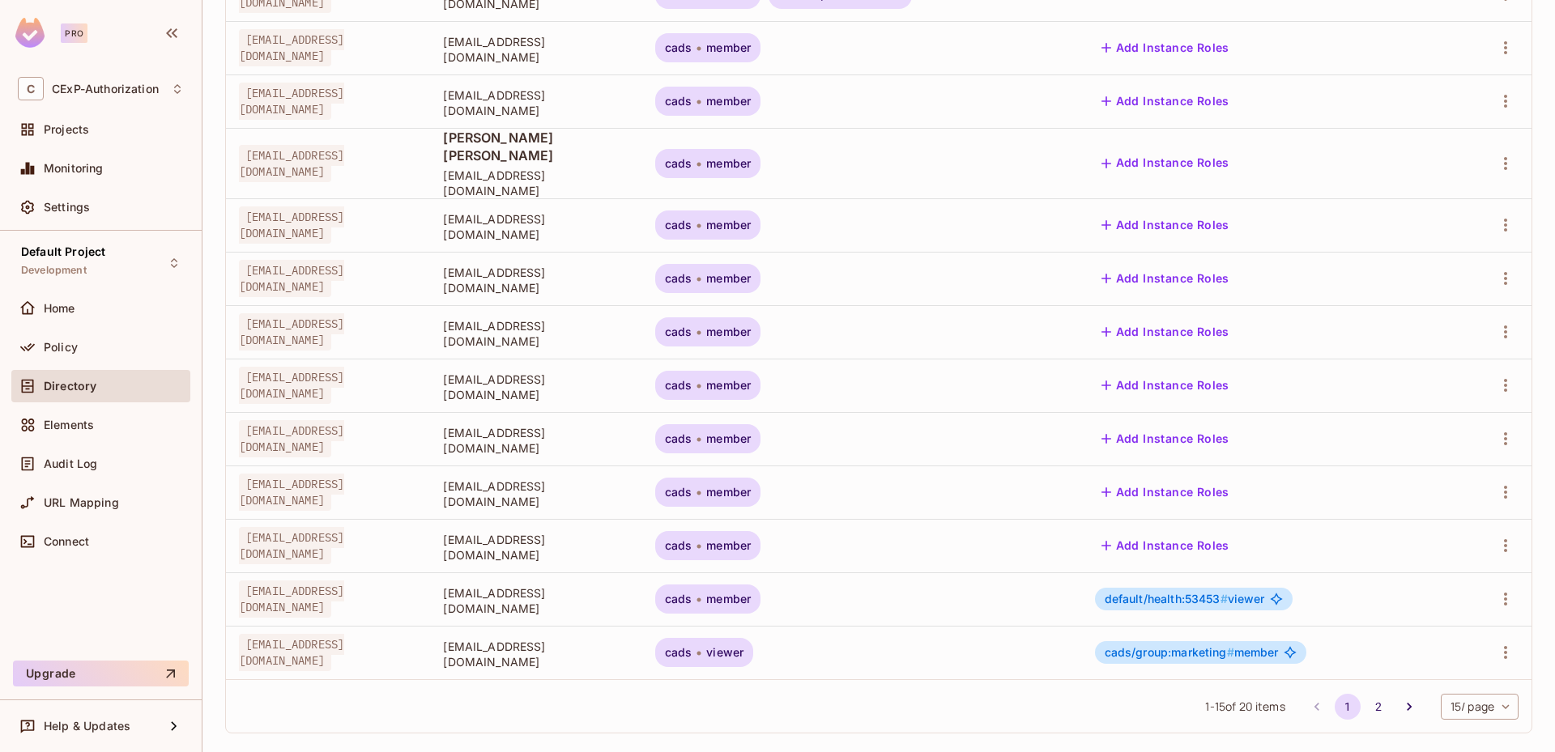
click at [1265, 593] on span "default/health:53453 # viewer" at bounding box center [1185, 599] width 160 height 13
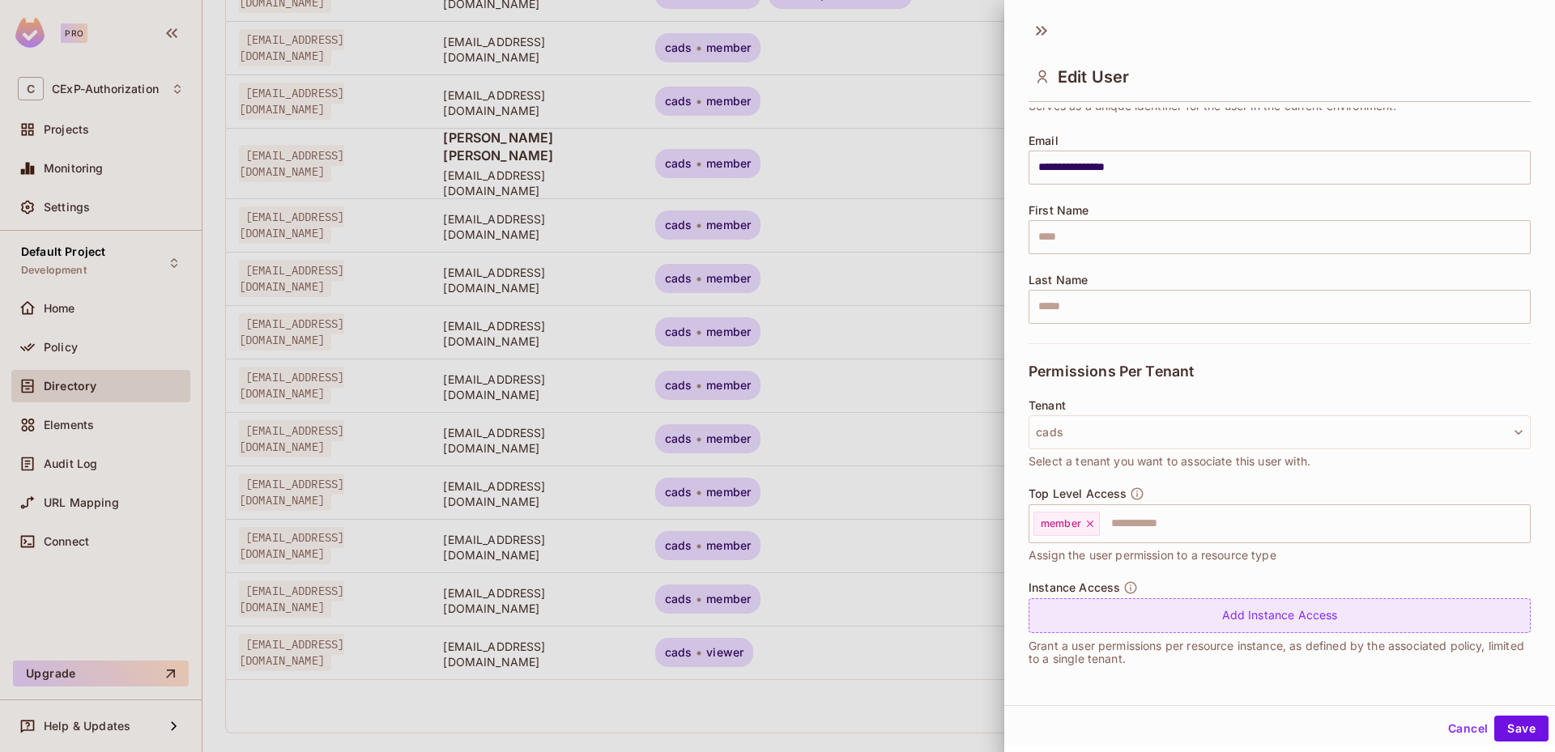
scroll to position [0, 0]
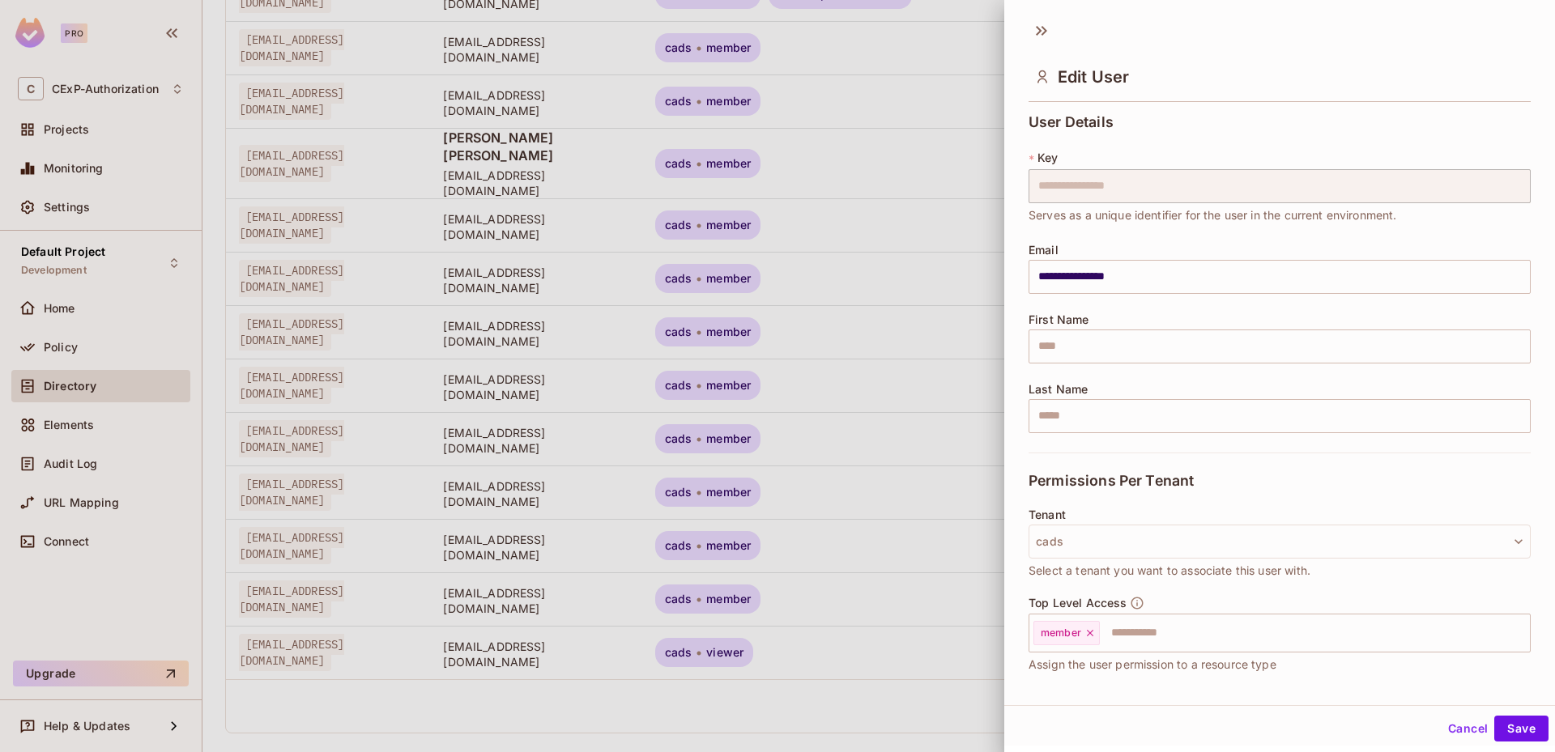
click at [1446, 730] on button "Cancel" at bounding box center [1467, 729] width 53 height 26
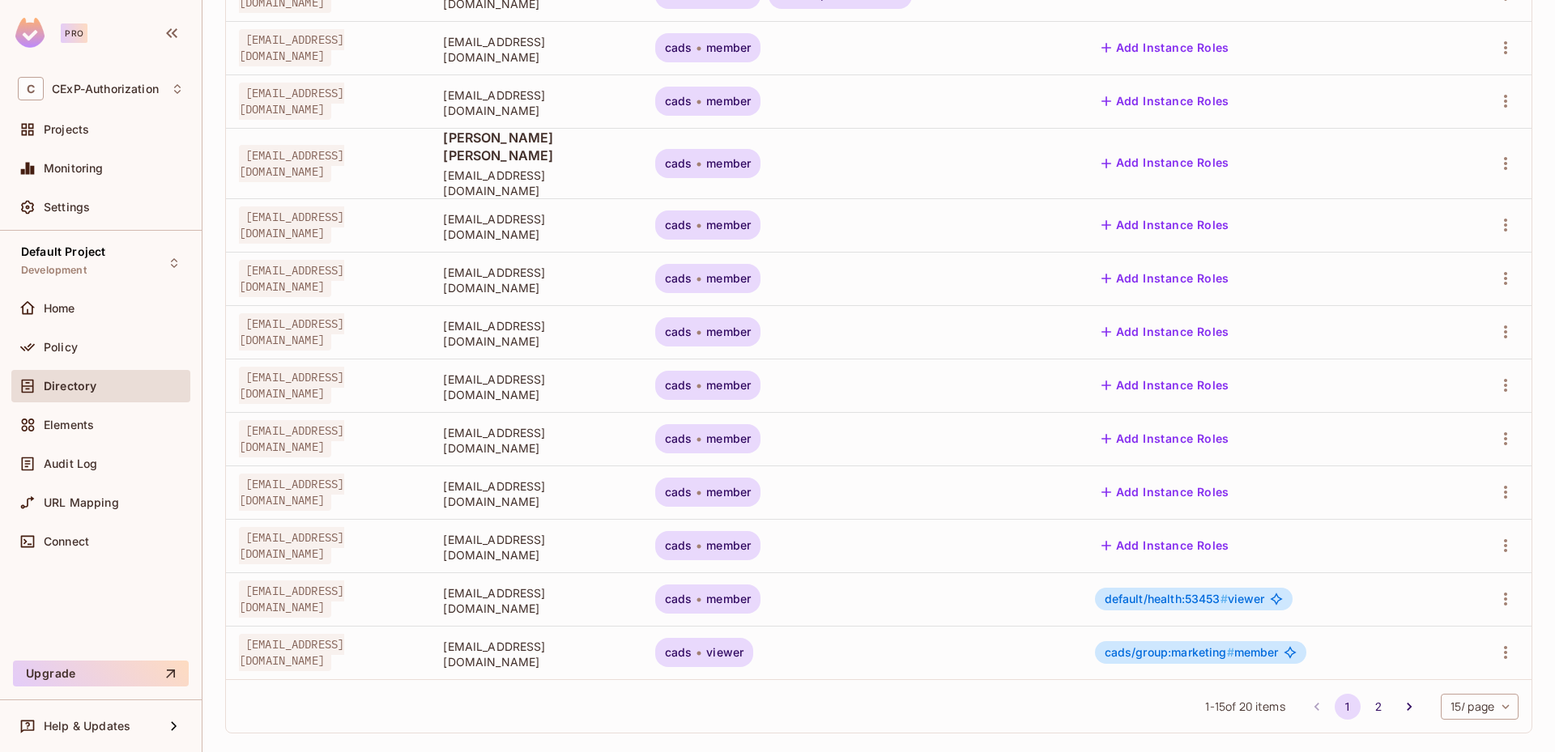
click at [1242, 593] on span "default/health:53453 # viewer" at bounding box center [1185, 599] width 160 height 13
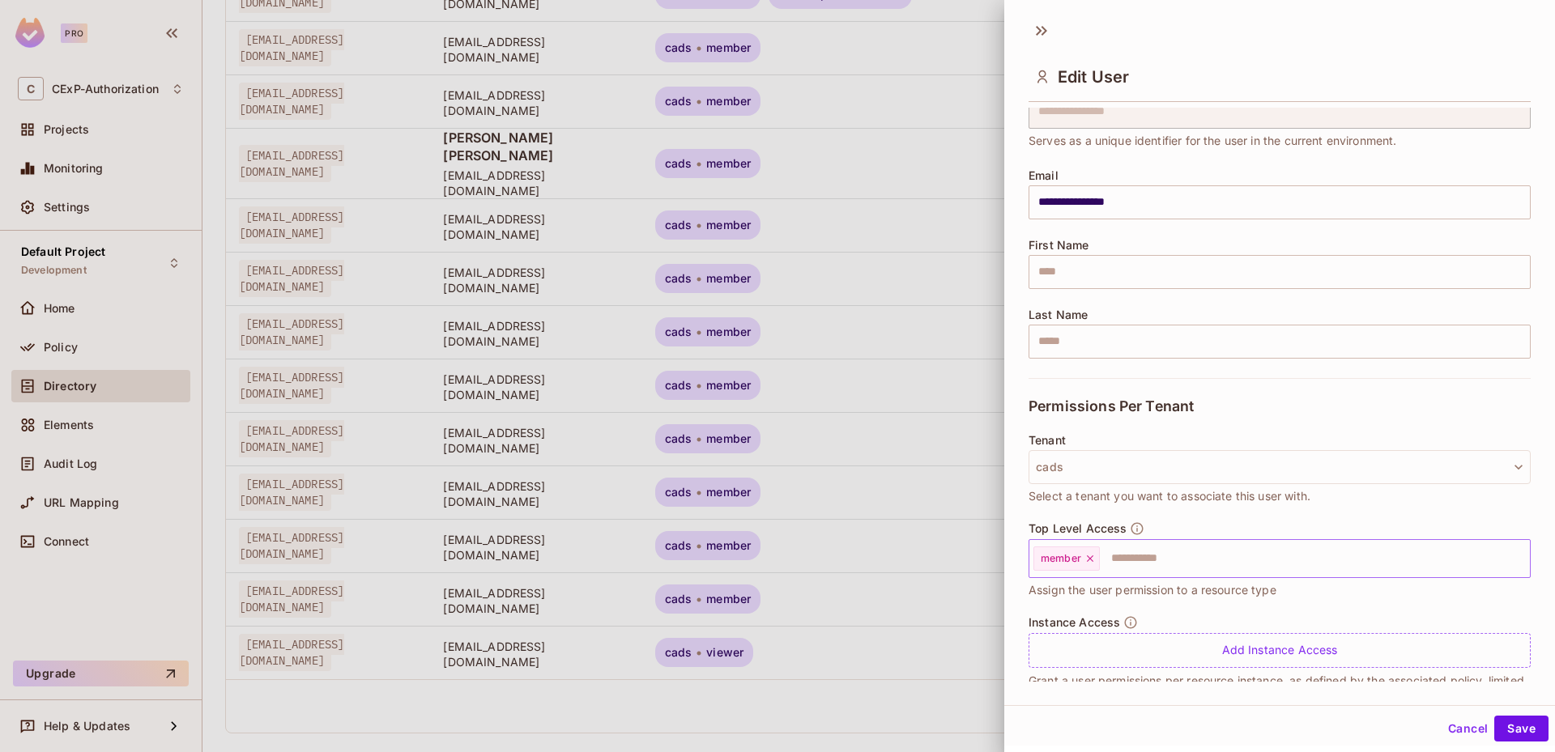
scroll to position [109, 0]
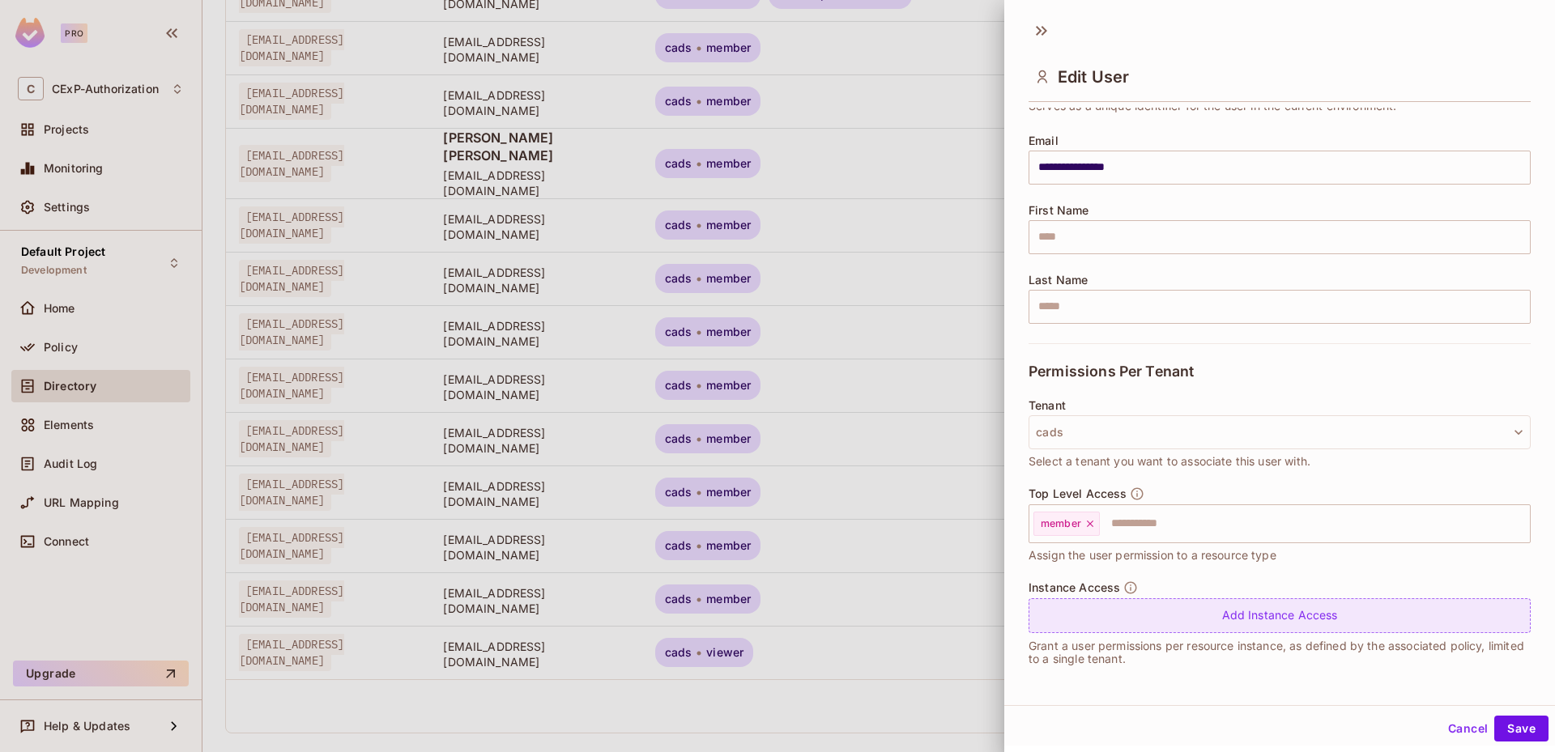
click at [1239, 602] on div "Add Instance Access" at bounding box center [1279, 615] width 502 height 35
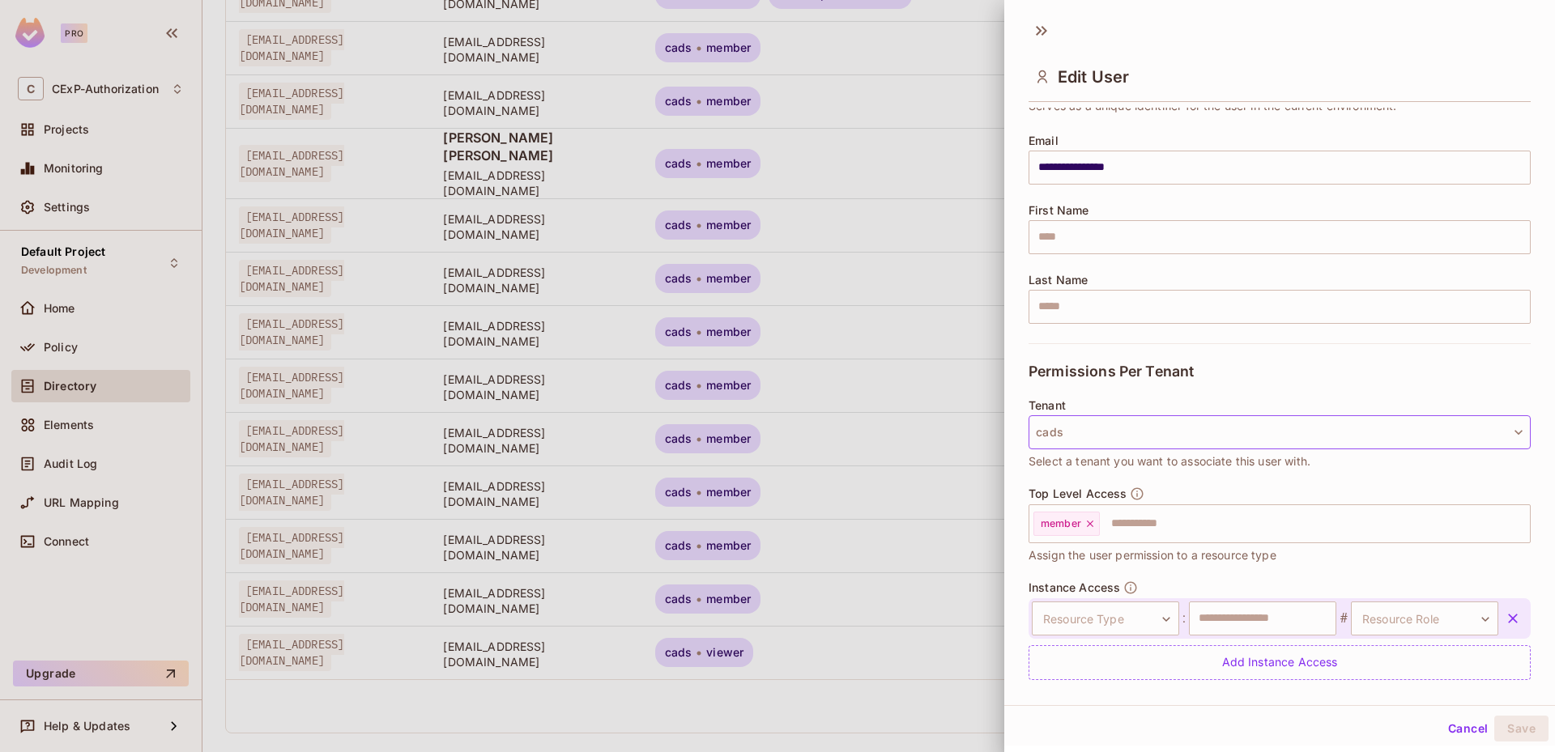
click at [1166, 432] on button "cads" at bounding box center [1279, 432] width 502 height 34
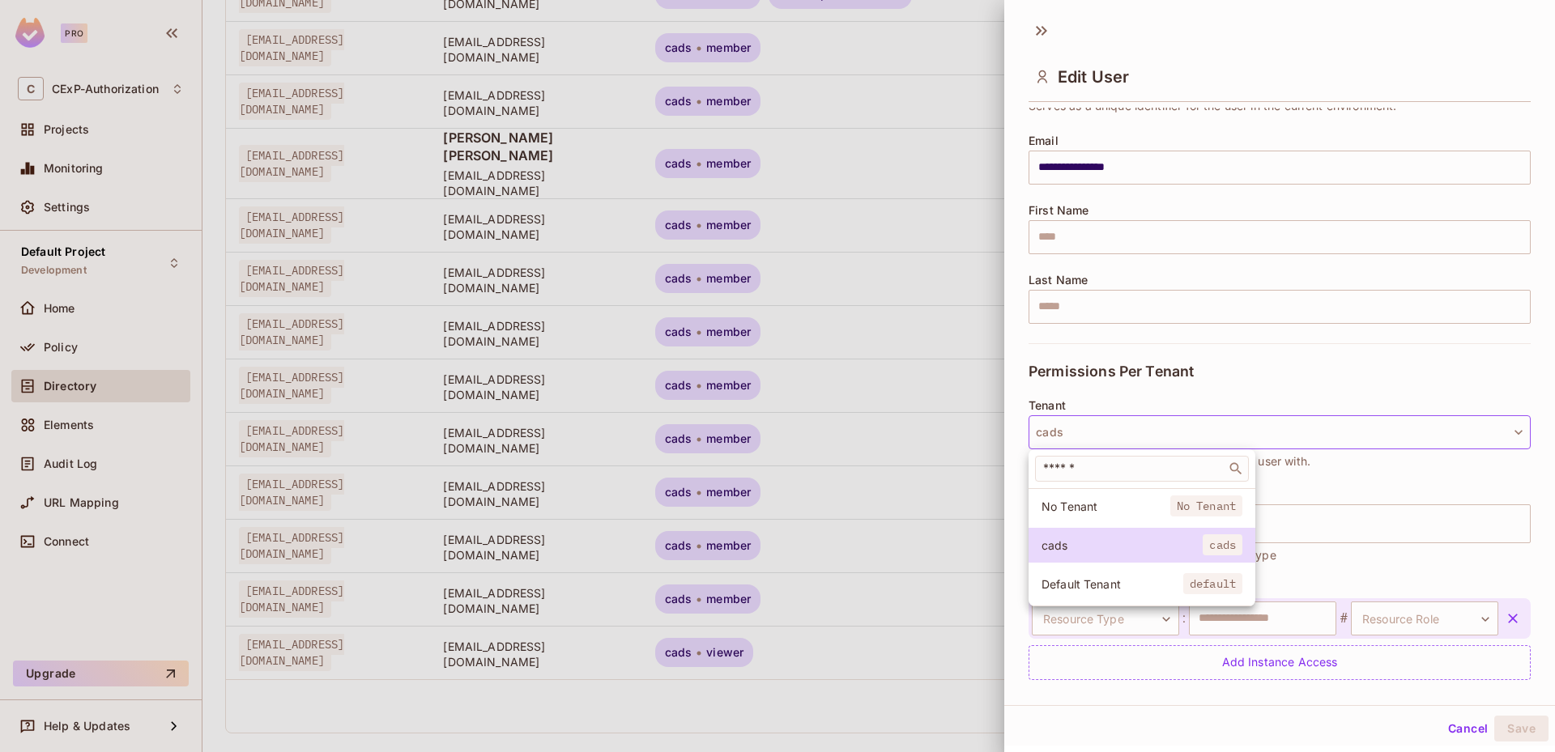
click at [1109, 580] on span "Default Tenant" at bounding box center [1112, 584] width 142 height 15
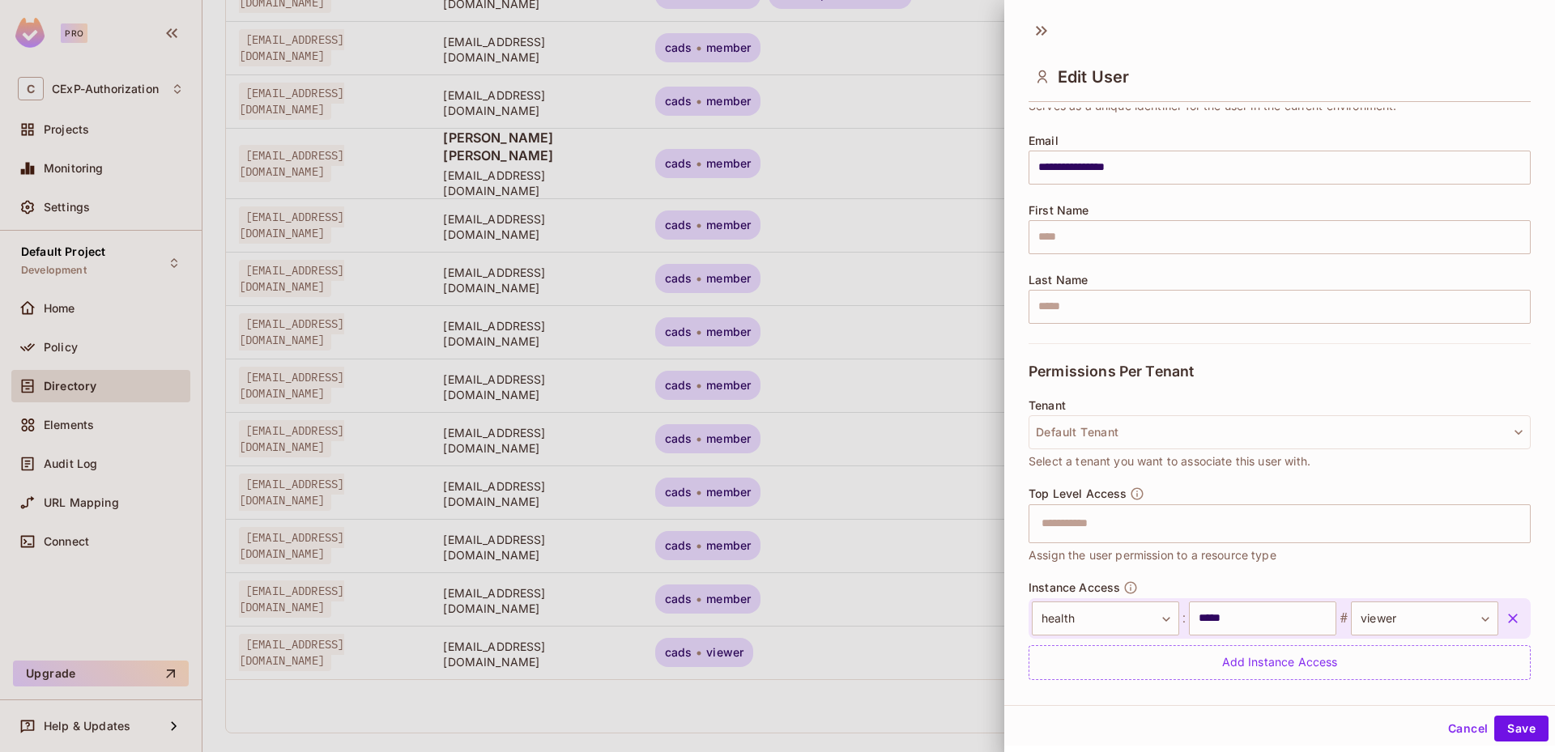
click at [1508, 619] on icon "button" at bounding box center [1513, 619] width 10 height 10
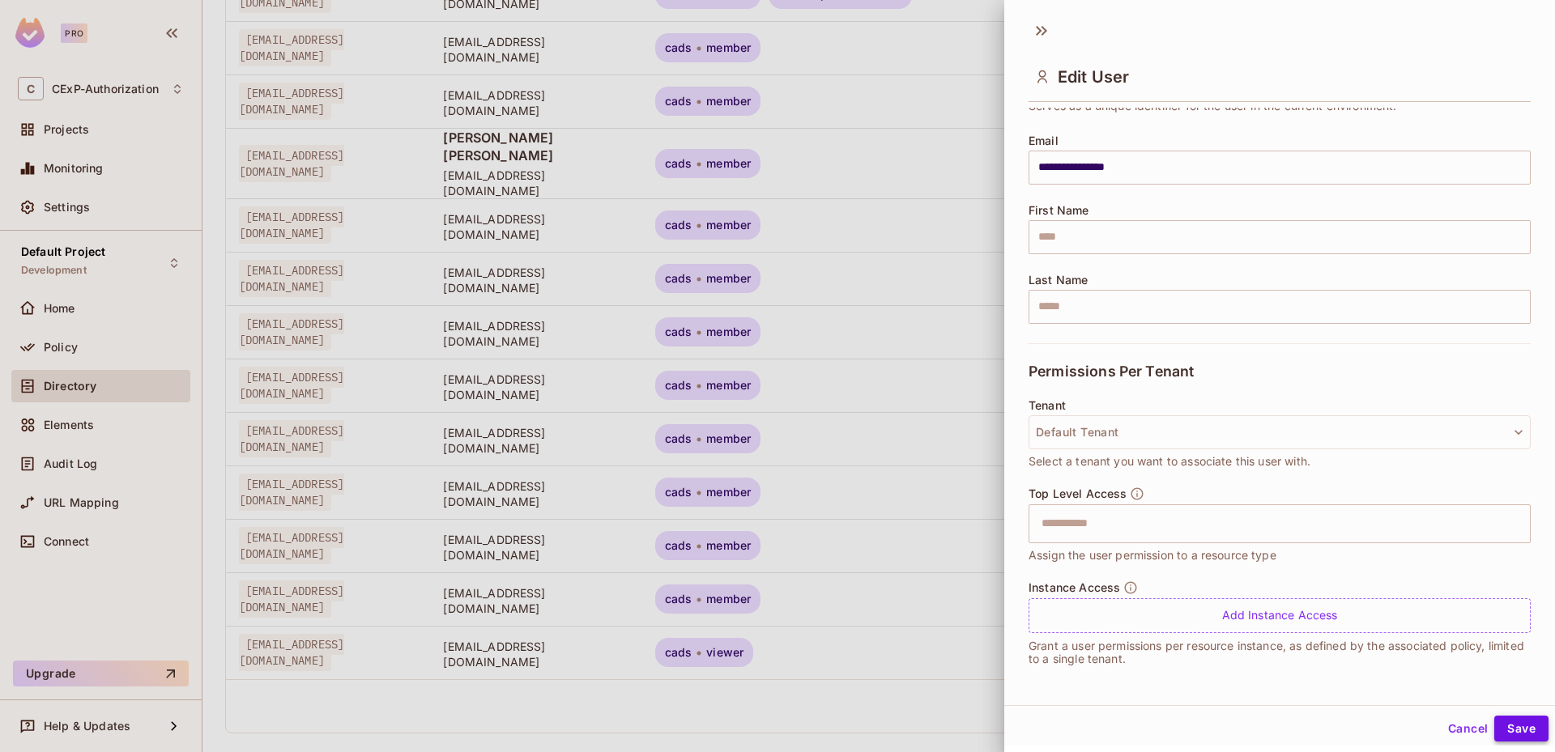
click at [1494, 726] on button "Save" at bounding box center [1521, 729] width 54 height 26
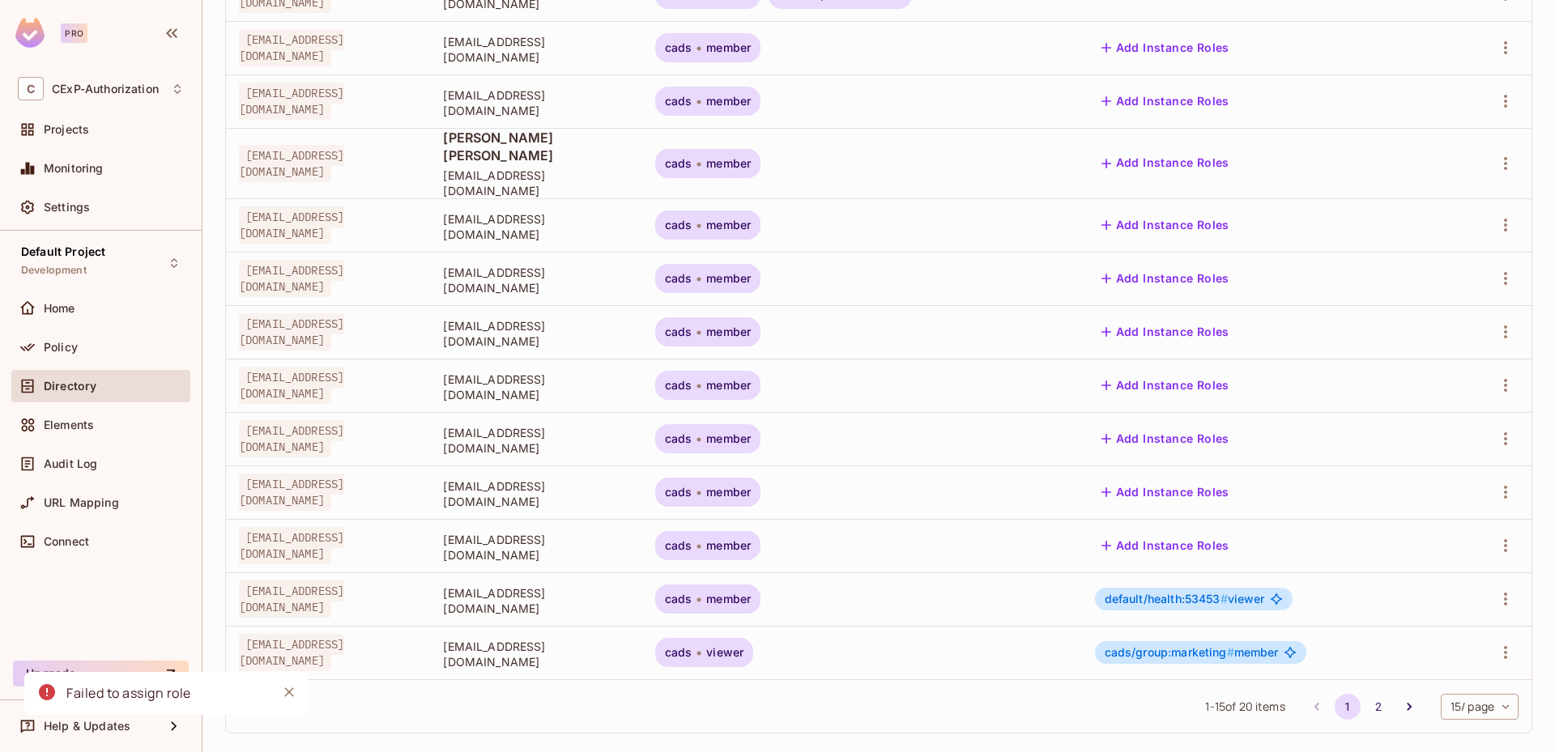
click at [1259, 593] on span "default/health:53453 # viewer" at bounding box center [1185, 599] width 160 height 13
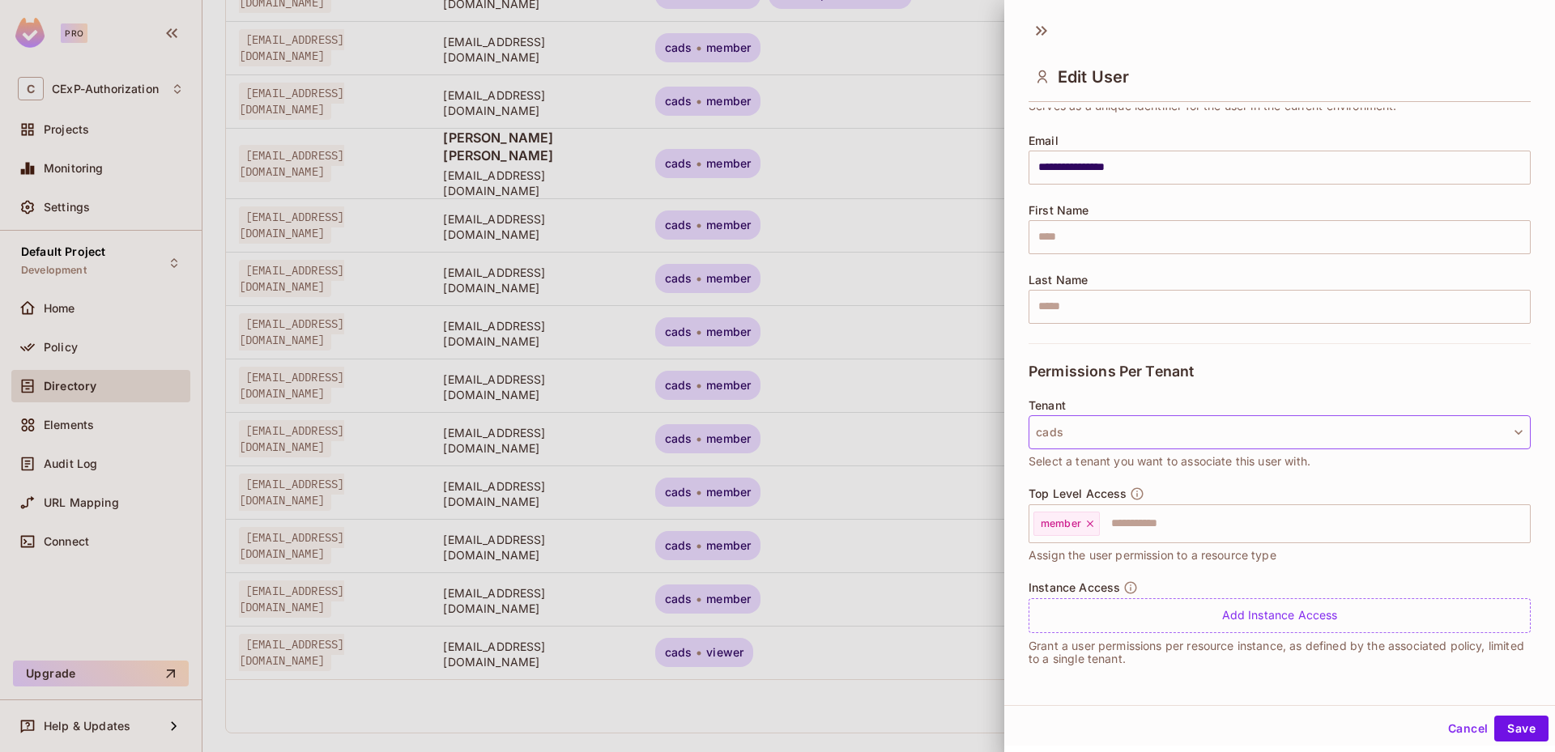
click at [1208, 440] on button "cads" at bounding box center [1279, 432] width 502 height 34
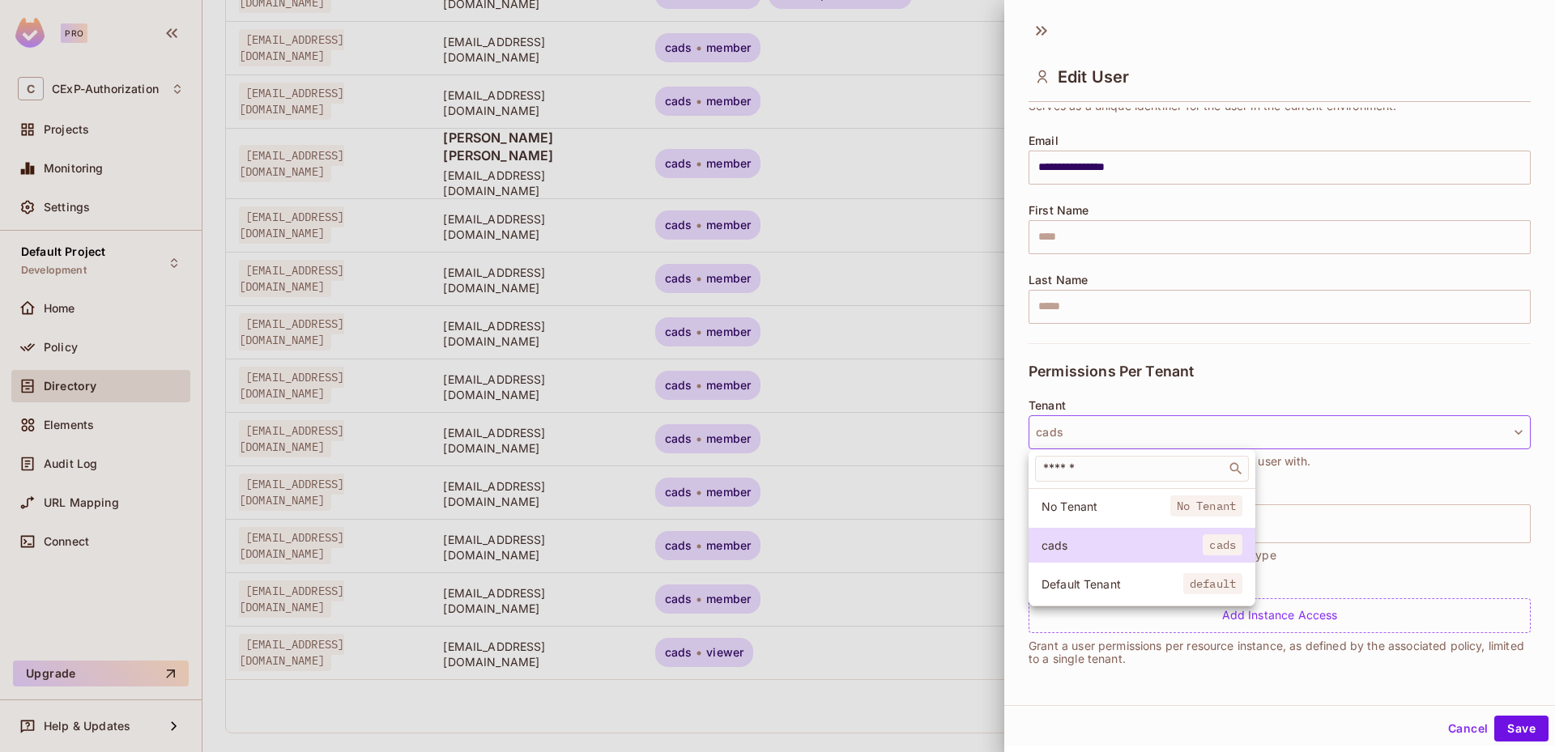
click at [1129, 581] on span "Default Tenant" at bounding box center [1112, 584] width 142 height 15
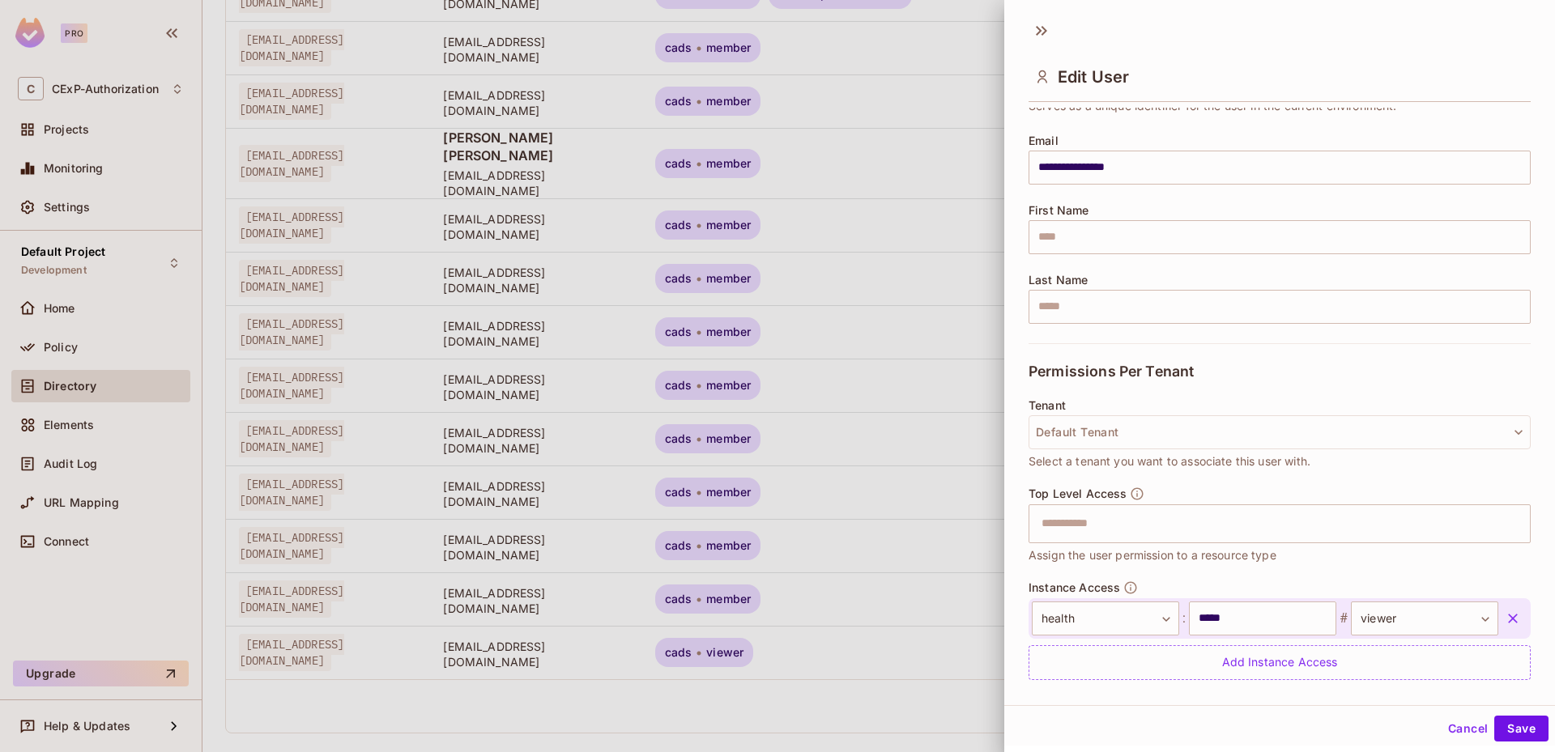
click at [1505, 618] on icon "button" at bounding box center [1513, 619] width 16 height 16
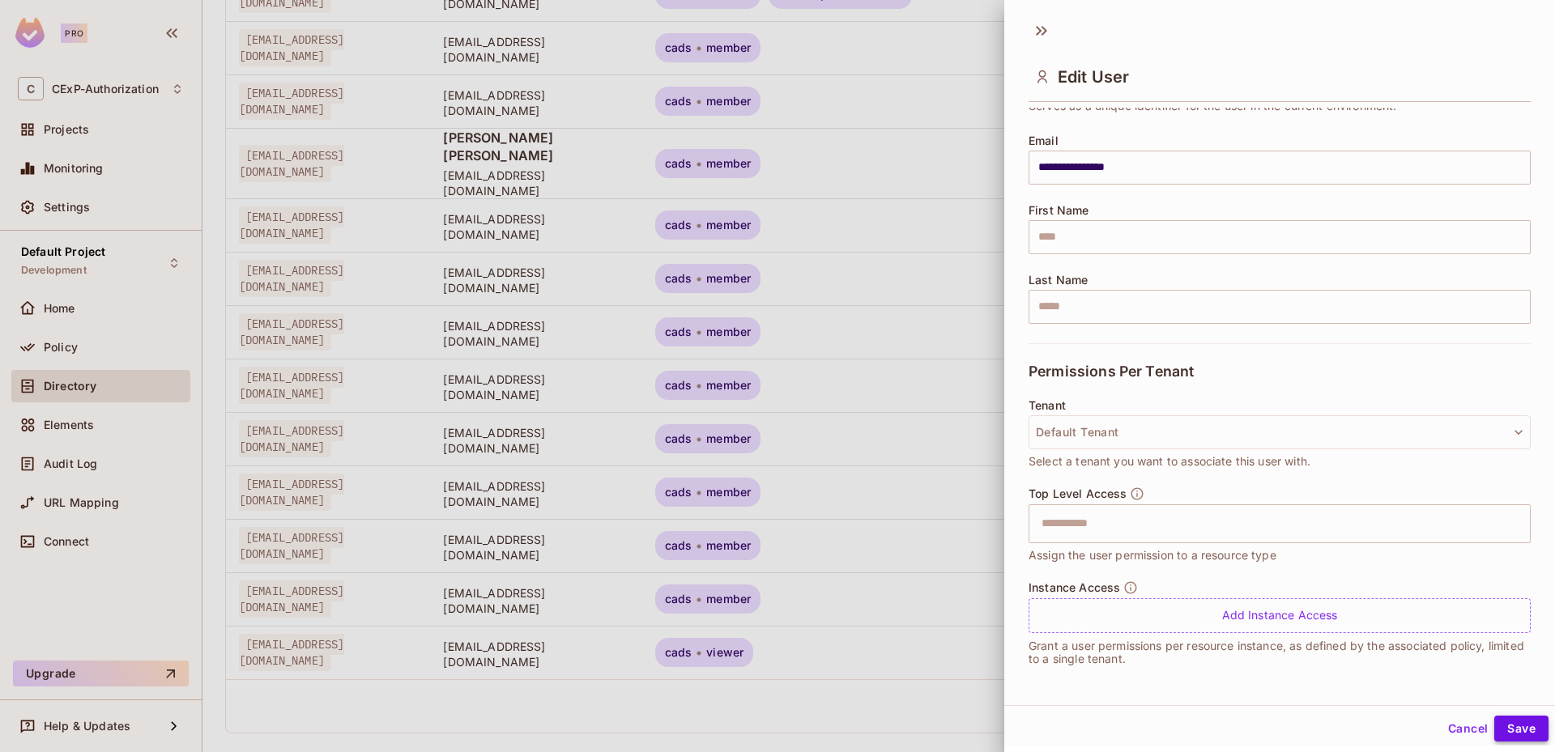
click at [1512, 734] on button "Save" at bounding box center [1521, 729] width 54 height 26
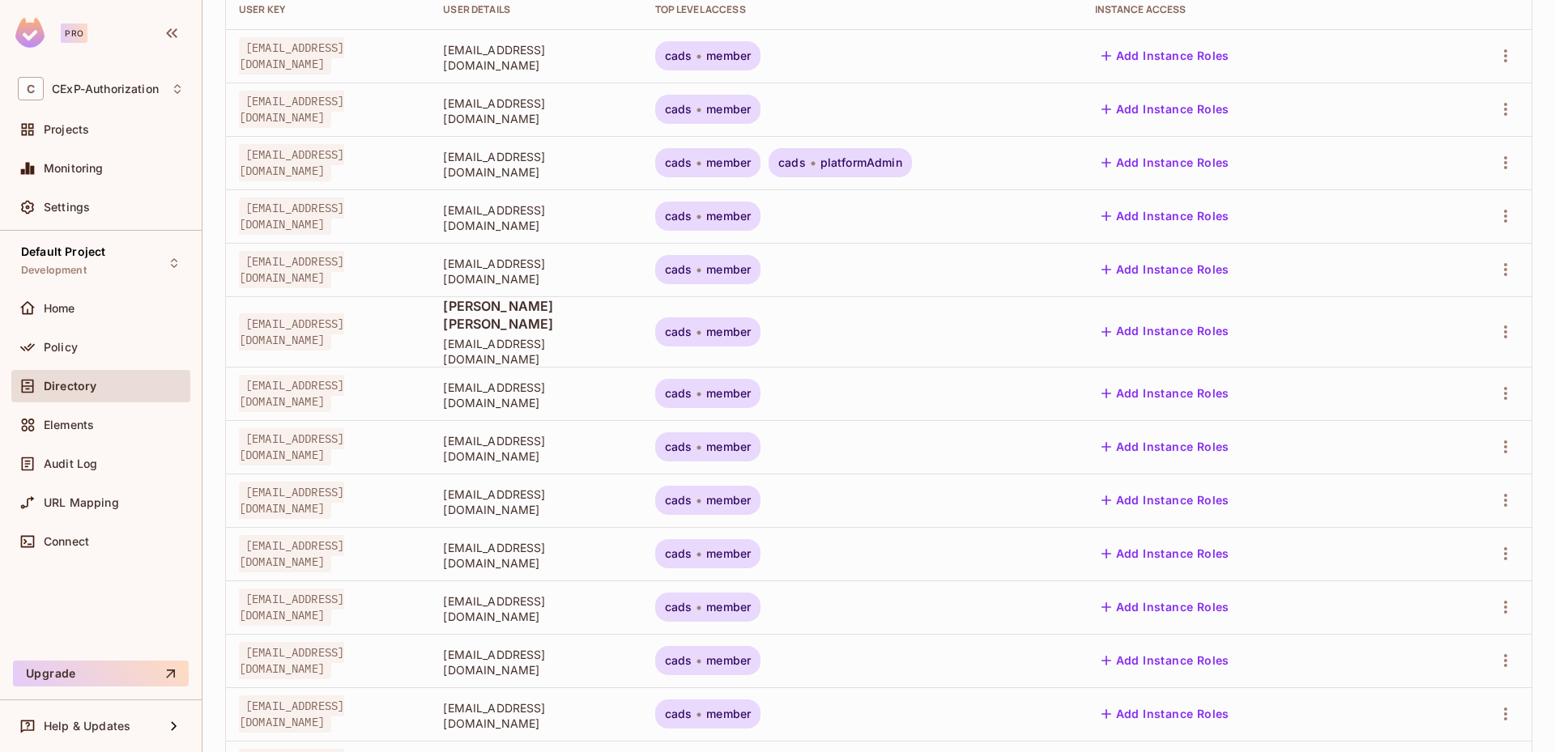
scroll to position [379, 0]
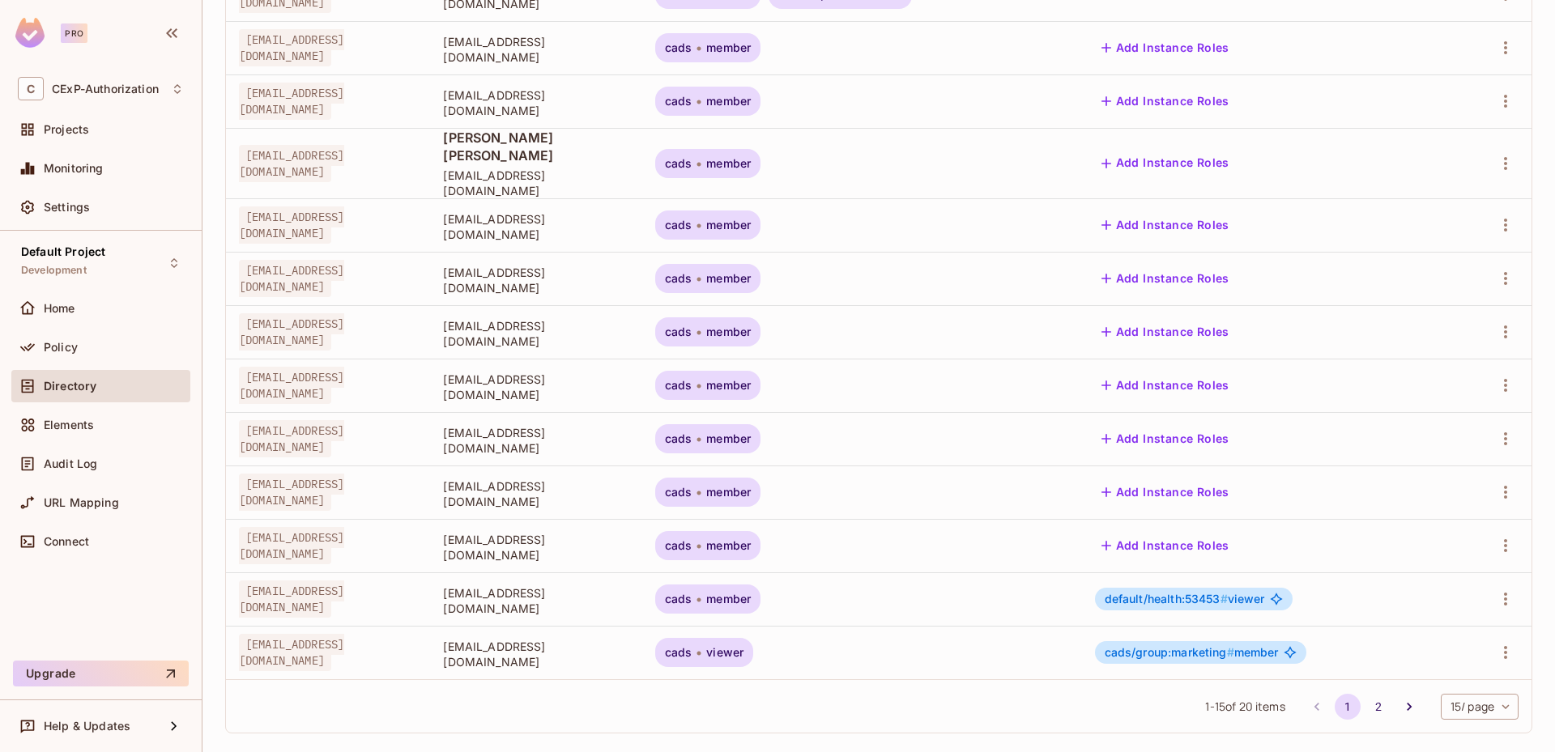
click at [1241, 593] on span "default/health:53453 # viewer" at bounding box center [1185, 599] width 160 height 13
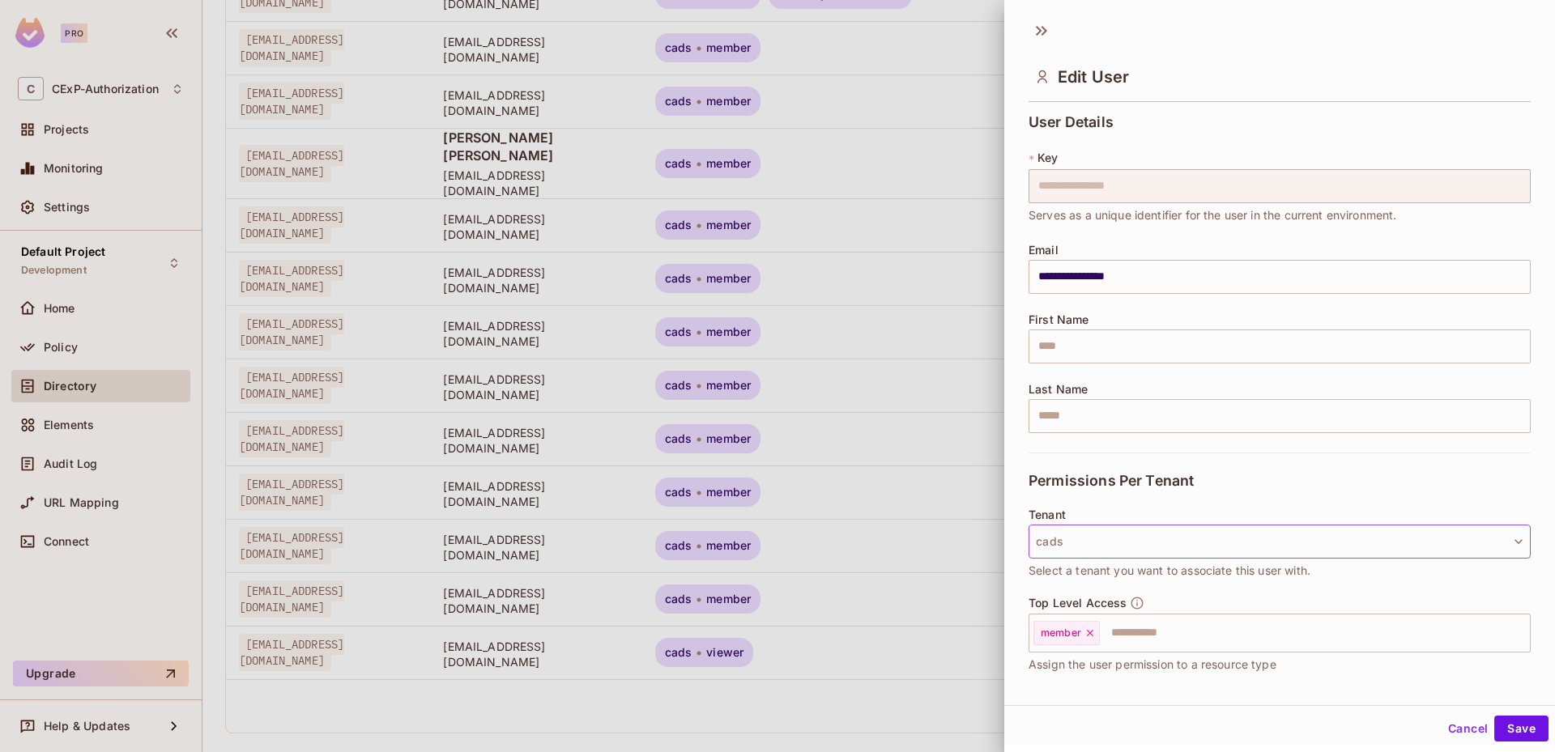
click at [1238, 554] on button "cads" at bounding box center [1279, 542] width 502 height 34
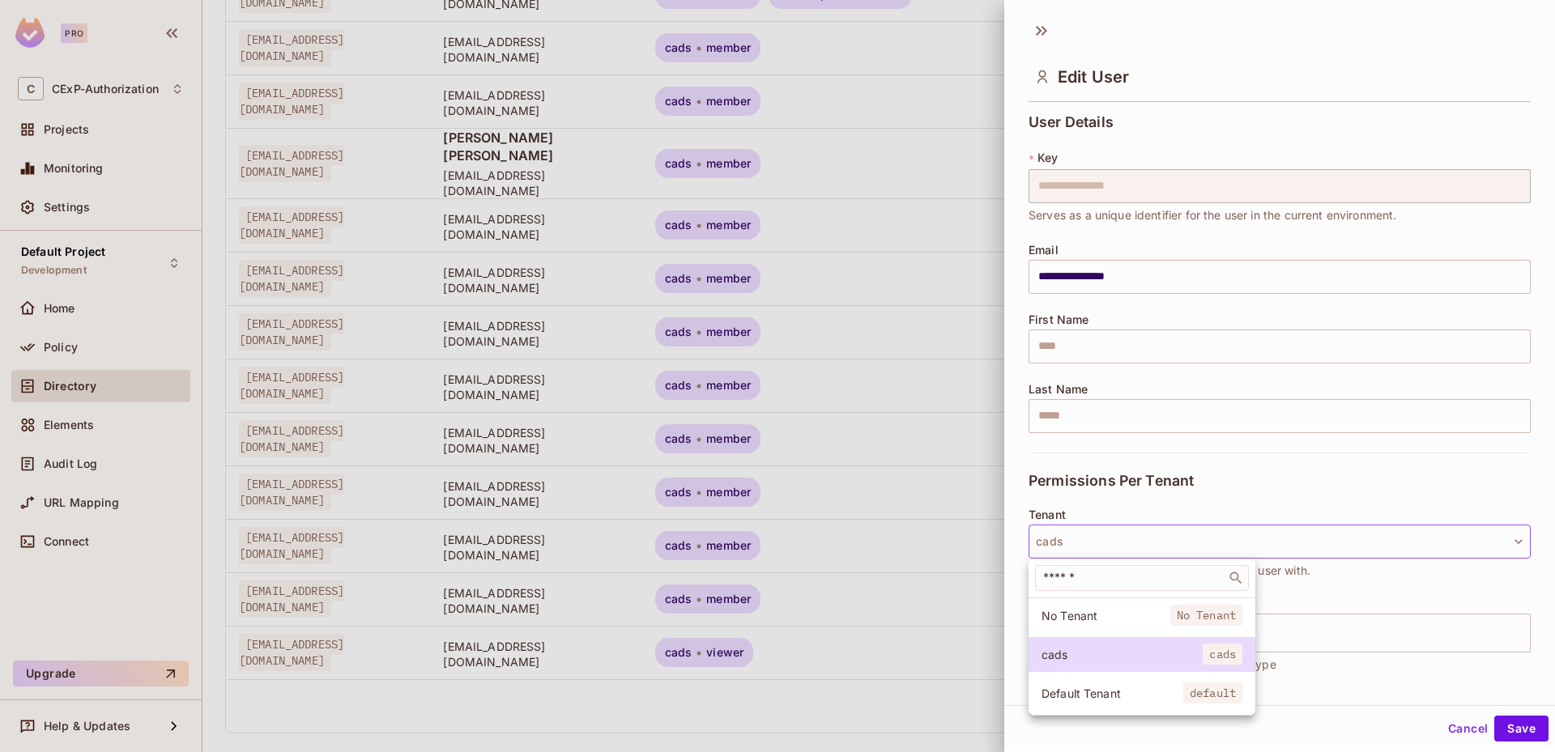
click at [1146, 684] on li "Default Tenant default" at bounding box center [1141, 693] width 227 height 35
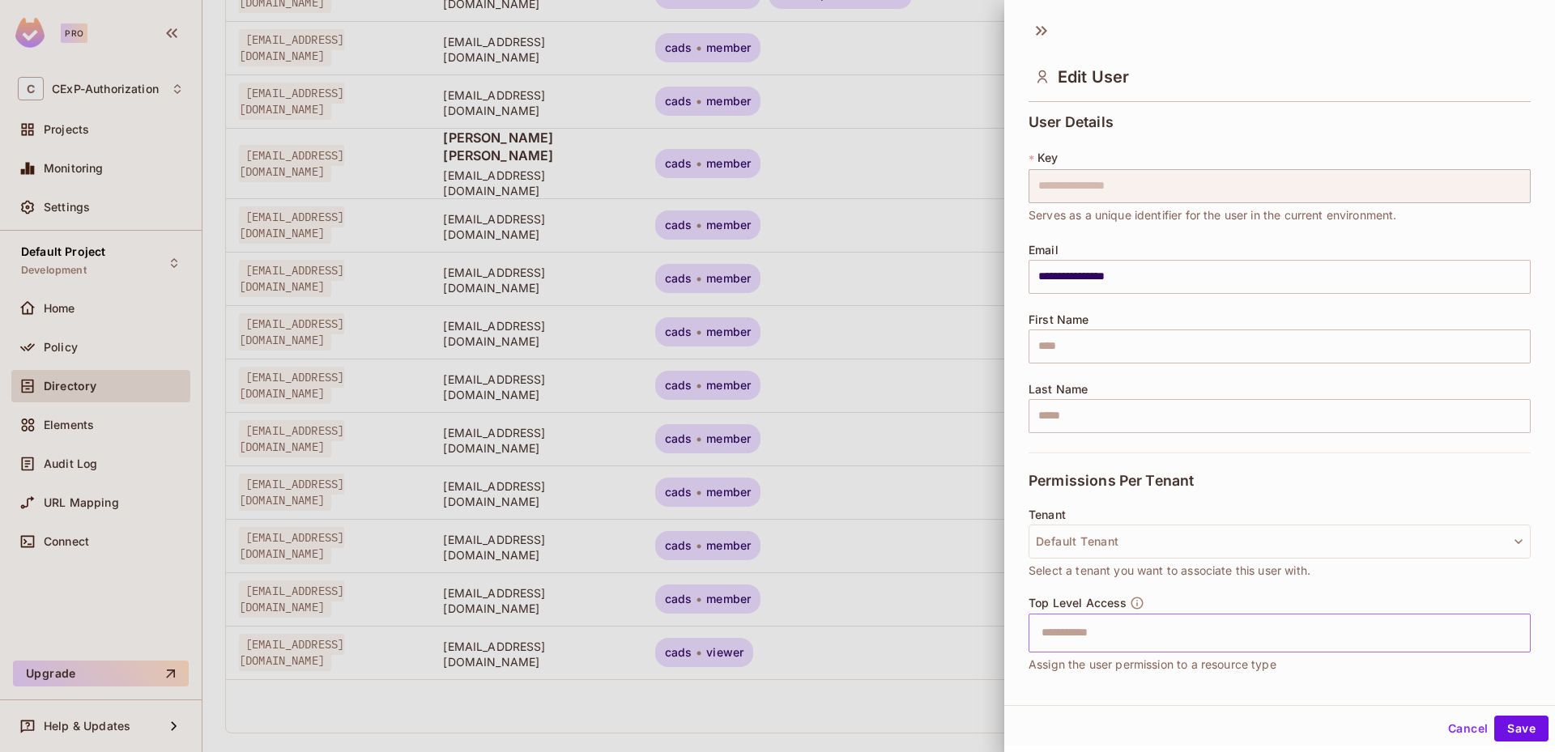
scroll to position [156, 0]
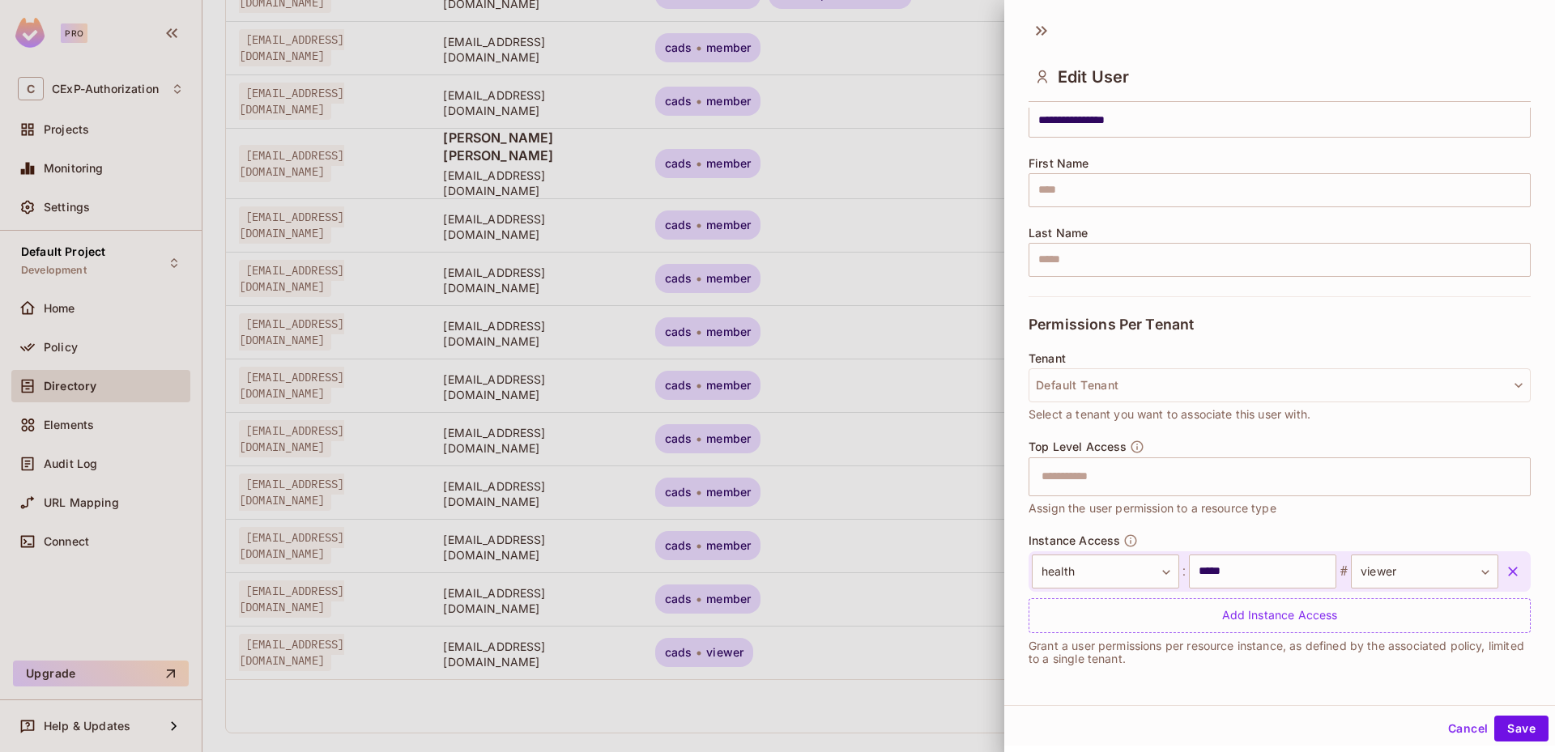
click at [1508, 568] on icon "button" at bounding box center [1513, 572] width 10 height 10
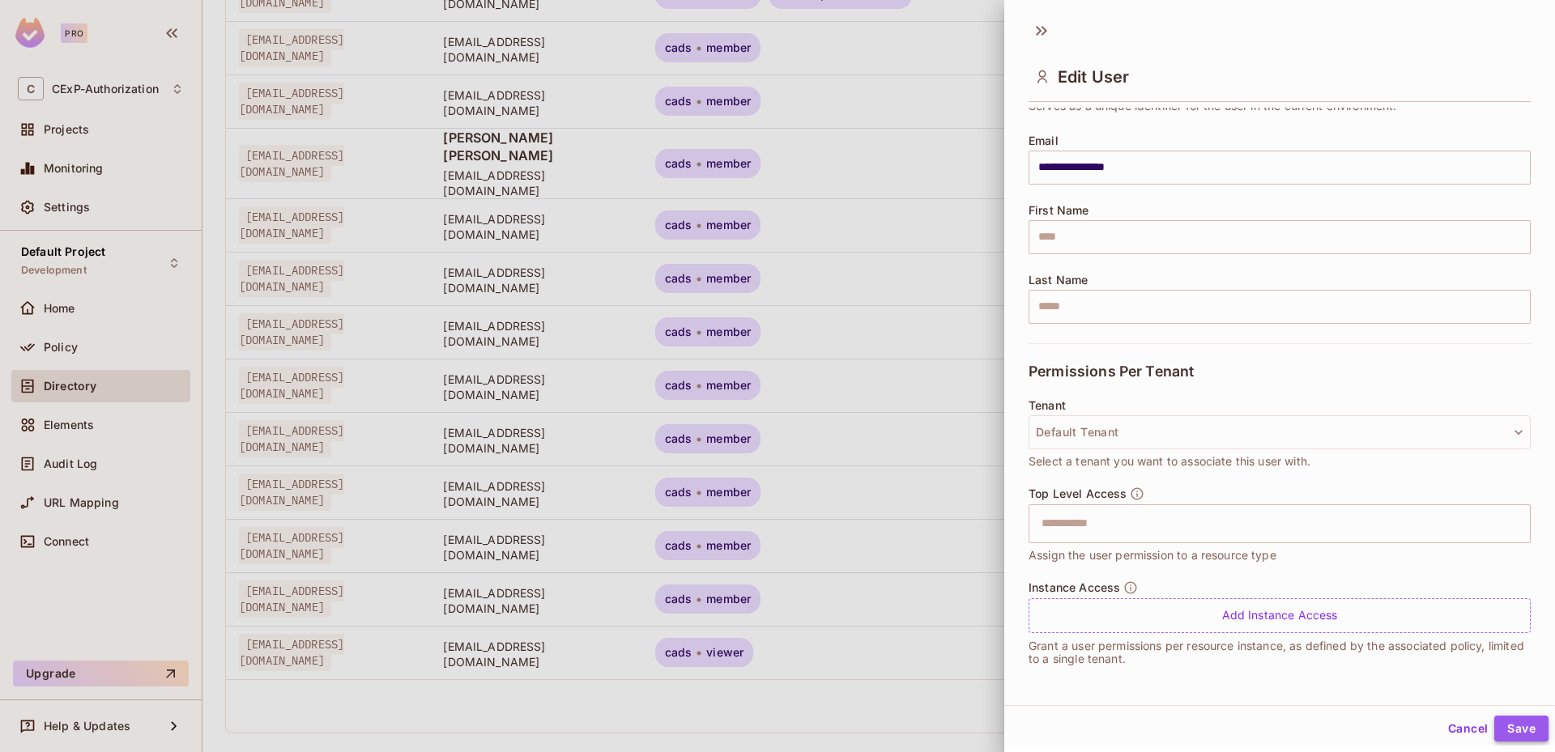
click at [1504, 735] on button "Save" at bounding box center [1521, 729] width 54 height 26
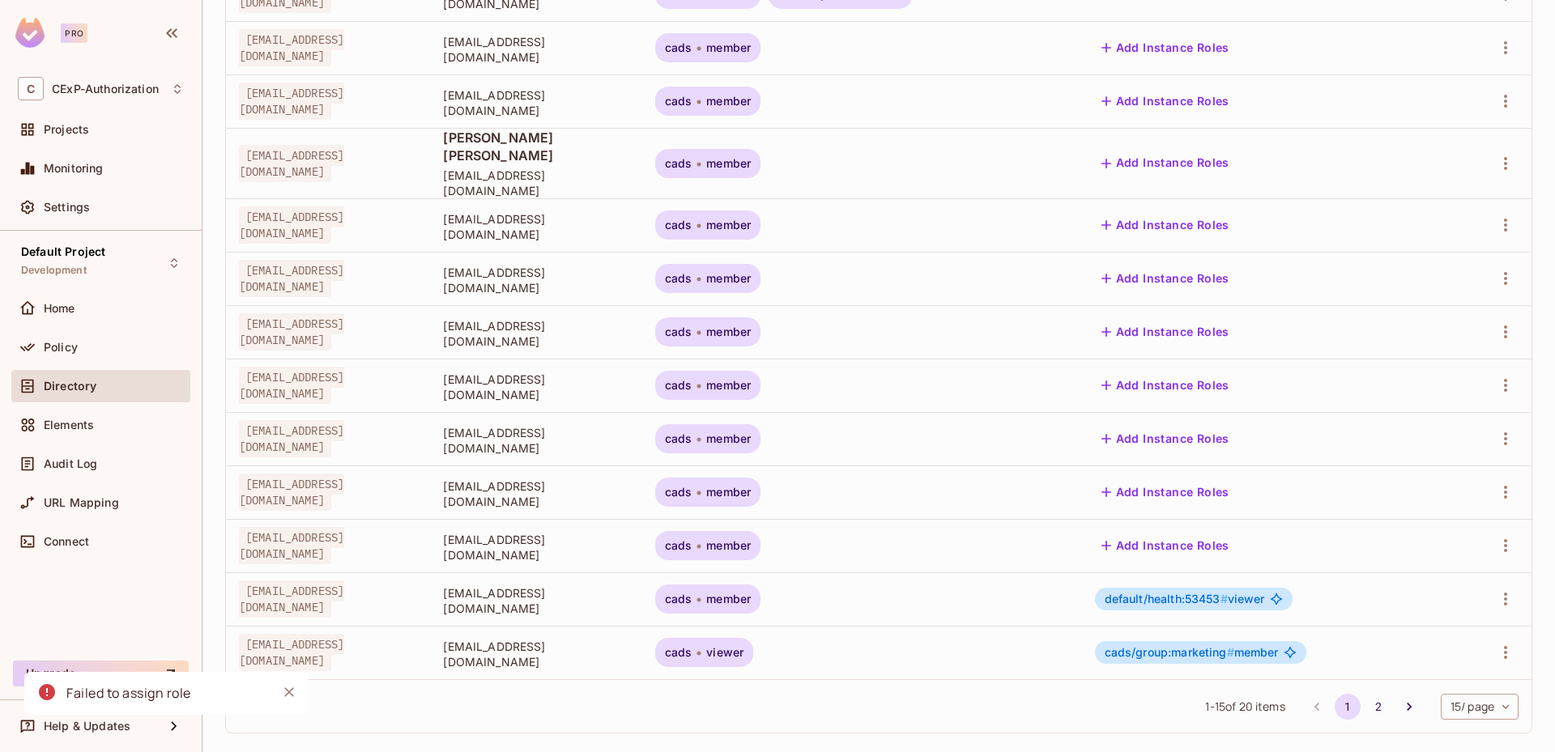
click at [1219, 592] on span "default/health:53453 #" at bounding box center [1166, 599] width 123 height 14
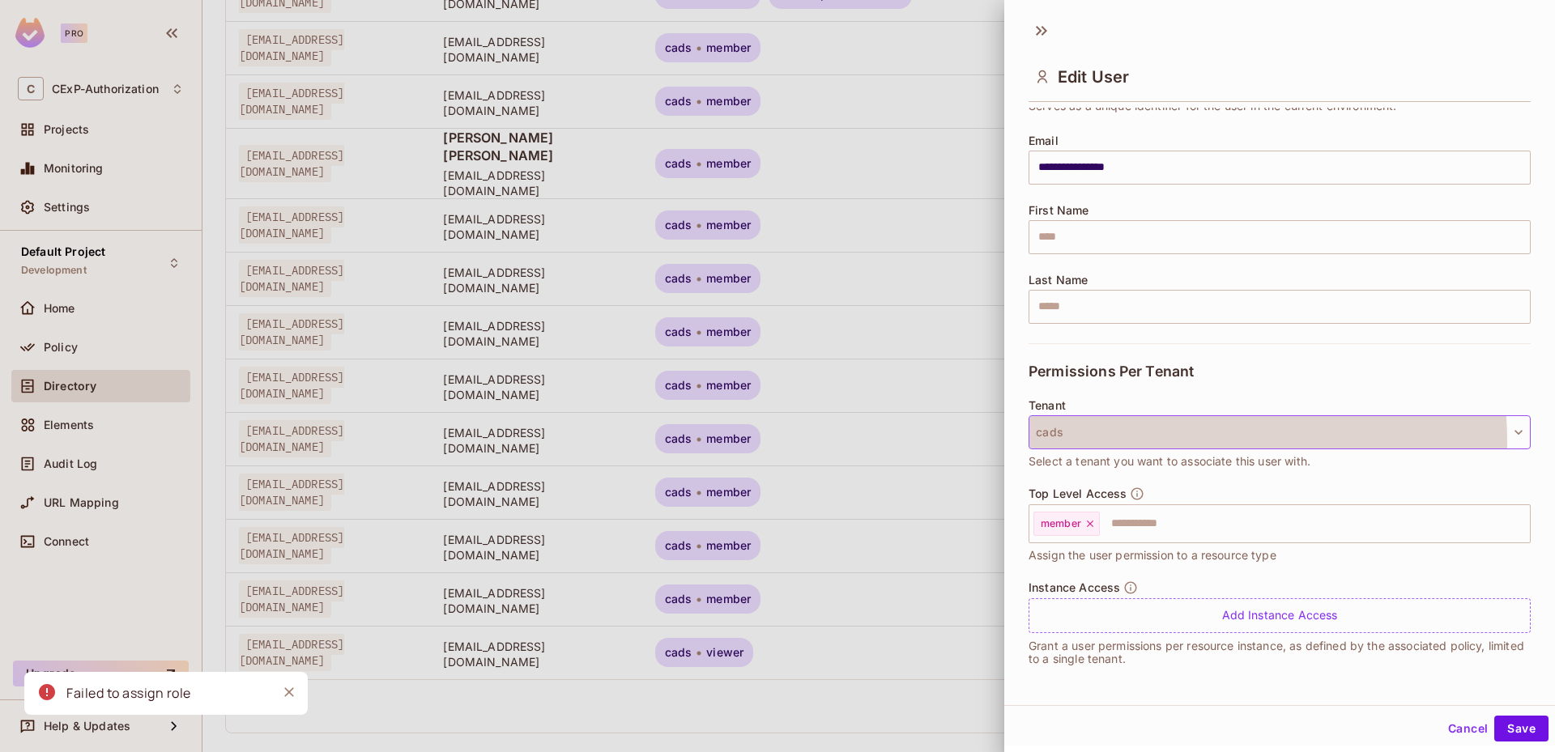
click at [1154, 442] on button "cads" at bounding box center [1279, 432] width 502 height 34
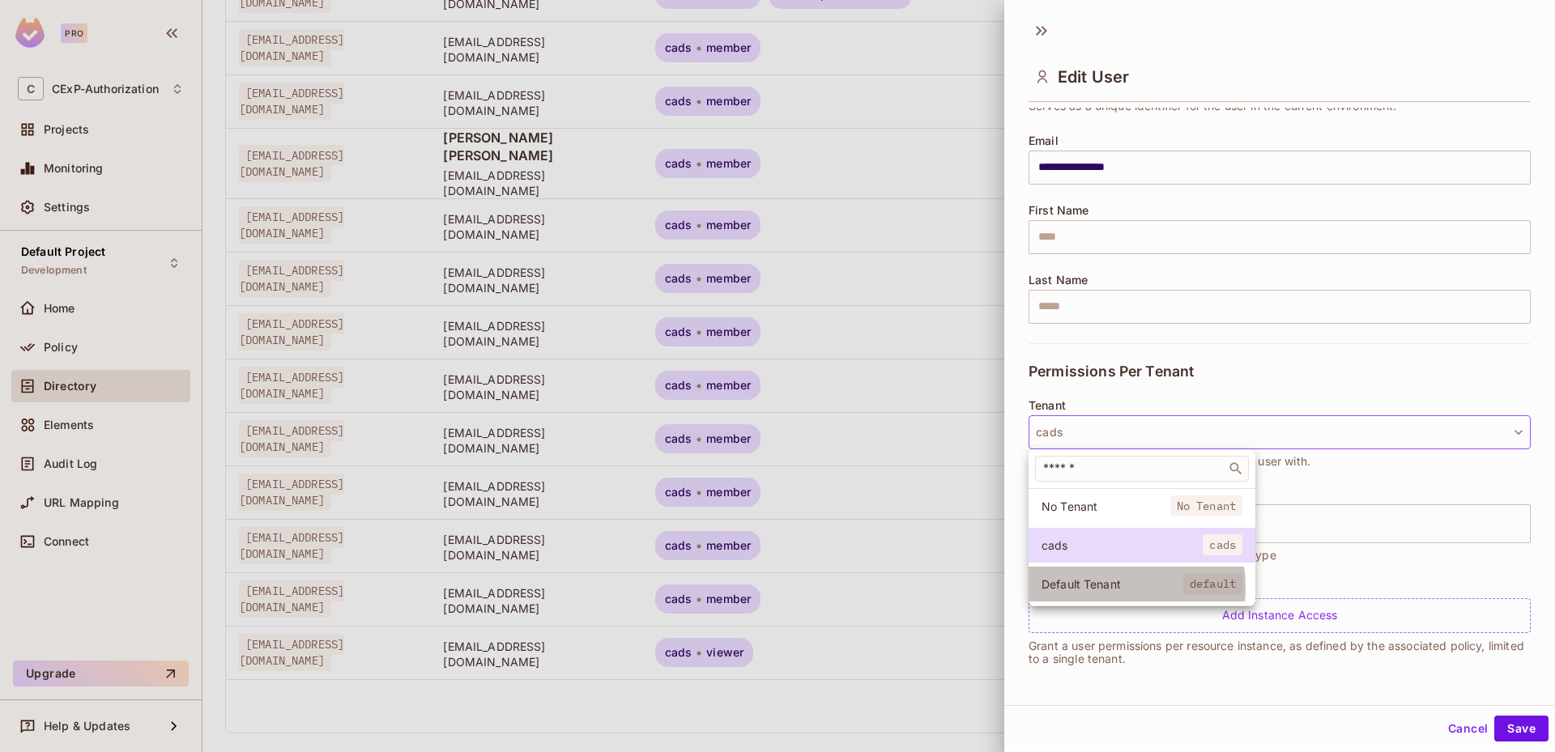
click at [1103, 587] on span "Default Tenant" at bounding box center [1112, 584] width 142 height 15
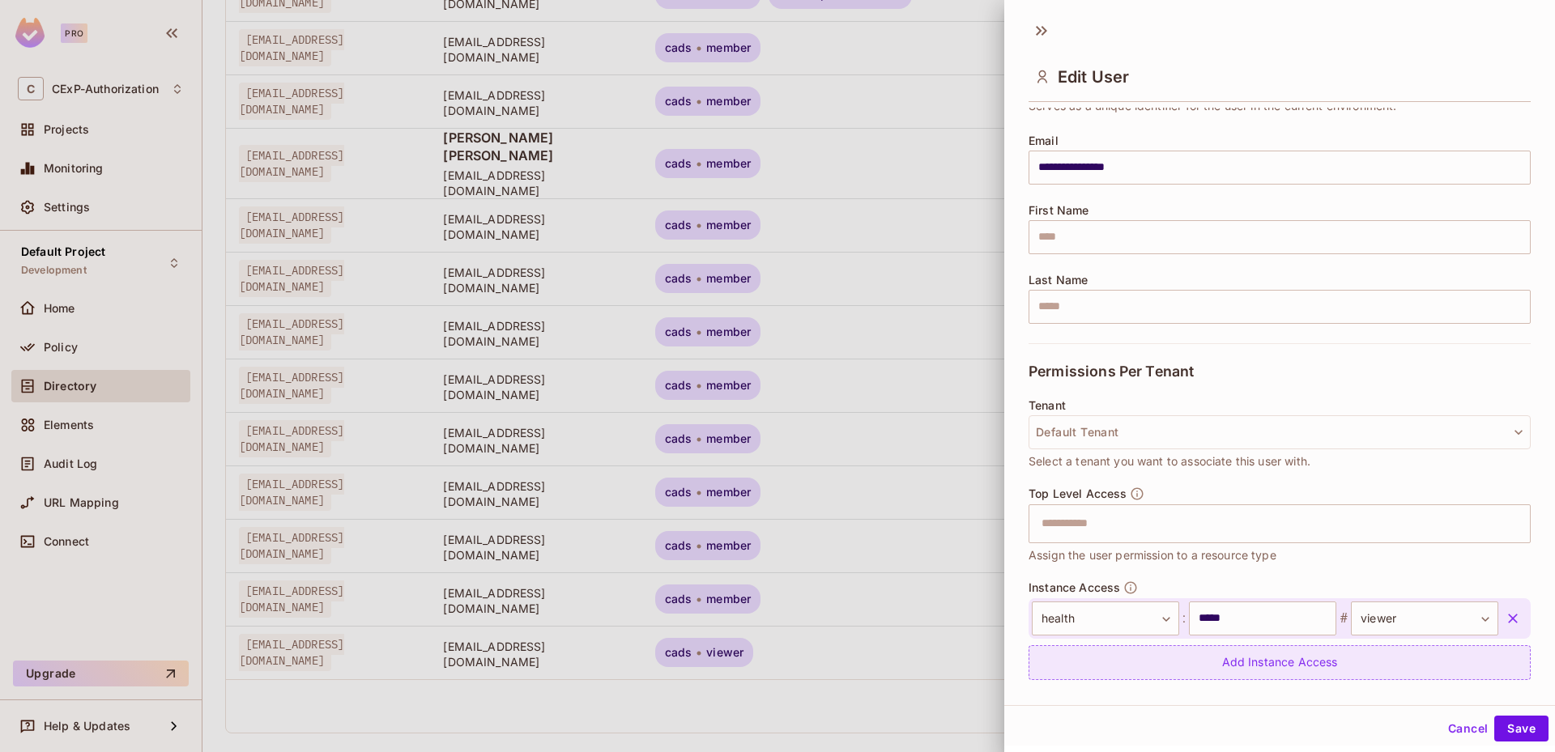
drag, startPoint x: 1495, startPoint y: 619, endPoint x: 1477, endPoint y: 615, distance: 18.5
click at [1505, 619] on icon "button" at bounding box center [1513, 619] width 16 height 16
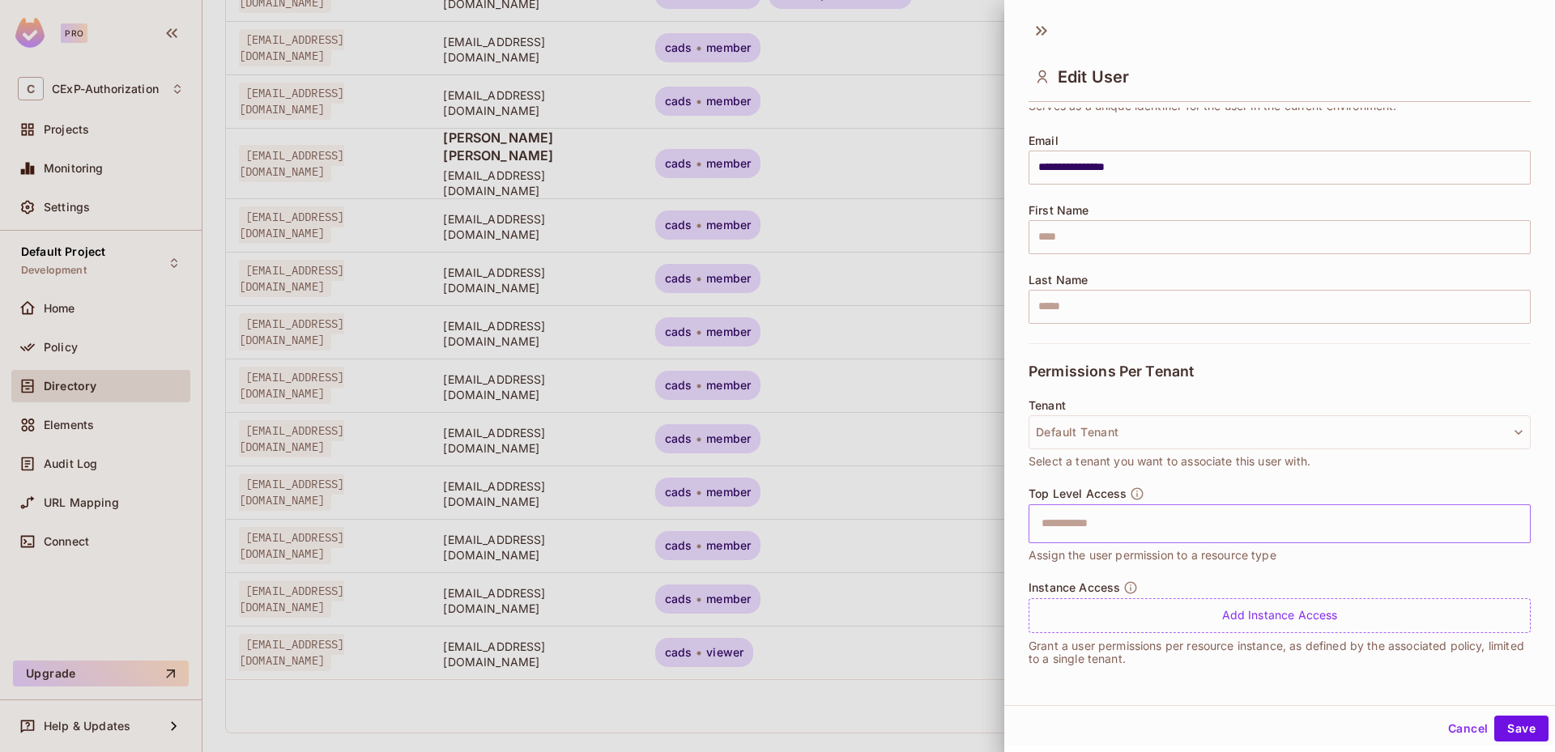
click at [1061, 526] on input "text" at bounding box center [1265, 524] width 467 height 32
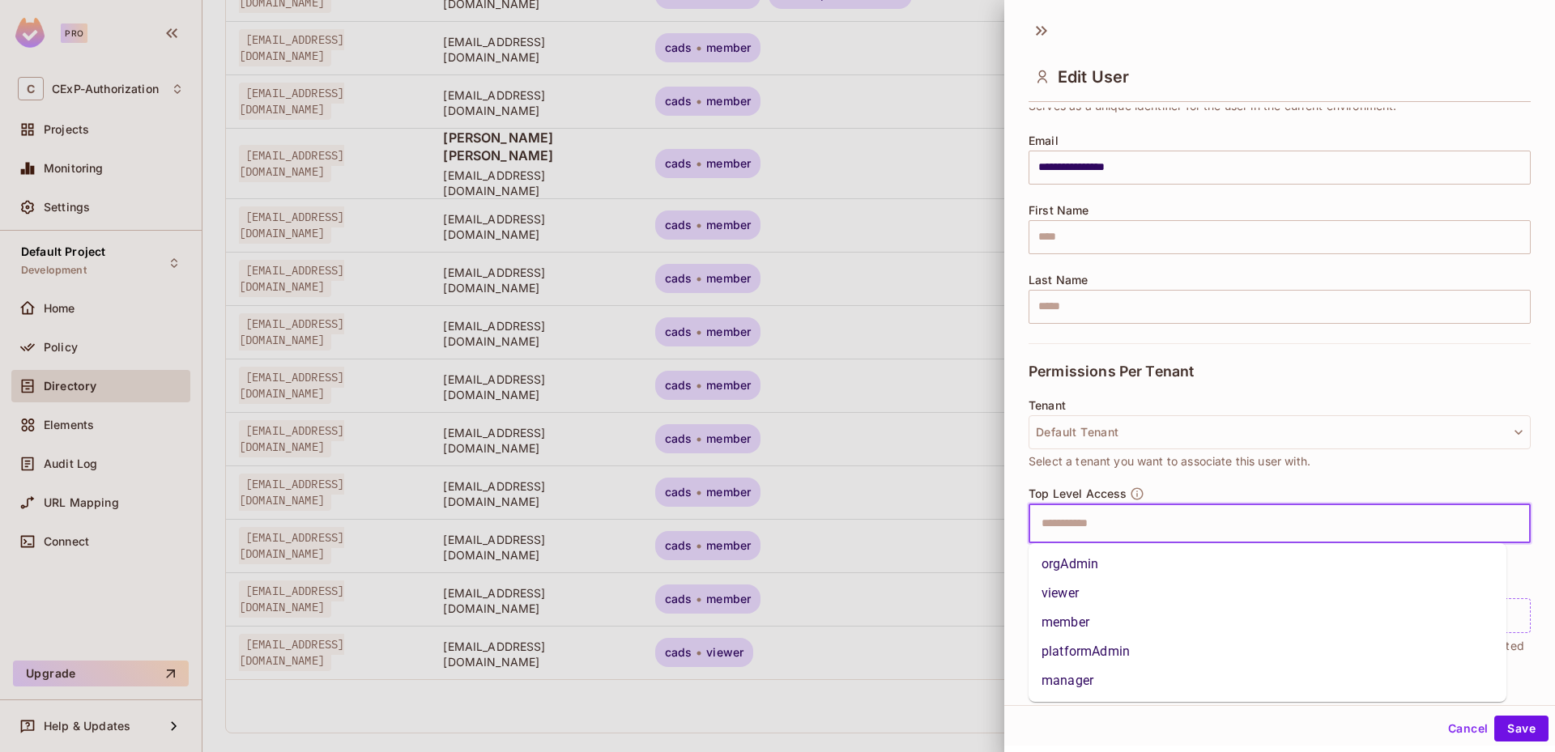
click at [1075, 584] on li "viewer" at bounding box center [1267, 593] width 478 height 29
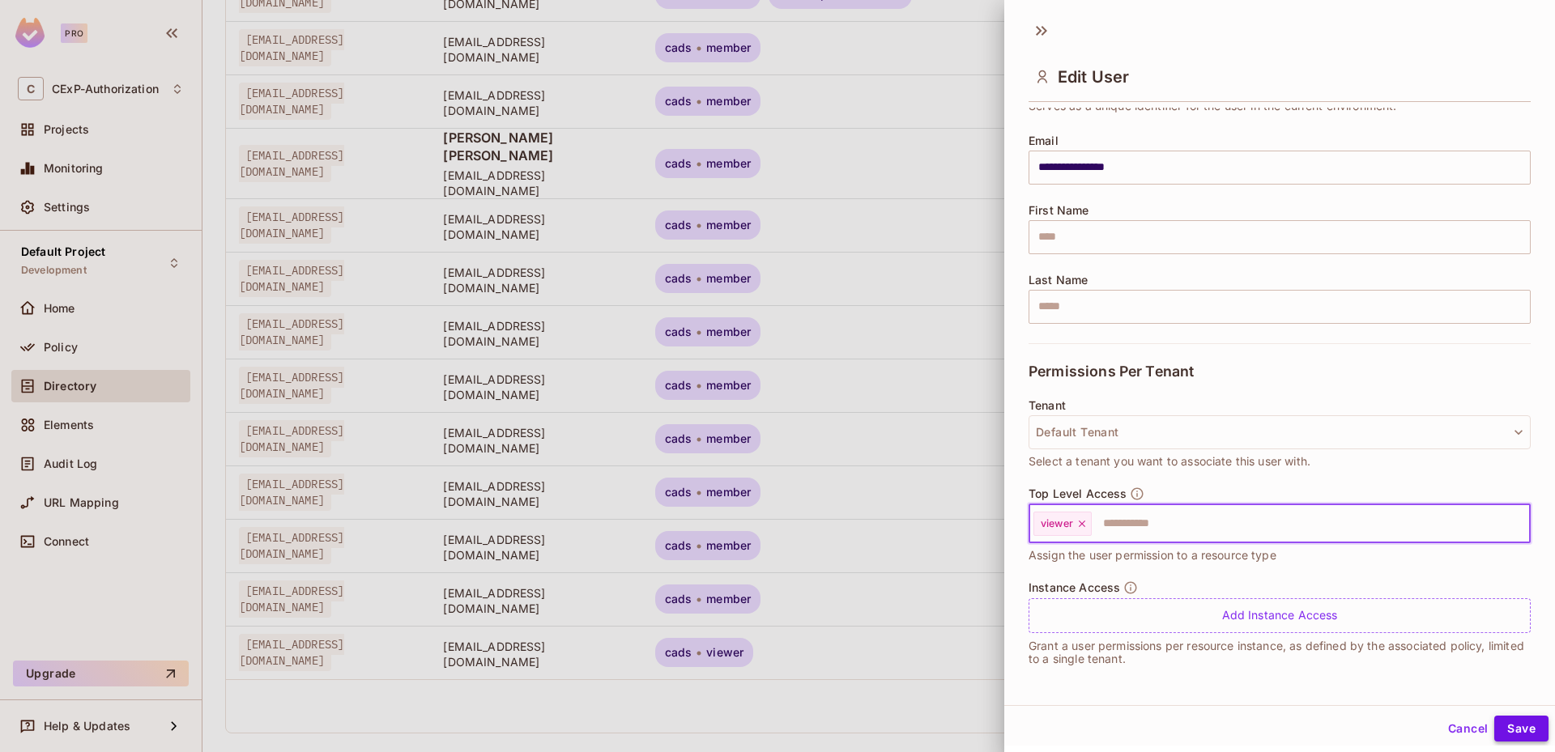
click at [1521, 730] on button "Save" at bounding box center [1521, 729] width 54 height 26
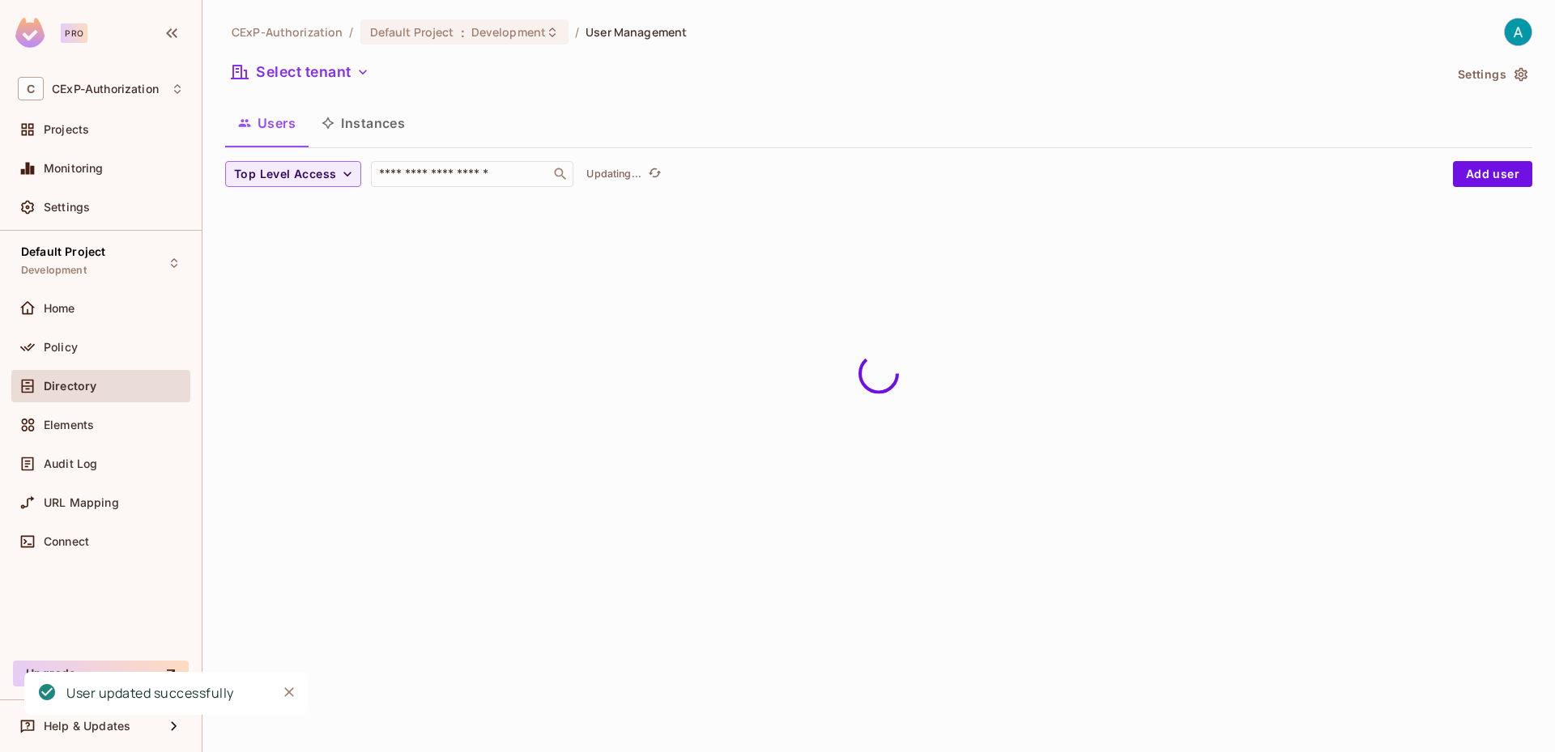
scroll to position [0, 0]
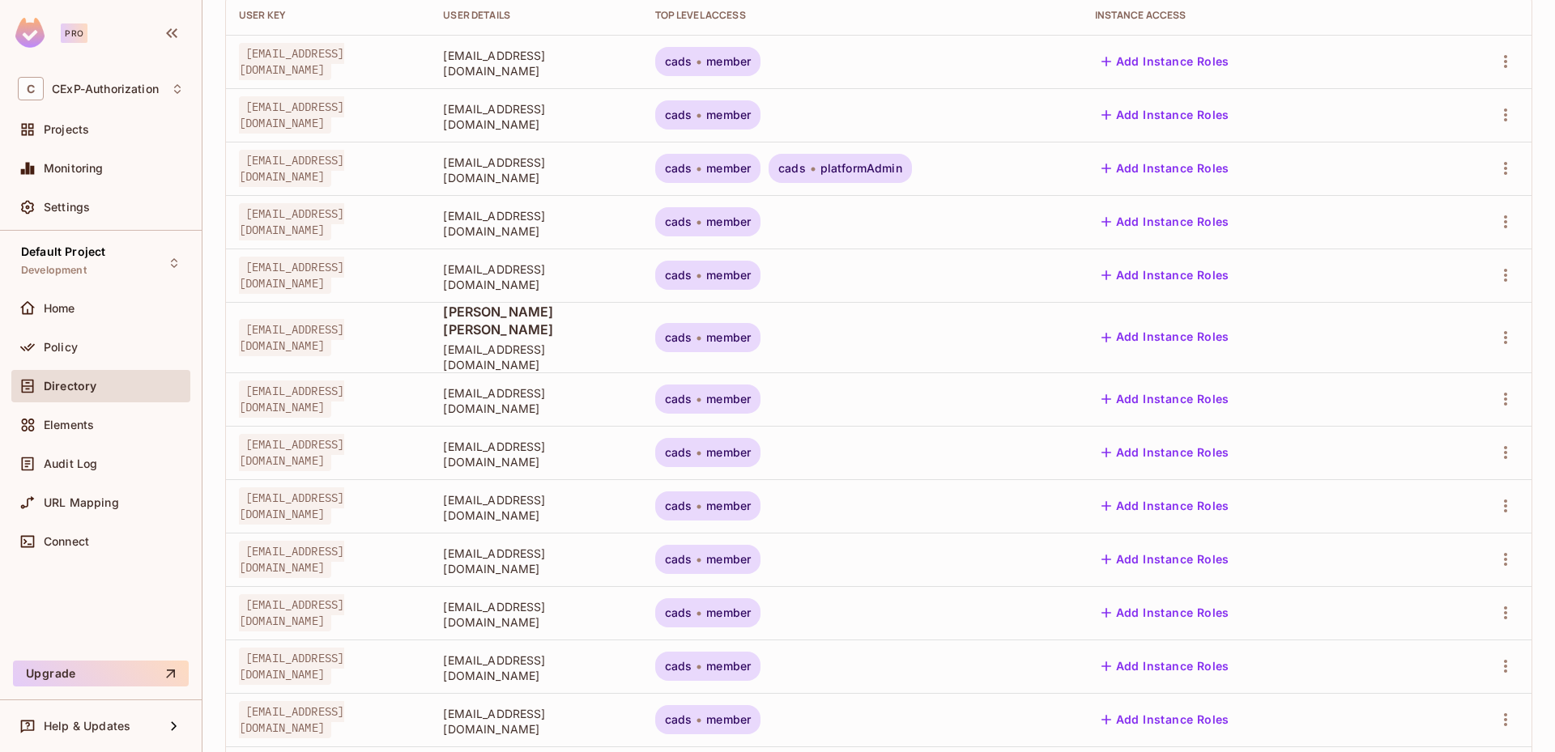
scroll to position [379, 0]
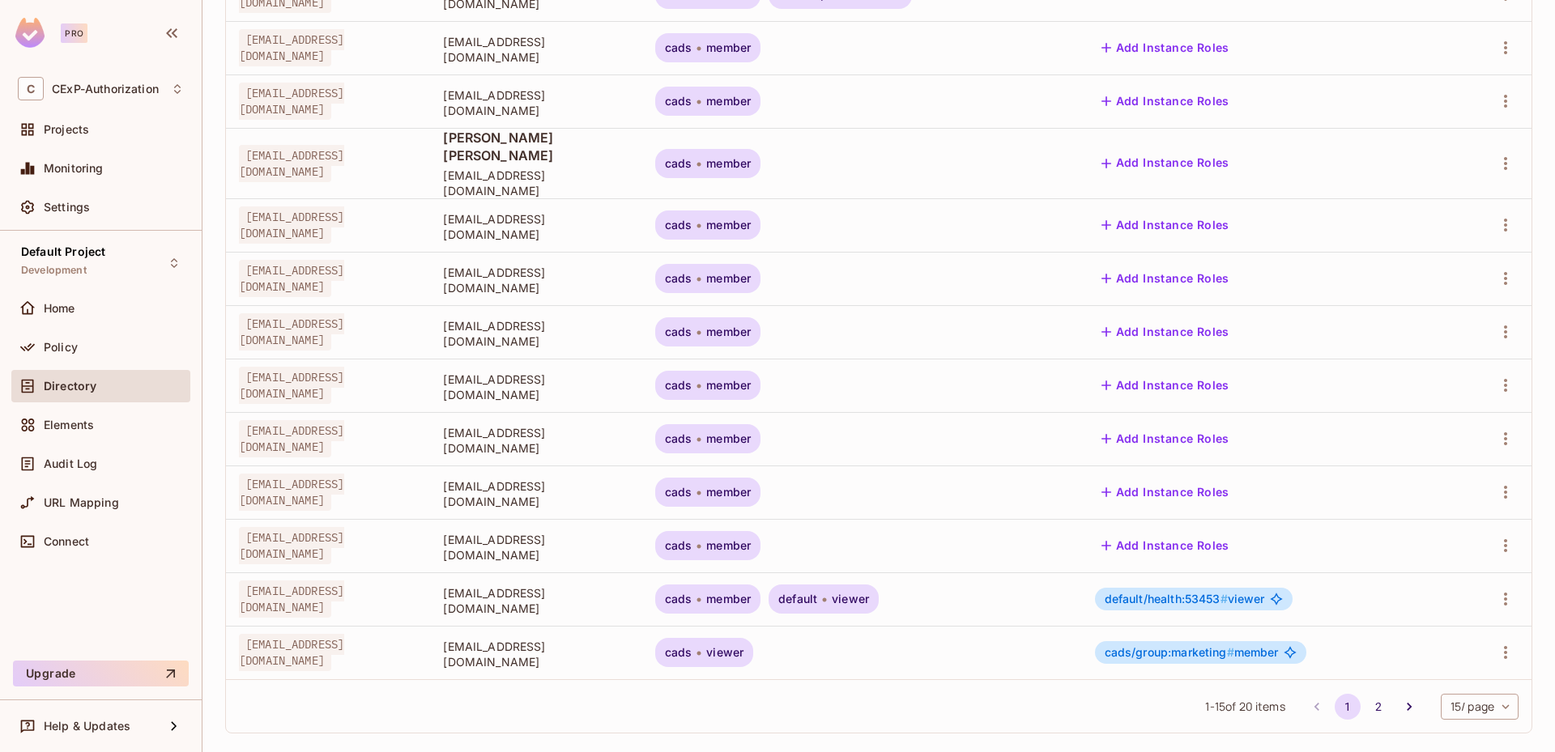
click at [843, 587] on div "default viewer" at bounding box center [823, 599] width 110 height 29
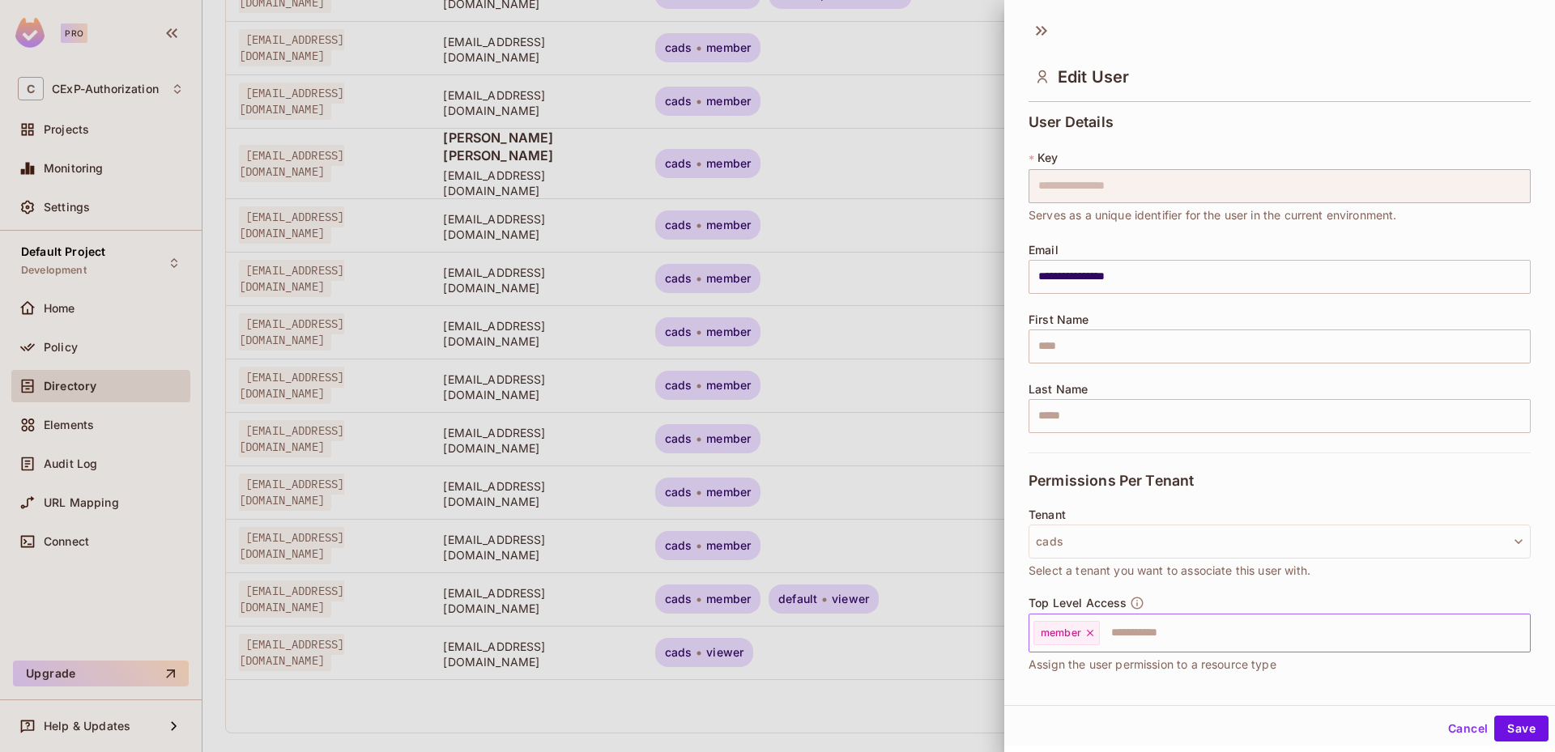
click at [1094, 636] on icon at bounding box center [1089, 633] width 11 height 11
click at [1092, 634] on input "text" at bounding box center [1265, 633] width 467 height 32
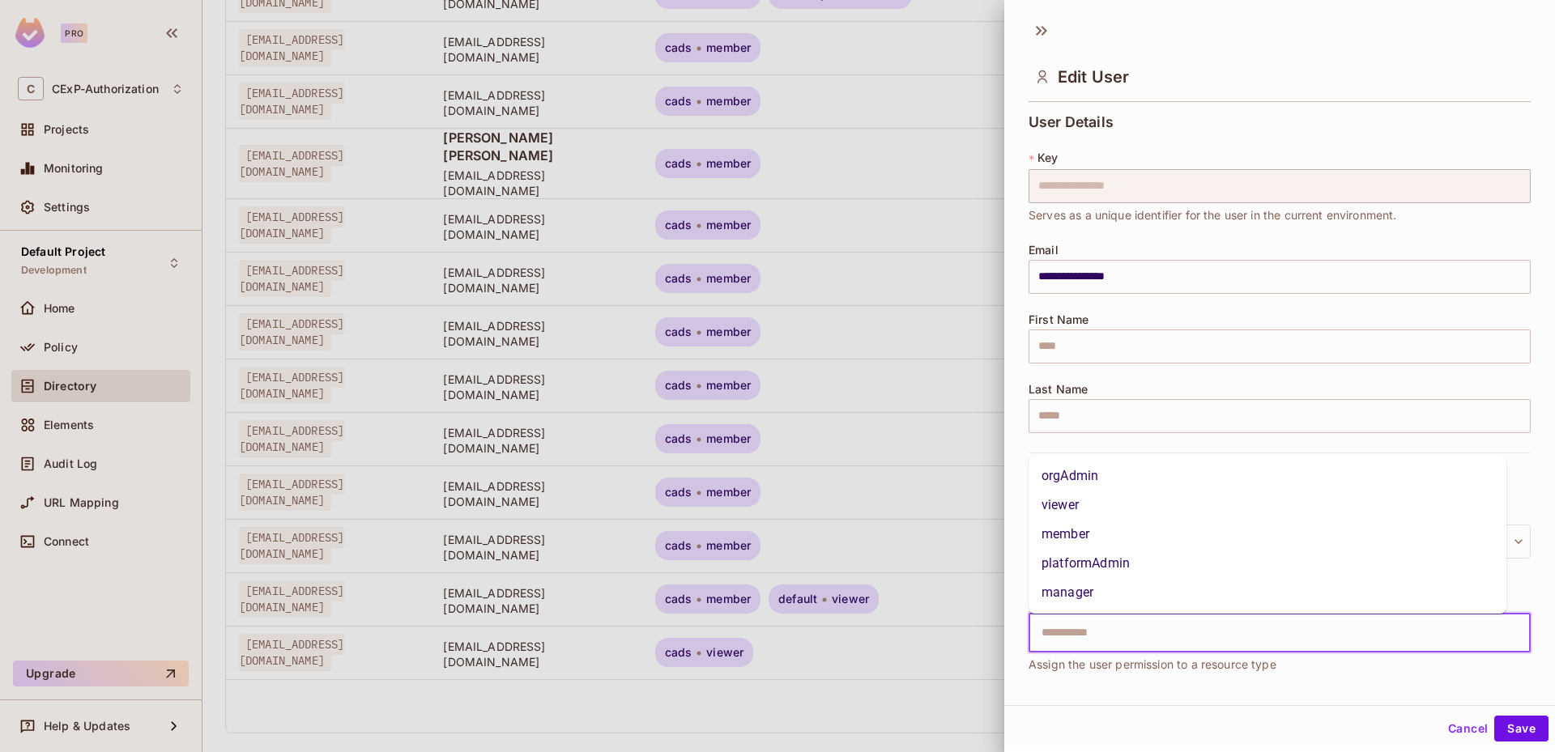
click at [1084, 521] on li "member" at bounding box center [1267, 534] width 478 height 29
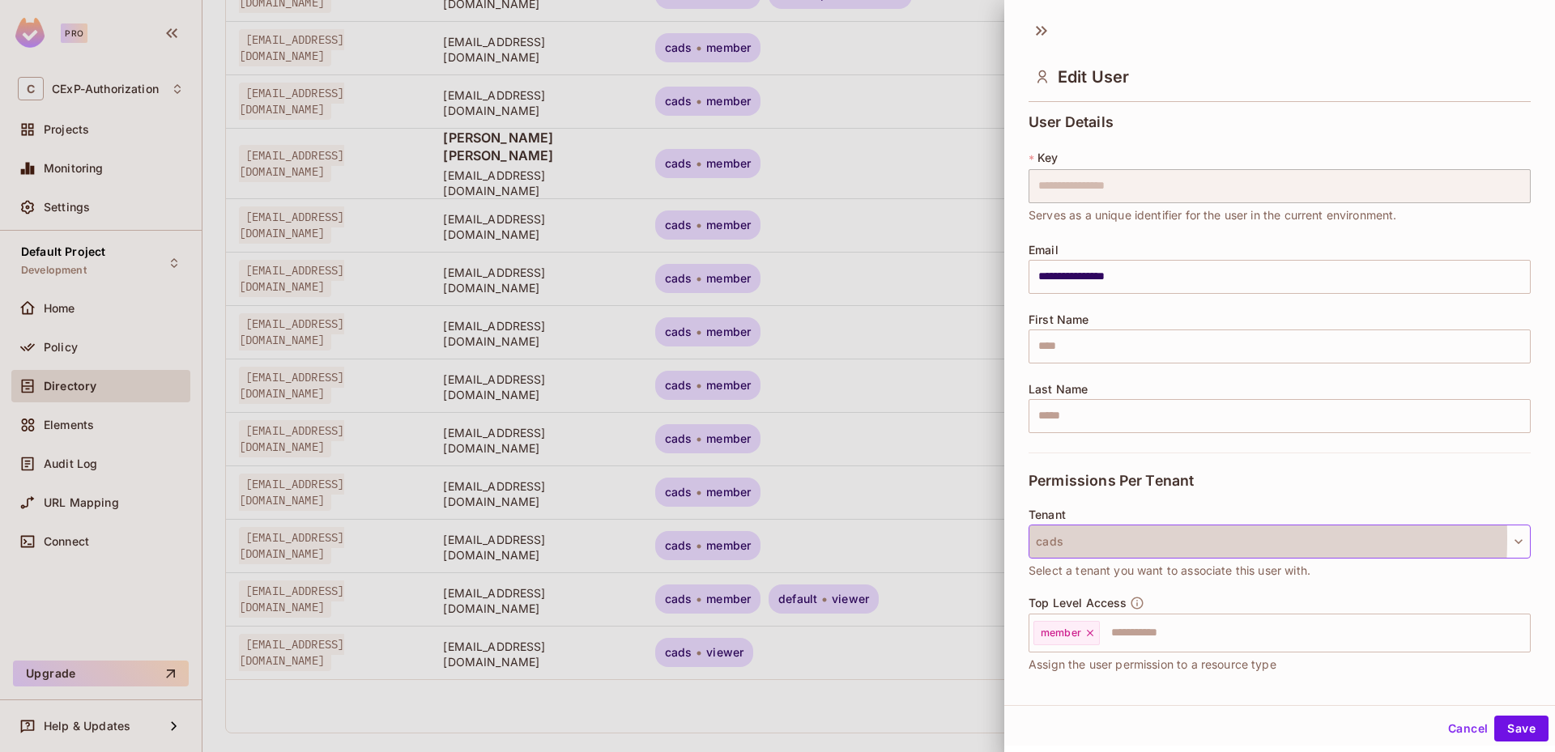
click at [1084, 538] on button "cads" at bounding box center [1279, 542] width 502 height 34
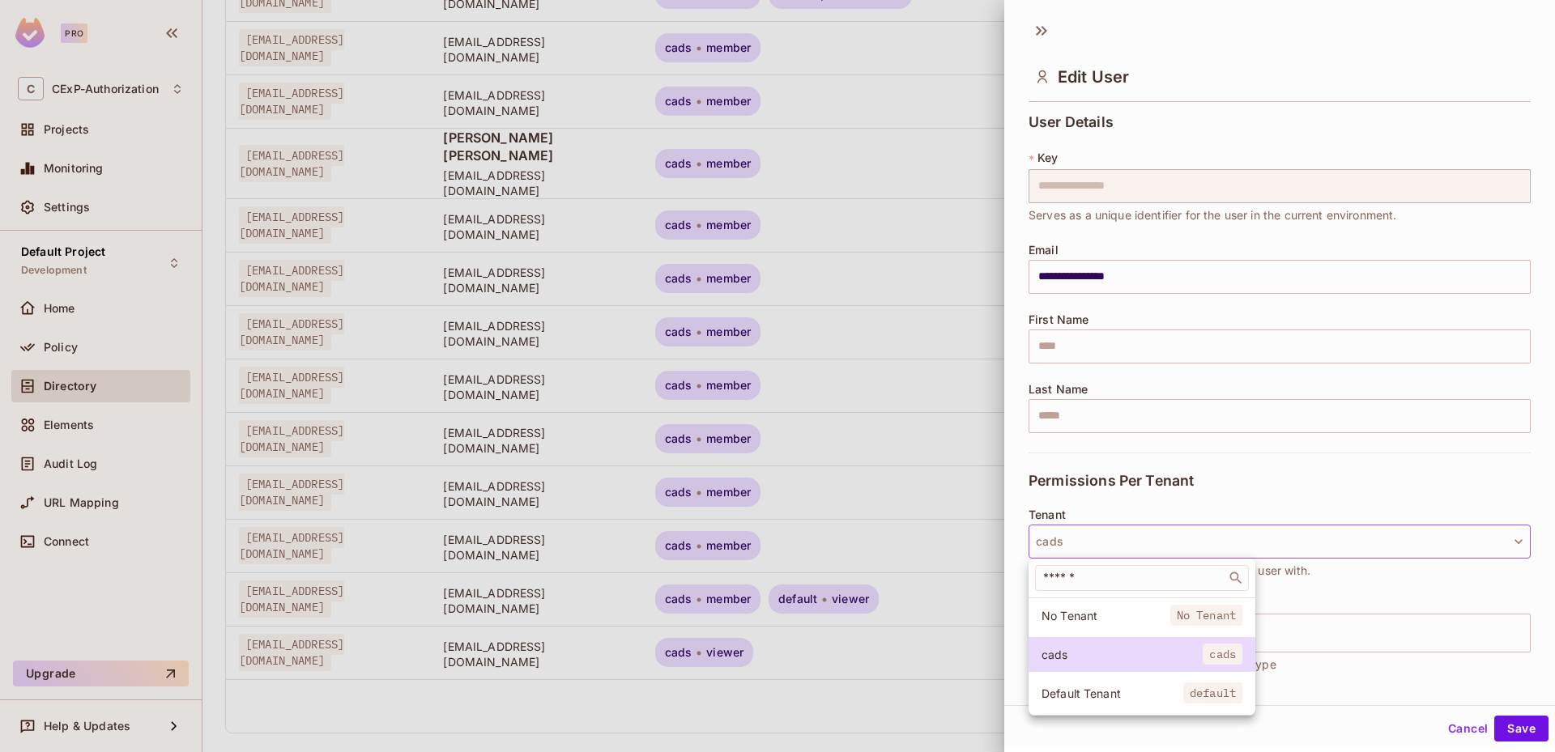
click at [1081, 679] on li "Default Tenant default" at bounding box center [1141, 693] width 227 height 35
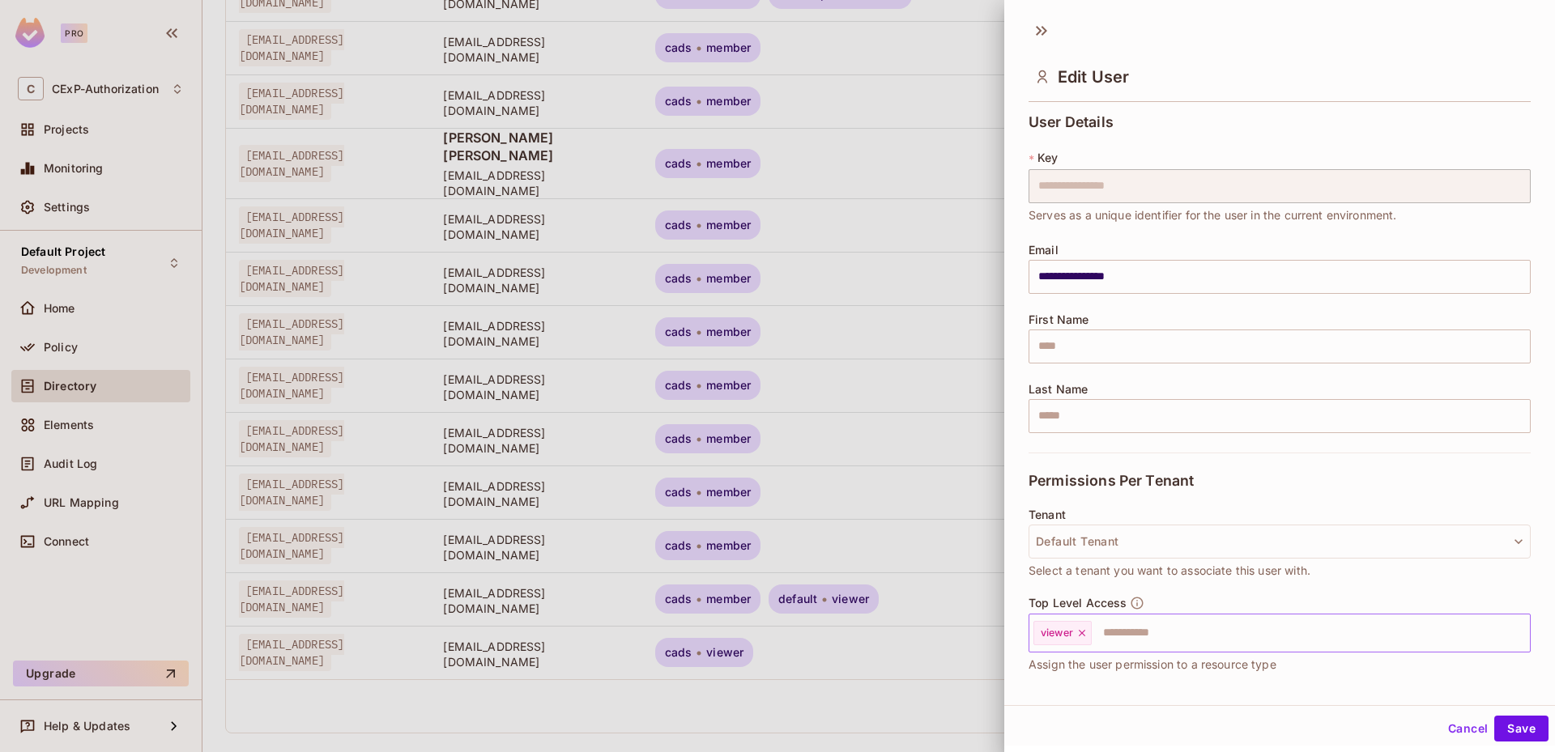
click at [1086, 632] on icon at bounding box center [1081, 633] width 11 height 11
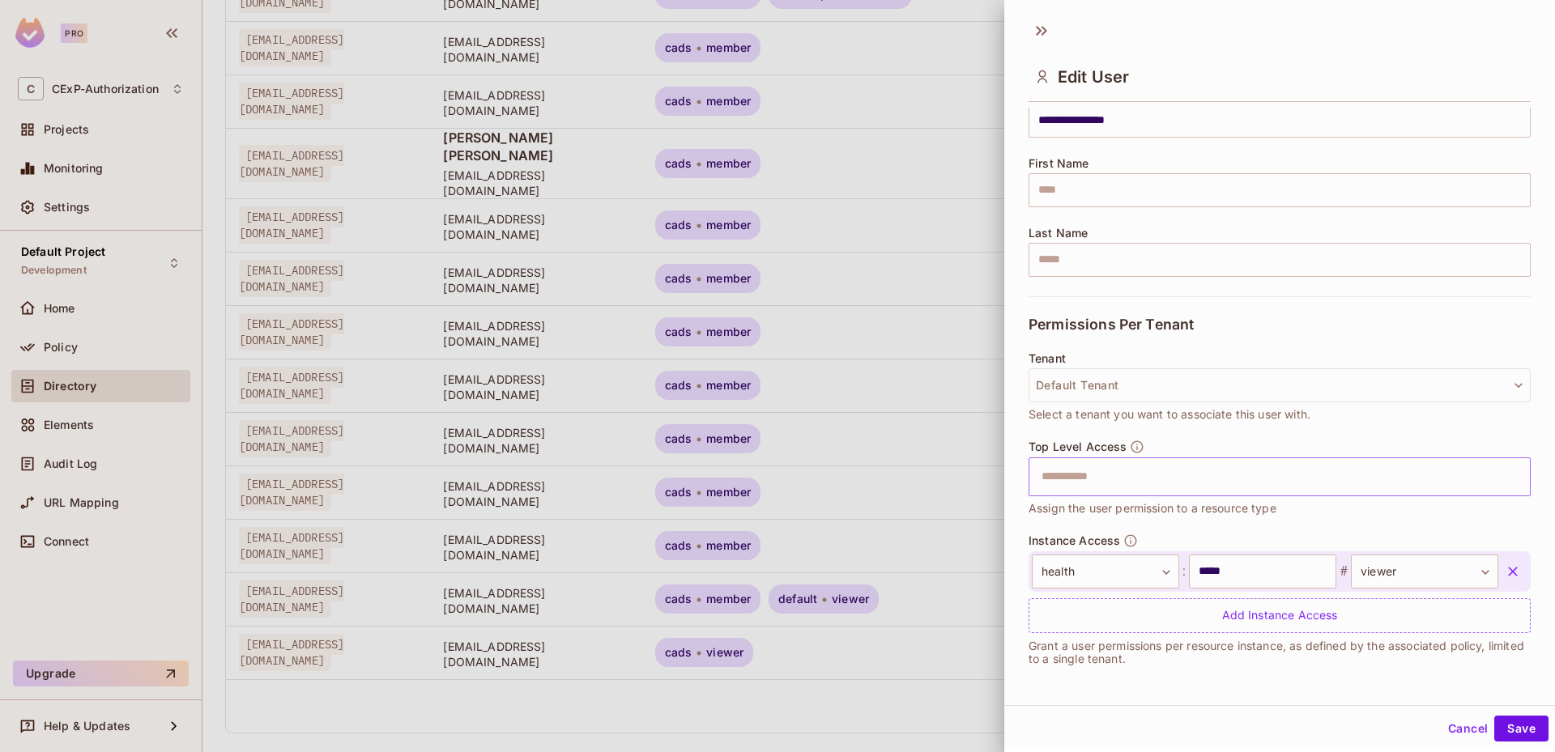
click at [1508, 573] on icon "button" at bounding box center [1513, 572] width 10 height 10
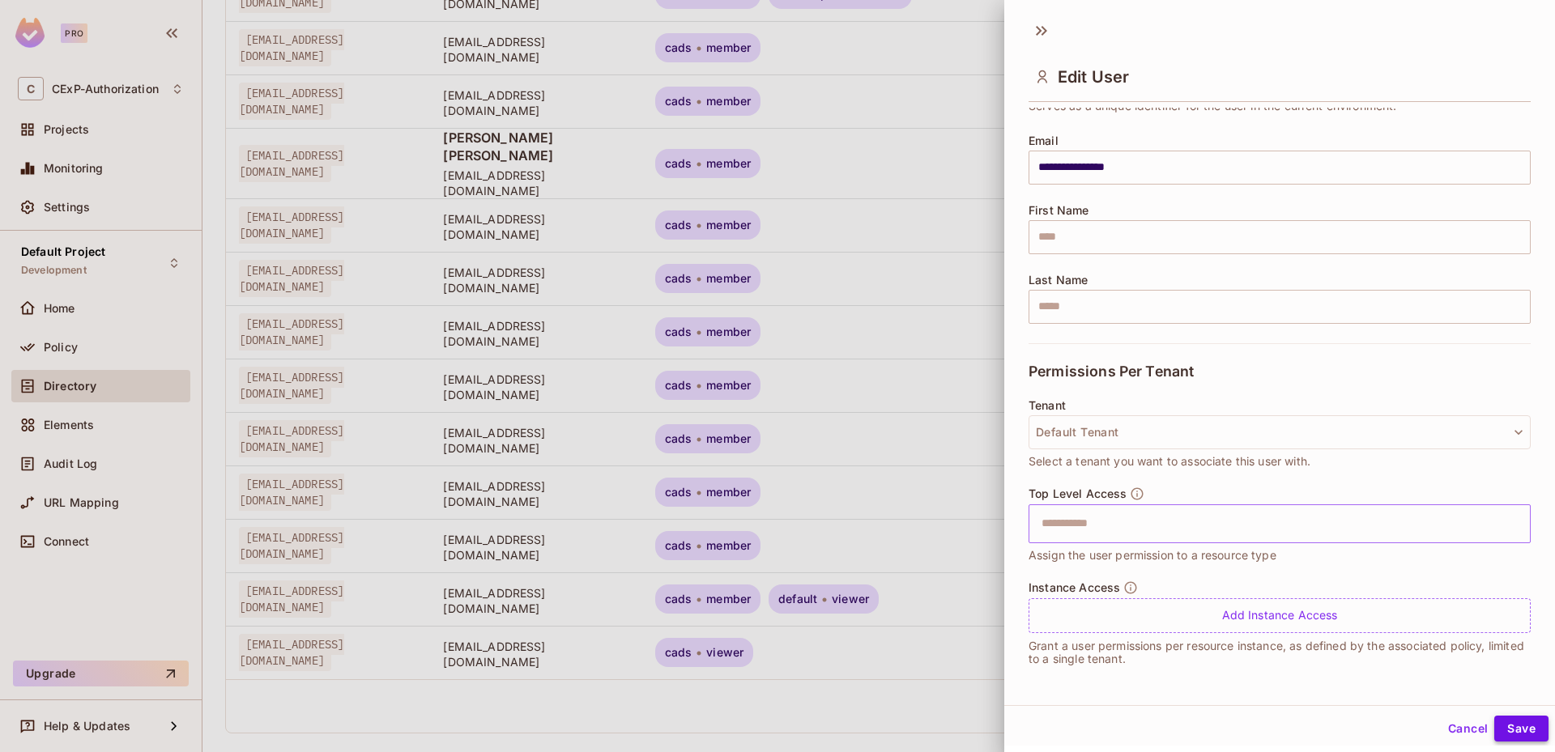
click at [1513, 725] on button "Save" at bounding box center [1521, 729] width 54 height 26
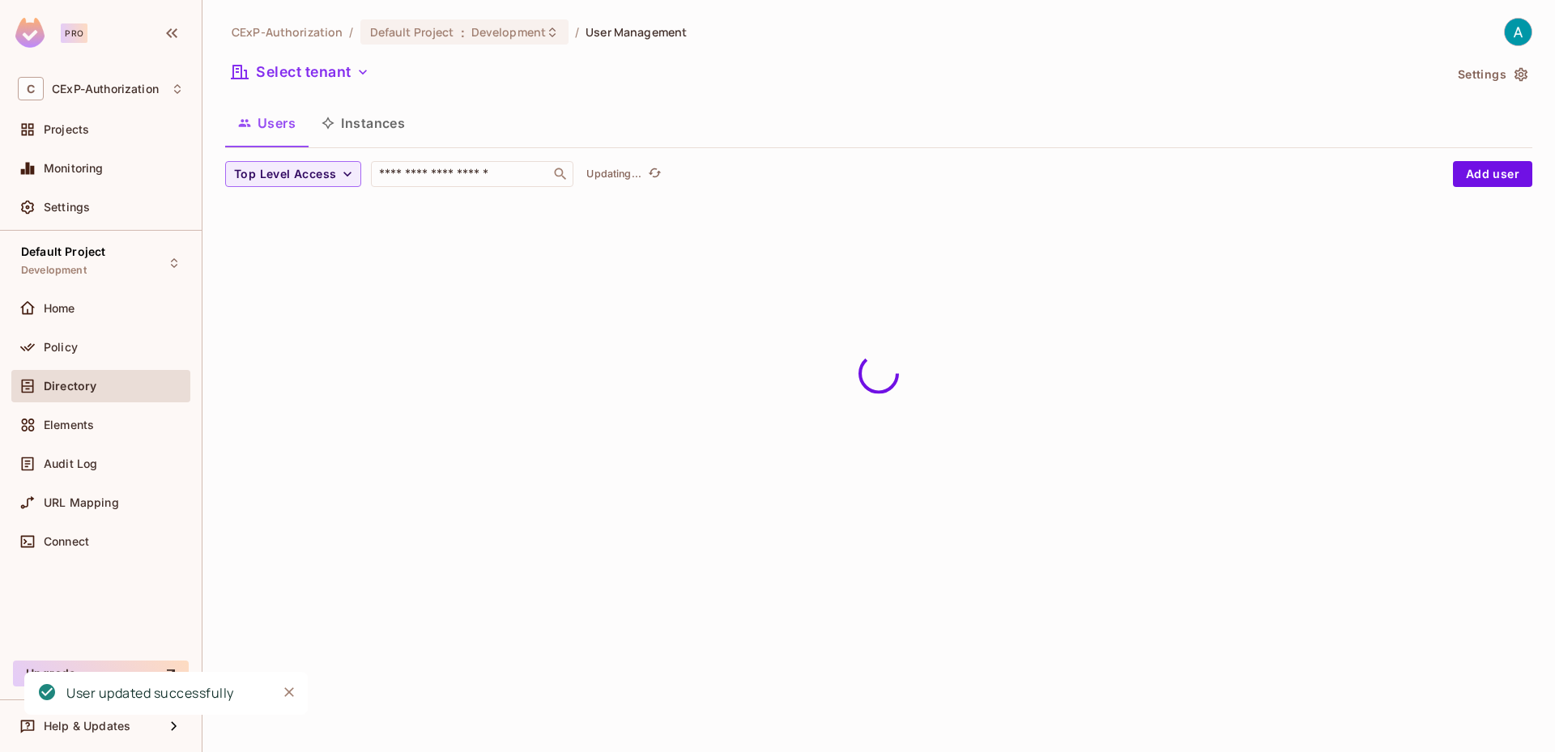
scroll to position [0, 0]
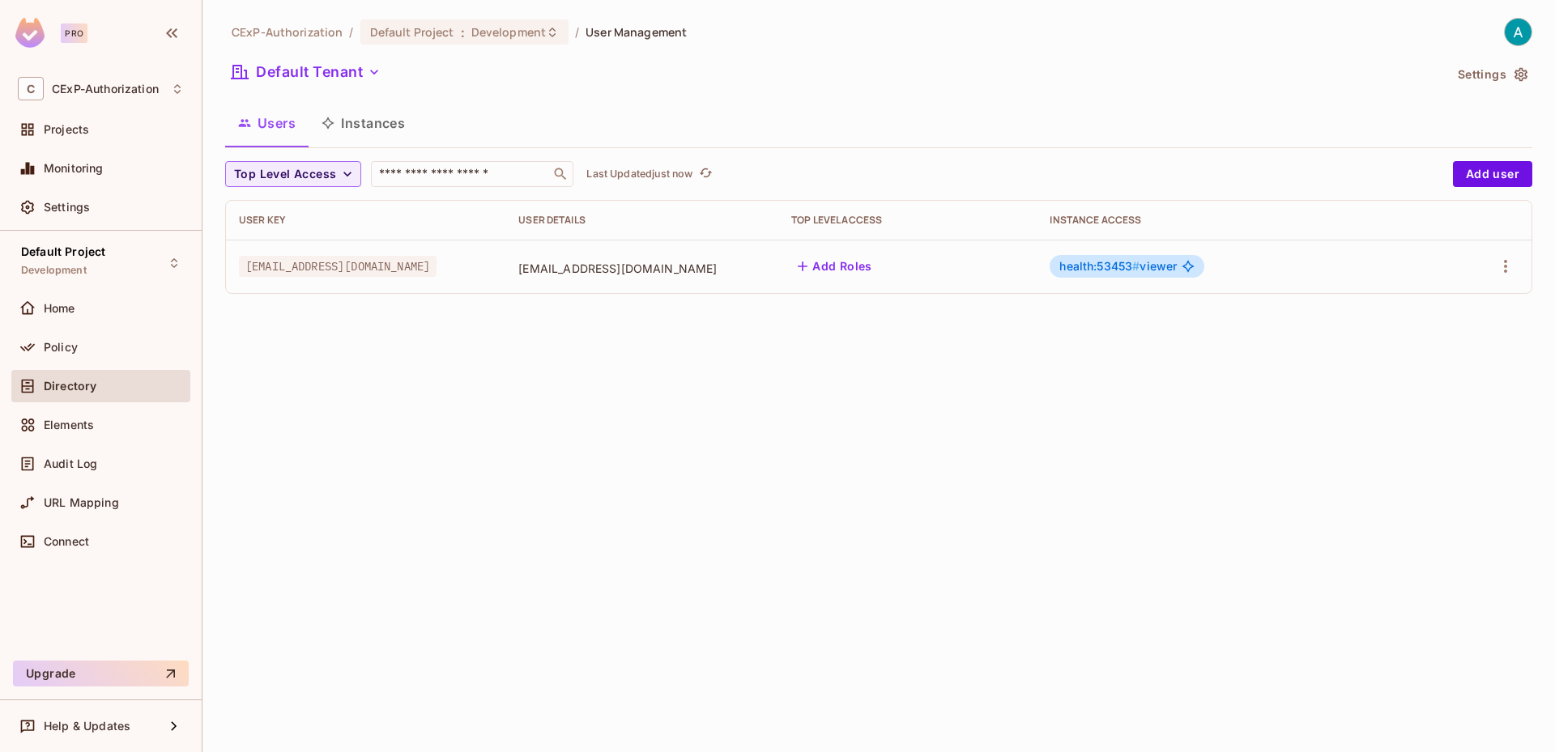
click at [279, 121] on button "Users" at bounding box center [266, 123] width 83 height 40
click at [321, 84] on button "Default Tenant" at bounding box center [306, 72] width 162 height 26
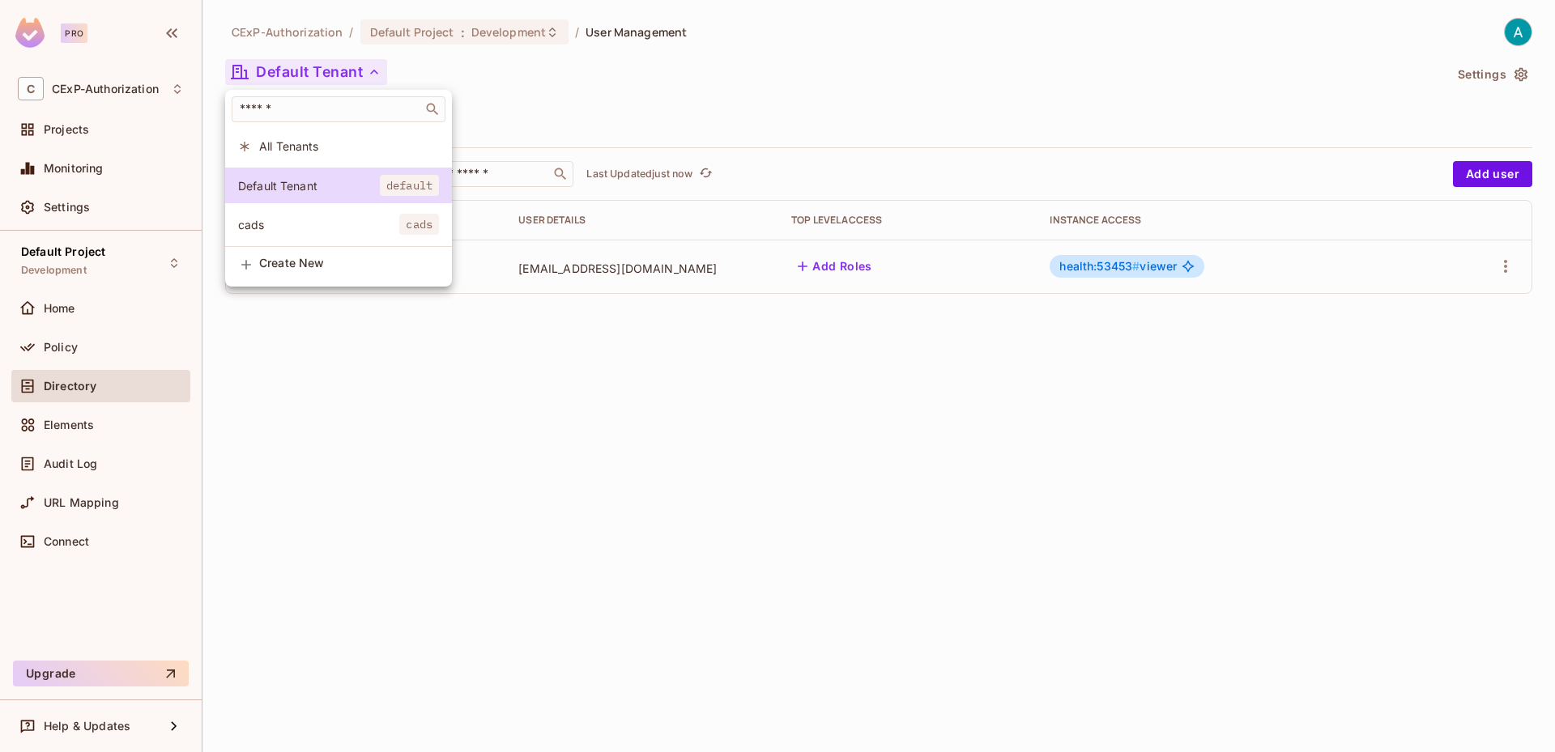
click at [322, 145] on span "All Tenants" at bounding box center [349, 145] width 180 height 15
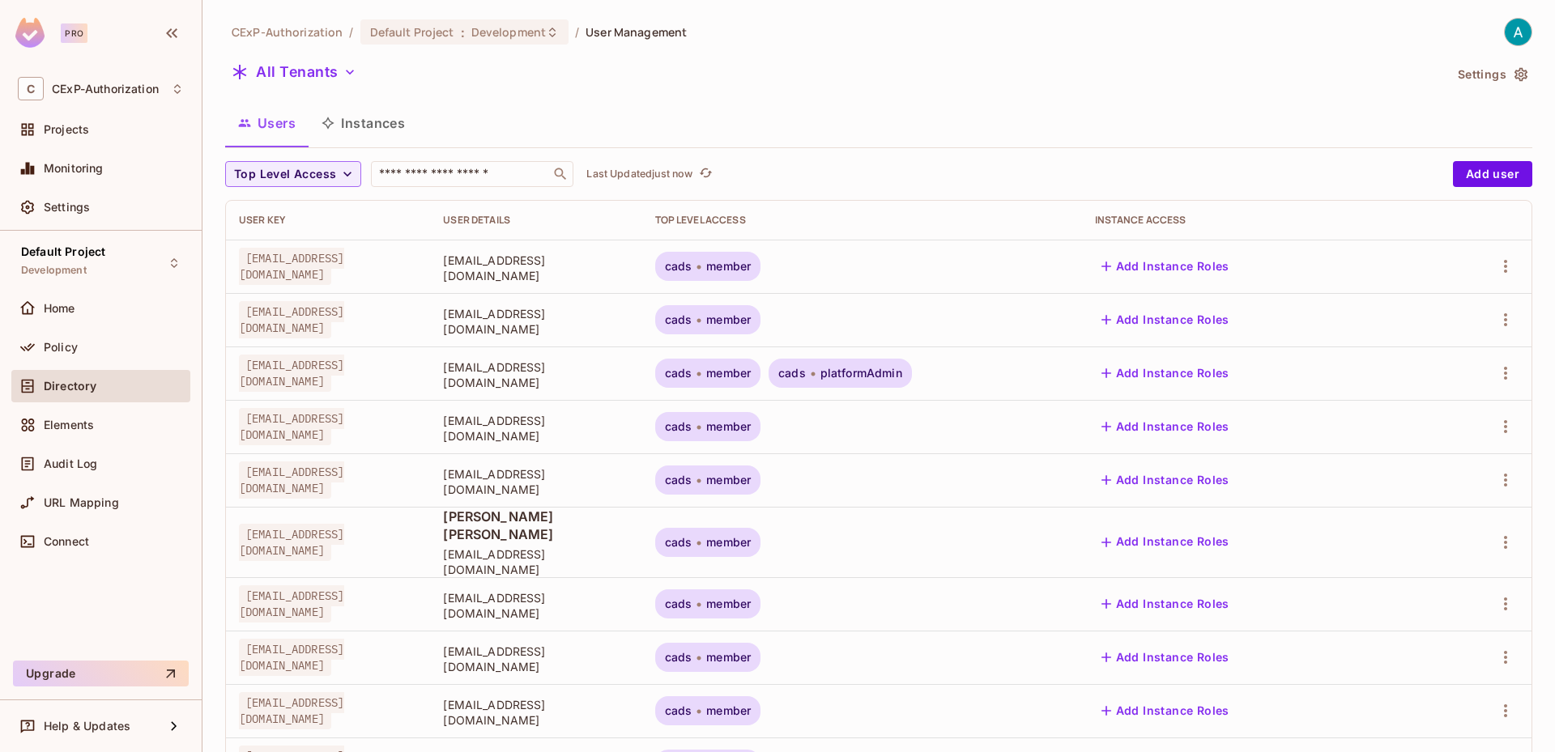
scroll to position [379, 0]
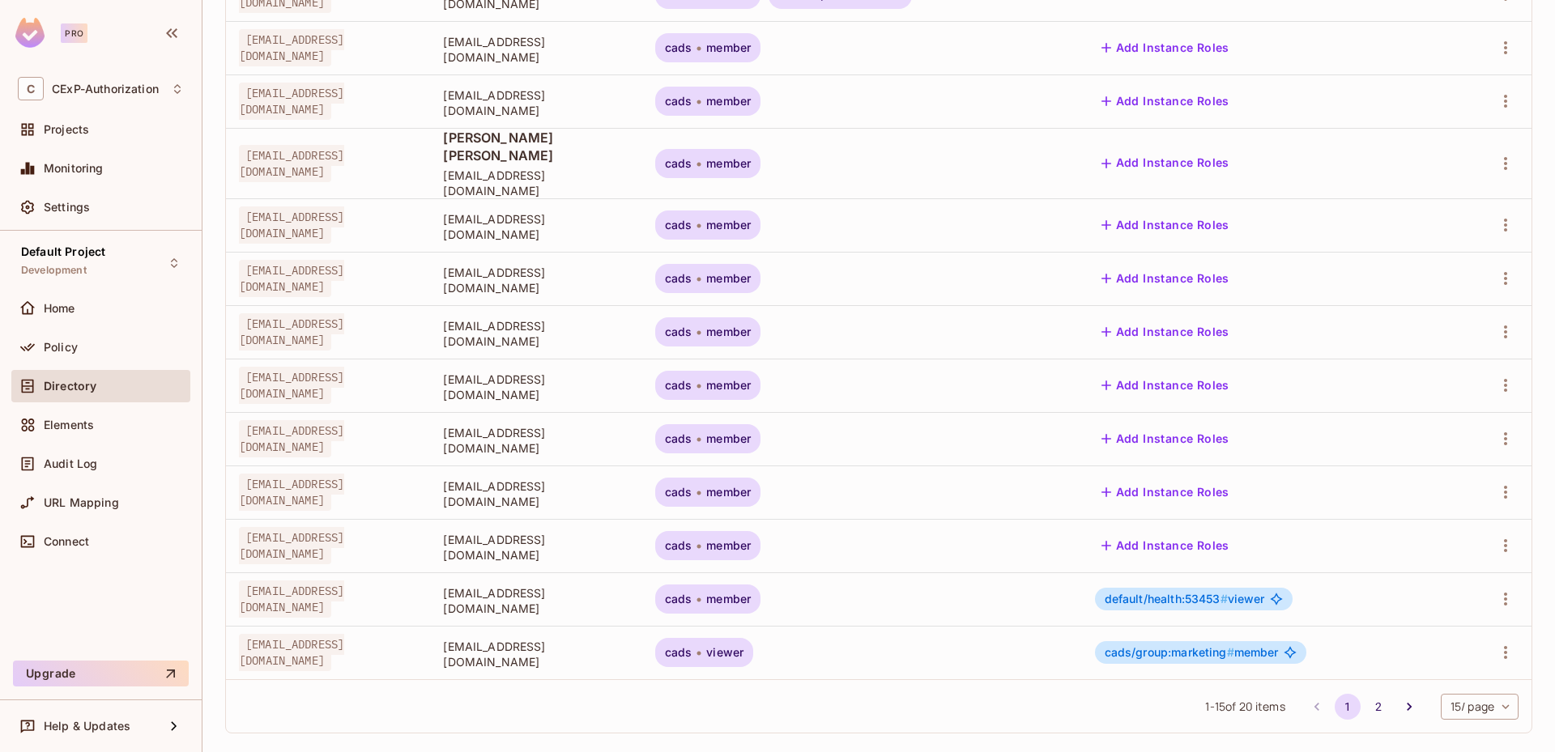
click at [1505, 589] on div at bounding box center [1490, 599] width 55 height 26
click at [1496, 590] on icon "button" at bounding box center [1505, 599] width 19 height 19
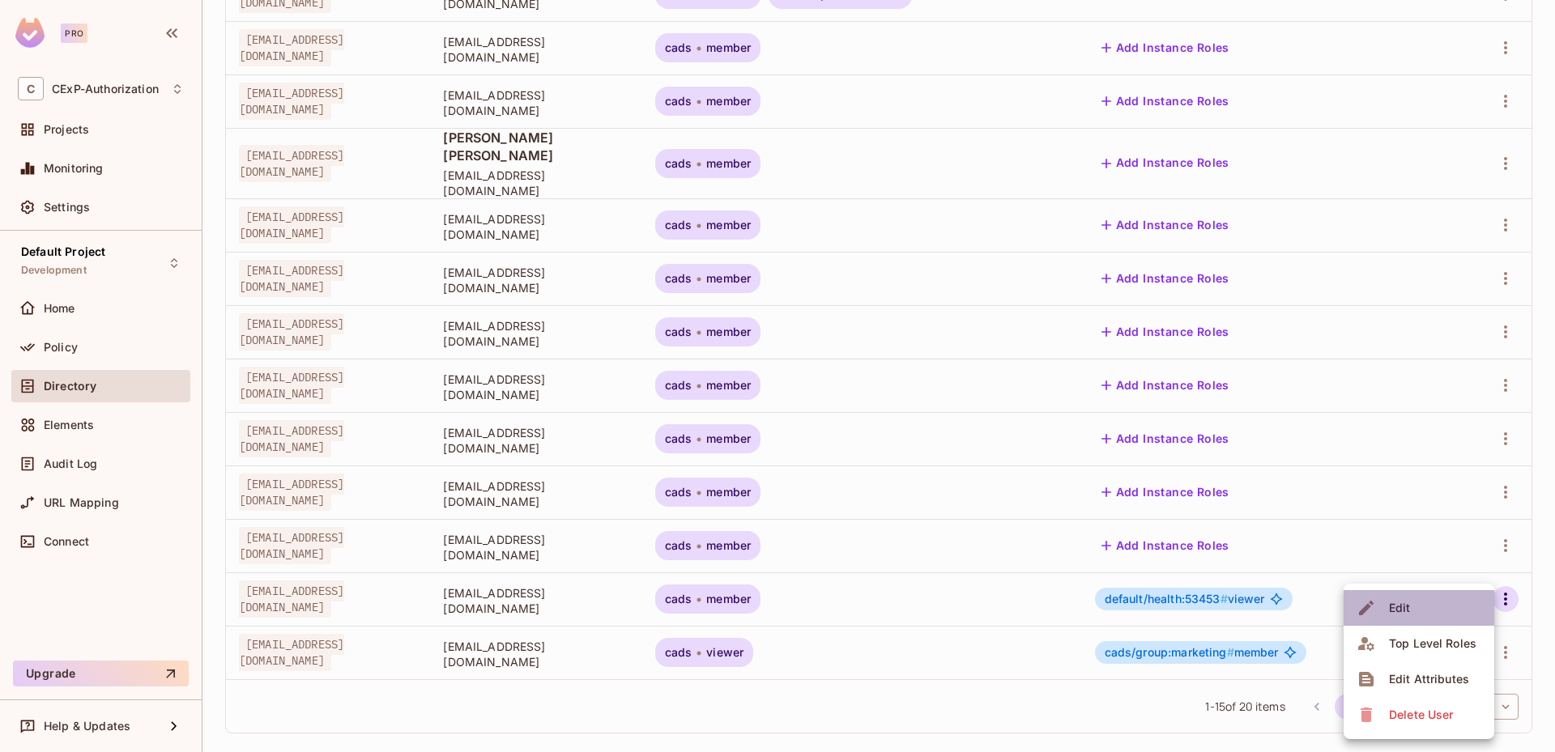
click at [1429, 608] on li "Edit" at bounding box center [1418, 608] width 151 height 36
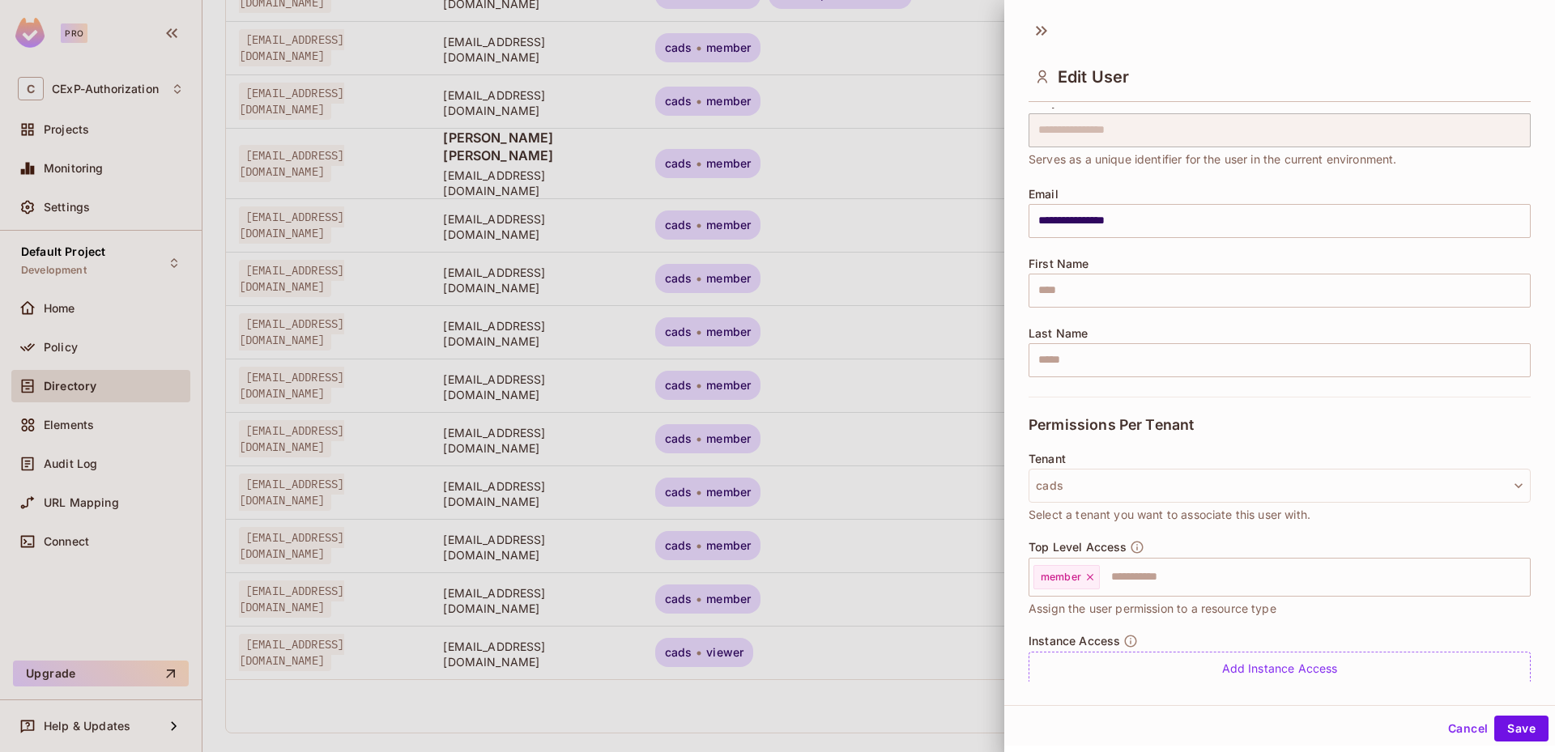
scroll to position [109, 0]
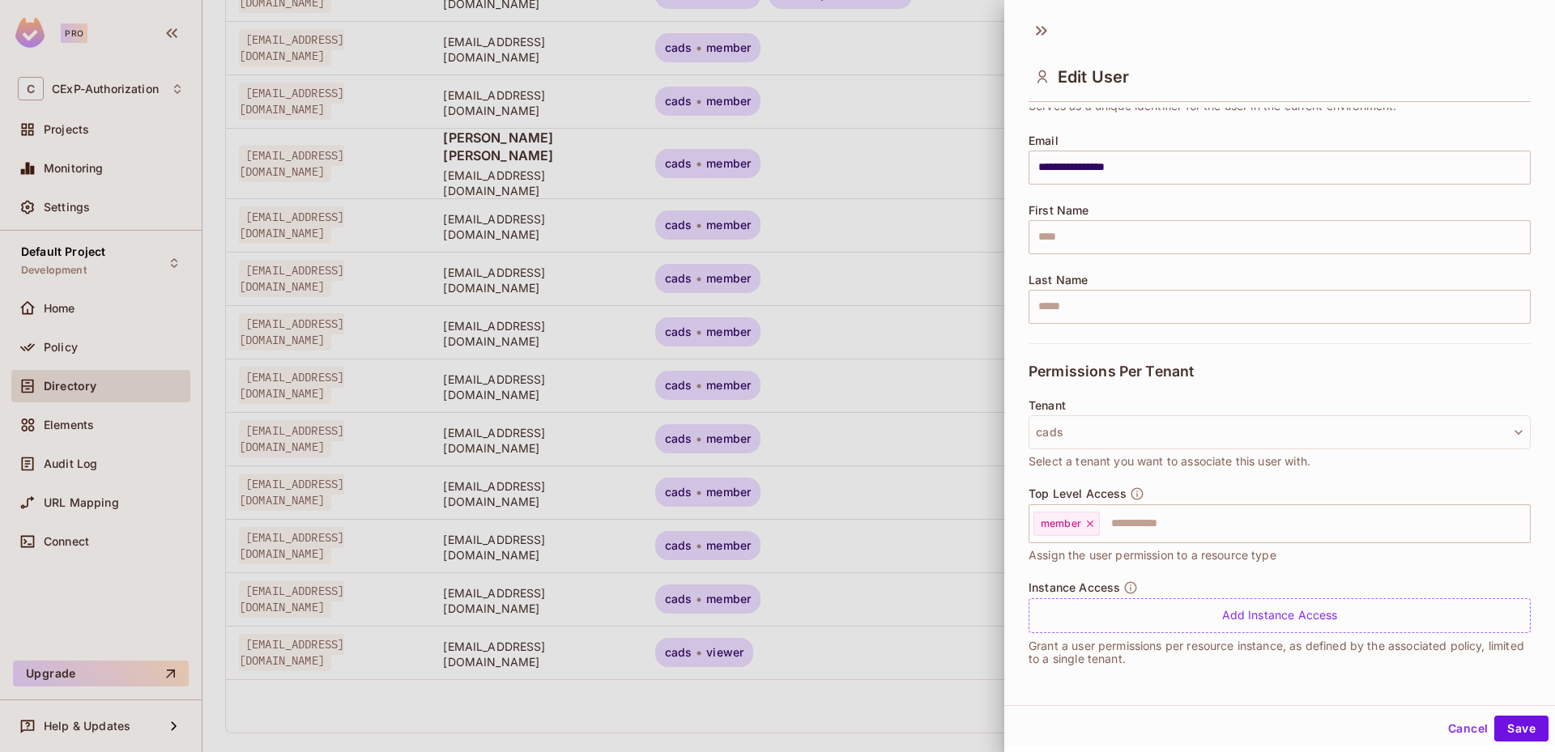
click at [1450, 726] on button "Cancel" at bounding box center [1467, 729] width 53 height 26
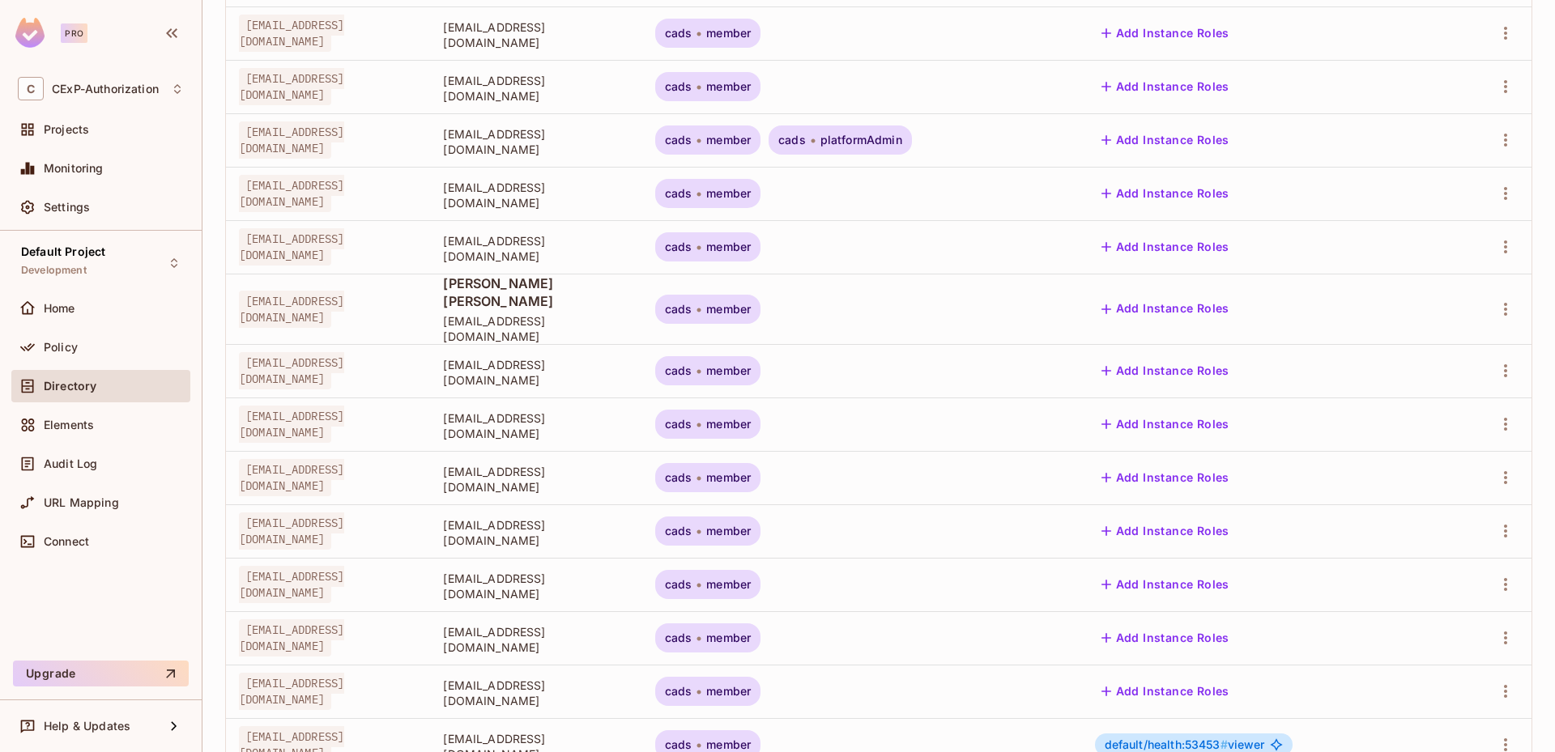
scroll to position [0, 0]
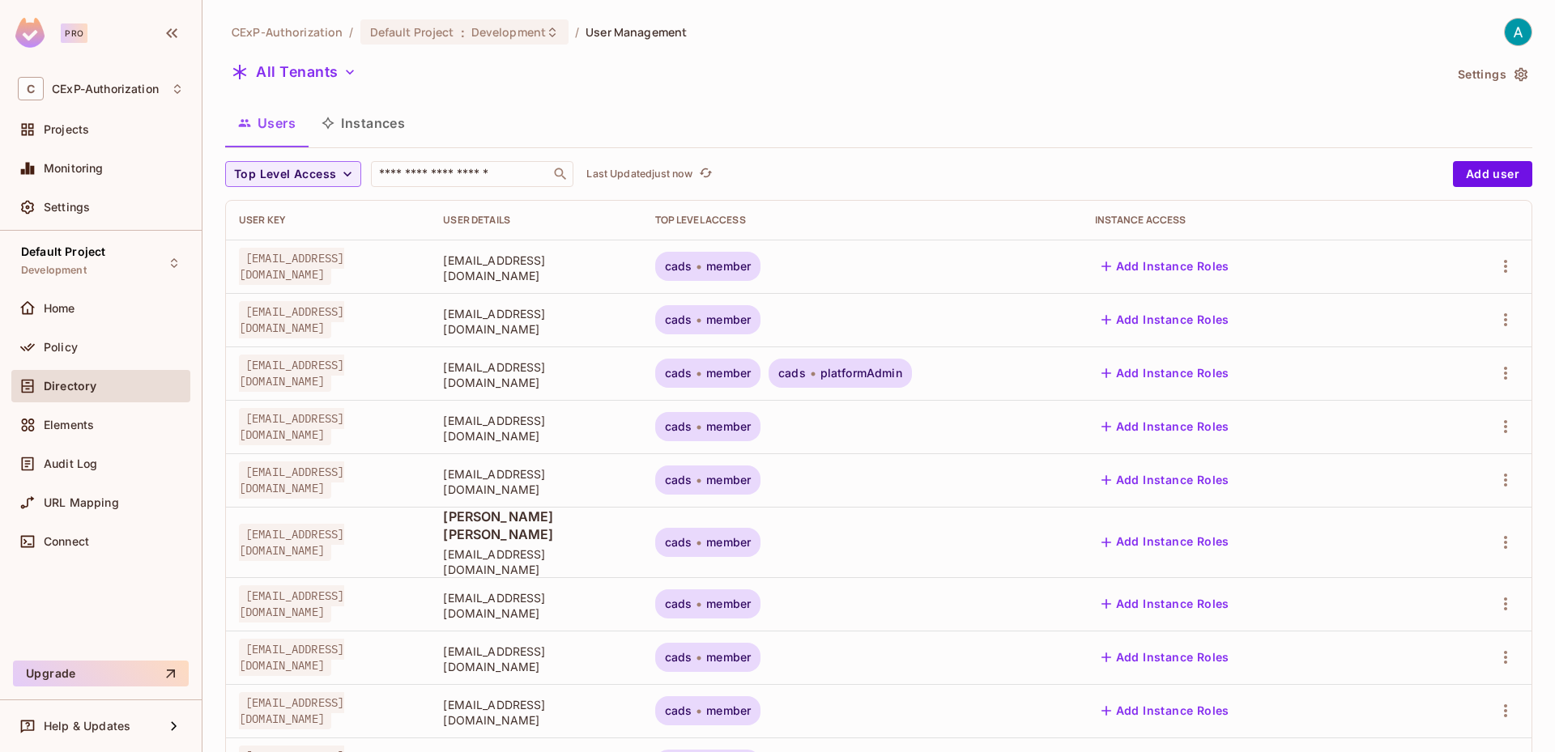
click at [362, 127] on button "Instances" at bounding box center [363, 123] width 109 height 40
